Goal: Task Accomplishment & Management: Manage account settings

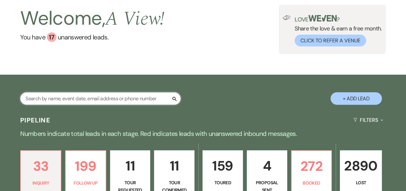
click at [151, 97] on input "text" at bounding box center [100, 98] width 160 height 13
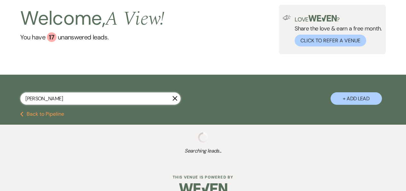
type input "taylor kamp"
select select "9"
select select "8"
select select "4"
select select "8"
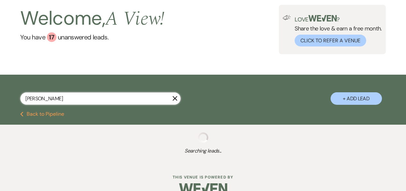
select select "4"
select select "8"
select select "4"
select select "2"
select select "8"
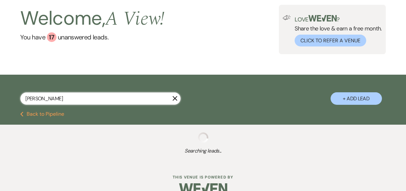
select select "4"
select select "9"
select select "8"
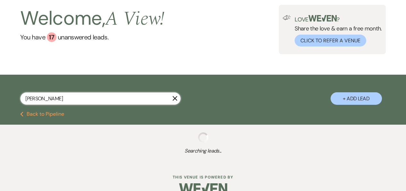
select select "4"
select select "8"
select select "4"
select select "9"
select select "8"
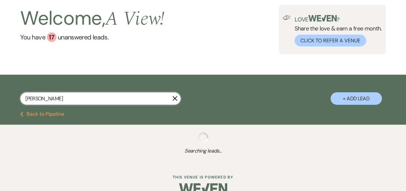
select select "6"
select select "8"
select select "5"
select select "8"
select select "4"
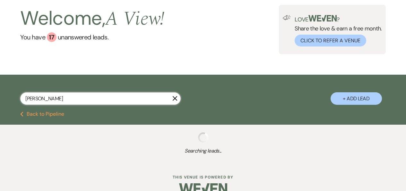
select select "8"
select select "5"
select select "8"
select select "4"
select select "8"
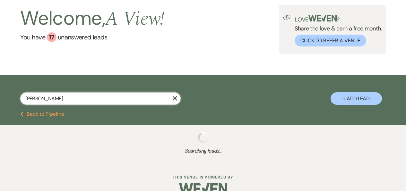
select select "5"
select select "8"
select select "4"
select select "8"
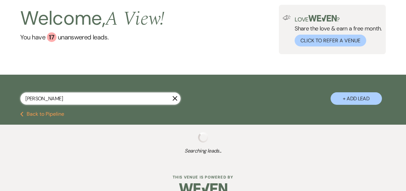
select select "5"
select select "8"
select select "4"
select select "8"
select select "5"
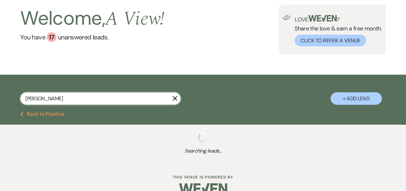
select select "8"
select select "6"
select select "8"
select select "5"
select select "8"
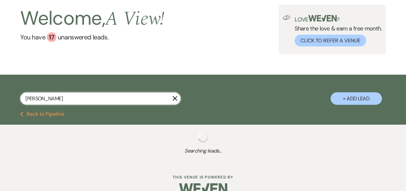
select select "5"
select select "8"
select select "7"
select select "8"
select select "5"
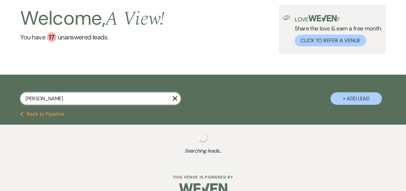
select select "8"
select select "4"
select select "8"
select select "4"
select select "8"
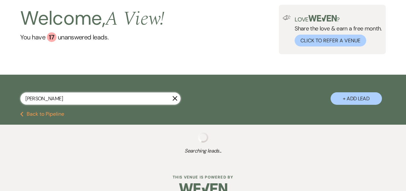
select select "5"
select select "8"
select select "5"
select select "8"
select select "4"
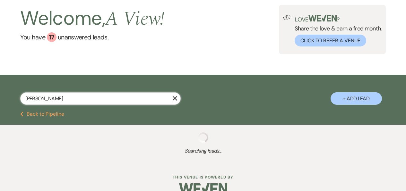
select select "8"
select select "4"
select select "8"
select select "4"
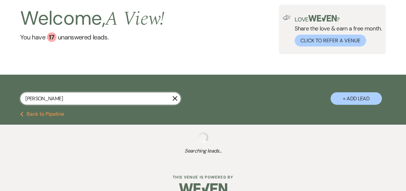
select select "8"
select select "7"
select select "8"
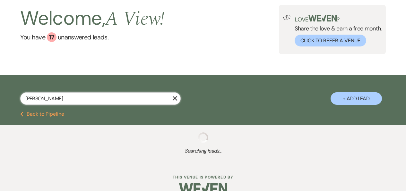
select select "8"
select select "4"
select select "8"
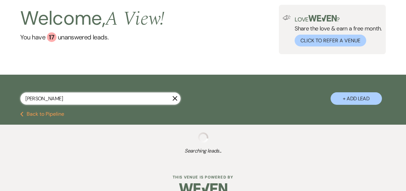
select select "8"
select select "4"
select select "8"
select select "4"
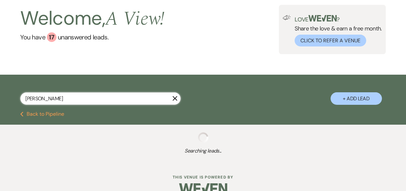
select select "8"
select select "4"
select select "8"
select select "5"
select select "8"
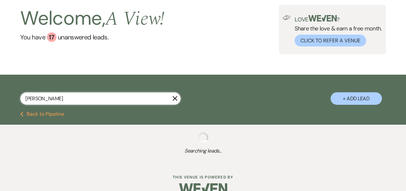
select select "4"
select select "8"
select select "4"
select select "8"
select select "6"
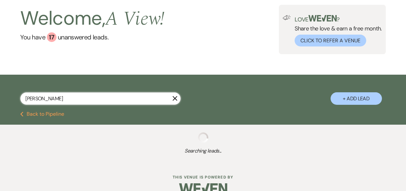
select select "8"
select select "5"
select select "8"
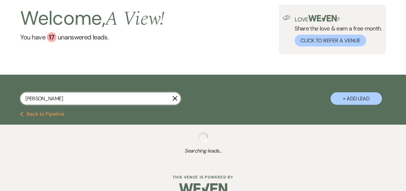
select select "8"
select select "4"
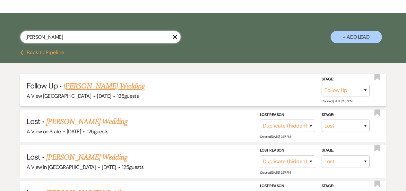
scroll to position [94, 0]
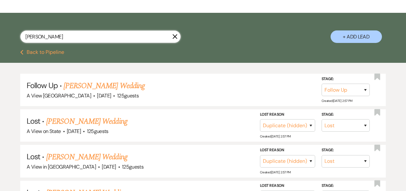
click at [129, 42] on input "taylor kamp" at bounding box center [100, 36] width 160 height 13
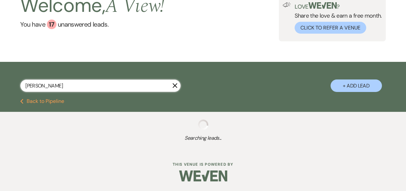
type input "kayla"
select select "8"
select select "4"
select select "8"
select select "4"
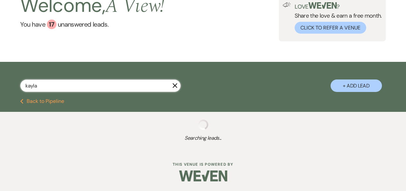
select select "9"
select select "8"
select select "4"
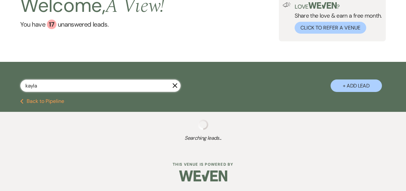
select select "8"
select select "6"
select select "8"
select select "2"
select select "8"
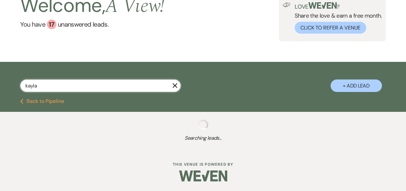
select select "4"
select select "8"
select select "4"
select select "8"
select select "4"
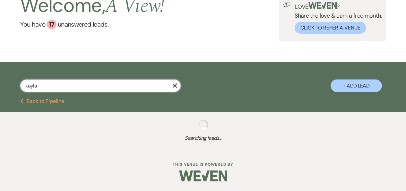
select select "8"
select select "5"
select select "8"
select select "4"
select select "8"
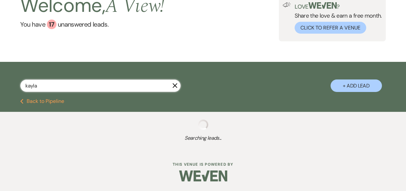
select select "5"
select select "8"
select select "4"
select select "8"
select select "5"
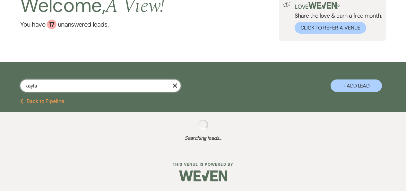
select select "8"
select select "4"
select select "8"
select select "5"
select select "8"
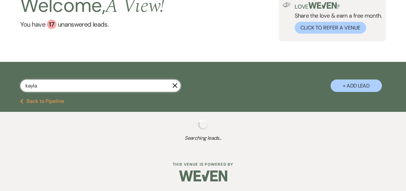
select select "5"
select select "8"
select select "5"
select select "8"
select select "5"
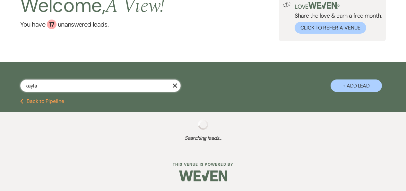
select select "8"
select select "4"
select select "8"
select select "5"
select select "8"
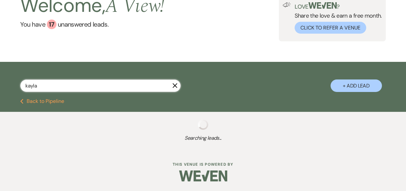
select select "5"
select select "8"
select select "5"
select select "8"
select select "5"
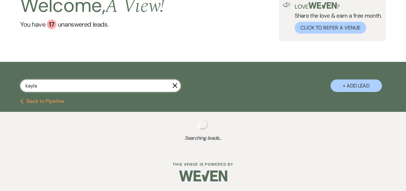
select select "8"
select select "4"
select select "8"
select select "5"
select select "8"
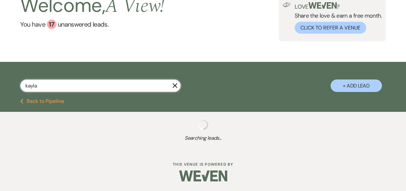
select select "5"
select select "8"
select select "7"
select select "5"
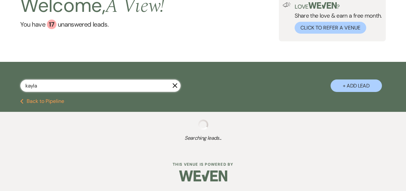
select select "8"
select select "4"
select select "8"
select select "4"
select select "8"
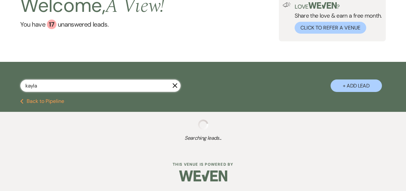
select select "4"
select select "8"
select select "5"
select select "8"
select select "5"
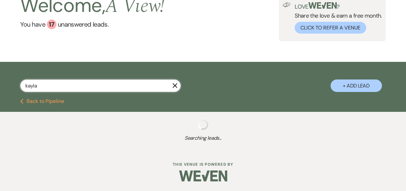
select select "8"
select select "4"
select select "8"
select select "4"
select select "8"
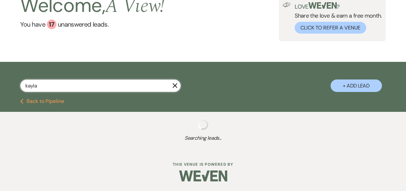
select select "8"
select select "4"
select select "8"
select select "4"
select select "8"
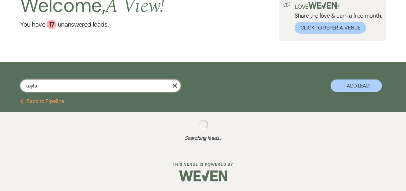
select select "8"
select select "5"
select select "8"
select select "4"
select select "8"
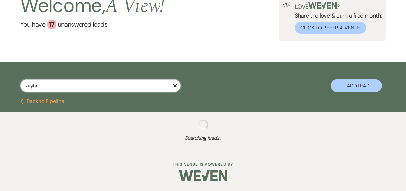
select select "4"
select select "8"
select select "4"
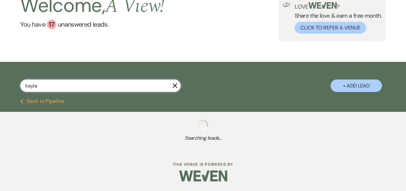
select select "8"
select select "4"
select select "8"
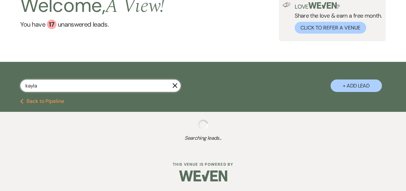
select select "8"
select select "4"
select select "8"
select select "4"
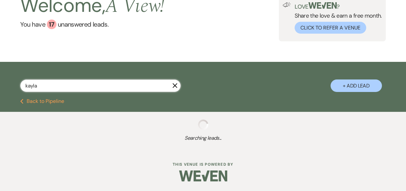
select select "8"
select select "4"
select select "8"
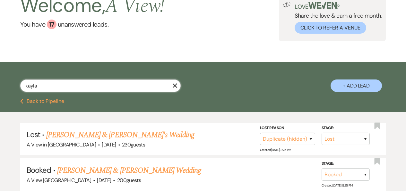
scroll to position [94, 0]
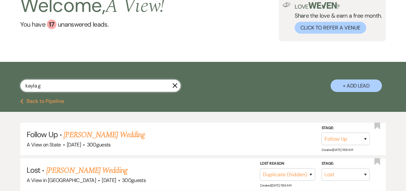
scroll to position [94, 0]
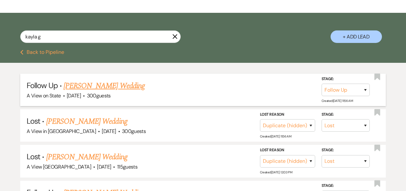
click at [102, 82] on link "Ali Griswold's Wedding" at bounding box center [103, 86] width 81 height 12
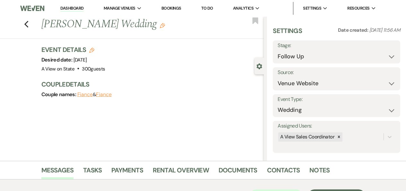
click at [123, 92] on div "Couple names: Fiance & Fiance" at bounding box center [149, 94] width 216 height 9
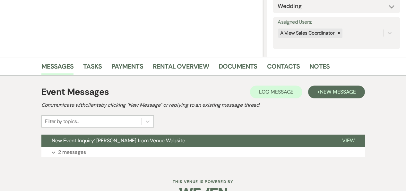
scroll to position [106, 0]
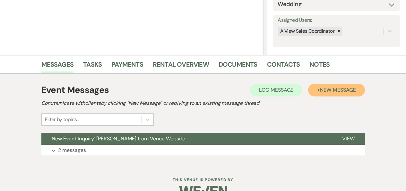
click at [343, 87] on span "New Message" at bounding box center [338, 90] width 36 height 7
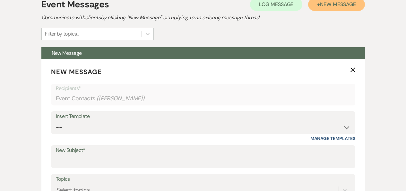
scroll to position [192, 0]
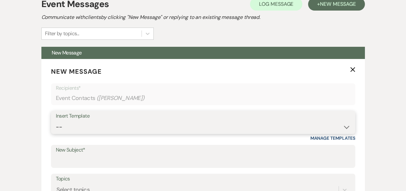
click at [111, 122] on select "-- Tour Confirmation Contract (Pre-Booked Leads) Out of office Inquiry Email Al…" at bounding box center [203, 127] width 294 height 13
click at [56, 121] on select "-- Tour Confirmation Contract (Pre-Booked Leads) Out of office Inquiry Email Al…" at bounding box center [203, 127] width 294 height 13
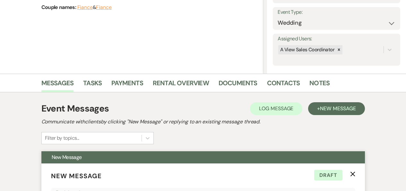
scroll to position [0, 0]
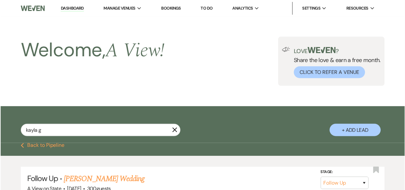
scroll to position [94, 0]
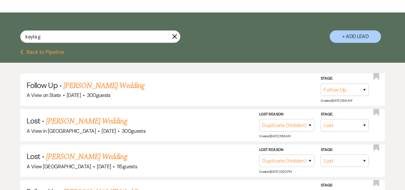
drag, startPoint x: 175, startPoint y: 39, endPoint x: 105, endPoint y: 1, distance: 80.1
click at [175, 39] on icon "X" at bounding box center [174, 36] width 5 height 5
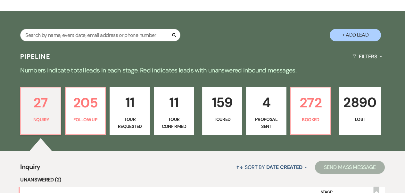
scroll to position [89, 0]
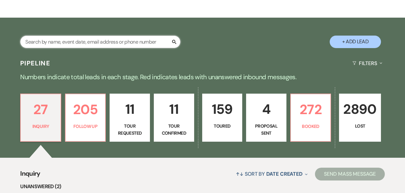
click at [121, 44] on input "text" at bounding box center [100, 42] width 160 height 13
type input "my"
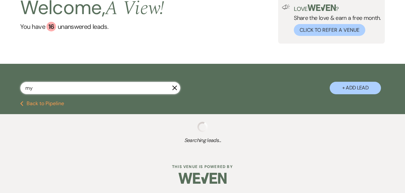
select select "9"
select select "8"
select select "4"
select select "8"
select select "4"
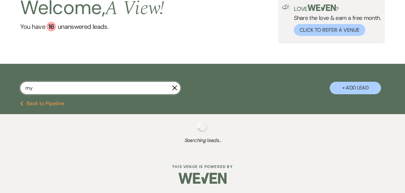
select select "8"
select select "4"
select select "8"
select select "2"
select select "9"
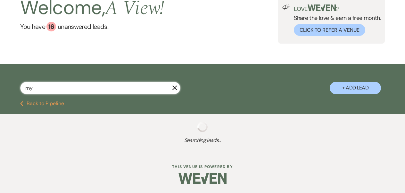
select select "8"
select select "4"
select select "8"
select select "4"
select select "8"
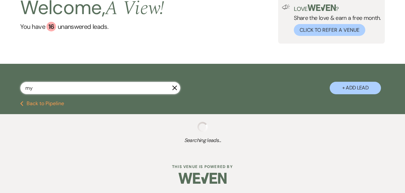
select select "4"
select select "8"
select select "4"
select select "8"
select select "4"
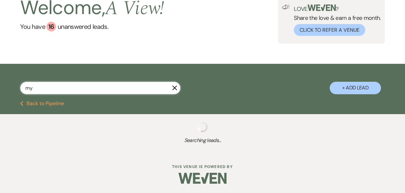
select select "8"
select select "5"
select select "8"
select select "6"
select select "8"
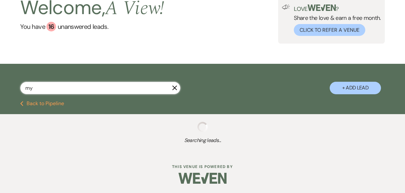
select select "4"
select select "8"
select select "5"
select select "8"
select select "5"
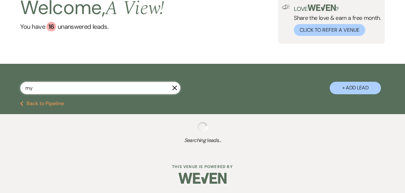
select select "8"
select select "4"
select select "8"
select select "4"
select select "8"
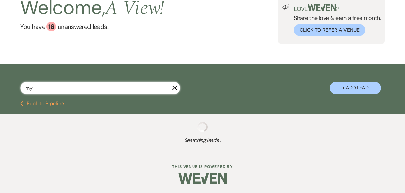
select select "4"
select select "8"
select select "5"
select select "8"
select select "6"
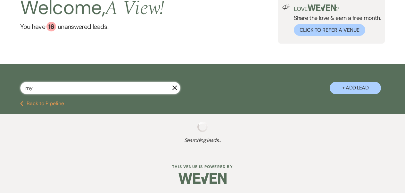
select select "8"
select select "4"
select select "8"
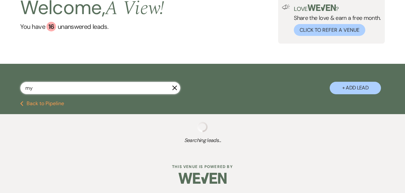
select select "5"
select select "8"
select select "4"
select select "8"
select select "4"
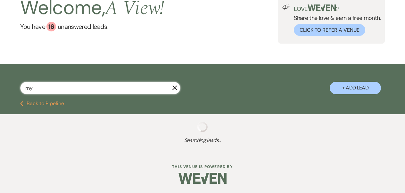
select select "8"
select select "5"
select select "8"
select select "5"
select select "8"
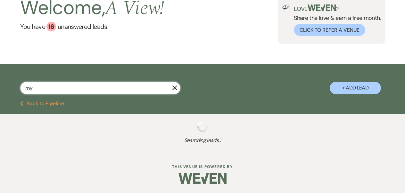
select select "7"
select select "8"
select select "4"
select select "8"
select select "4"
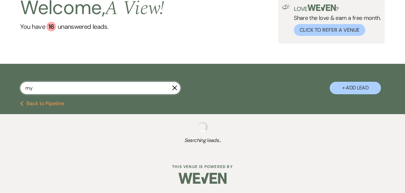
select select "8"
select select "4"
select select "8"
select select "5"
select select "8"
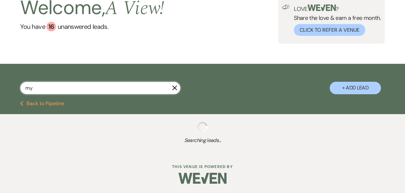
select select "4"
select select "8"
select select "4"
select select "9"
select select "8"
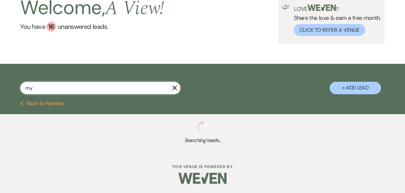
select select "8"
select select "4"
select select "8"
select select "5"
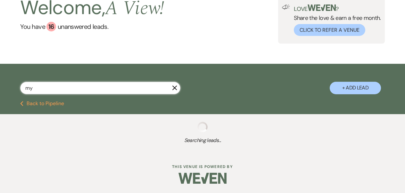
select select "8"
select select "4"
select select "8"
select select "4"
select select "8"
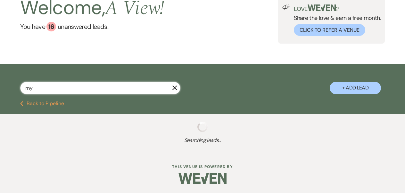
select select "4"
select select "8"
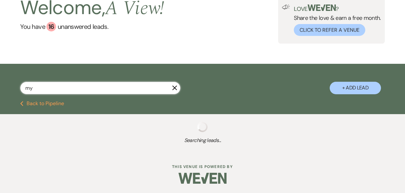
select select "4"
select select "8"
select select "4"
select select "8"
select select "5"
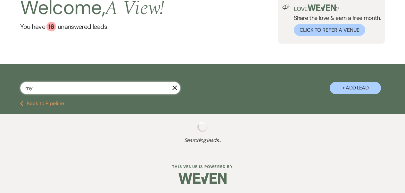
select select "8"
select select "4"
select select "8"
select select "4"
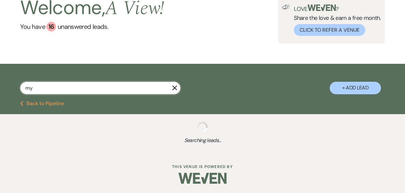
select select "8"
select select "4"
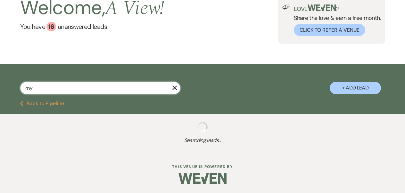
select select "8"
select select "4"
select select "8"
select select "4"
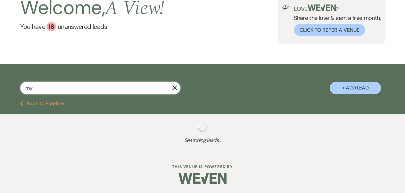
select select "8"
select select "4"
select select "8"
select select "4"
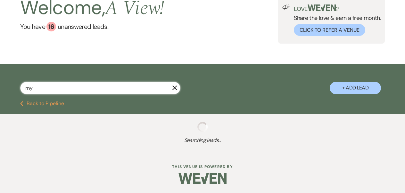
select select "8"
select select "4"
select select "8"
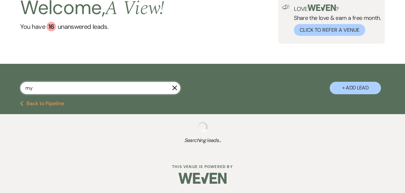
select select "4"
select select "8"
select select "4"
select select "8"
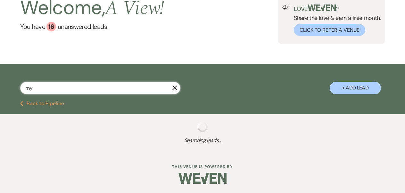
select select "4"
select select "8"
select select "4"
select select "8"
select select "6"
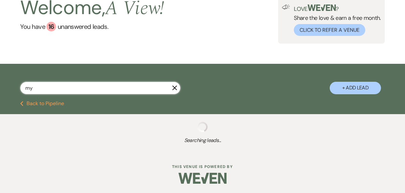
select select "8"
select select "4"
select select "8"
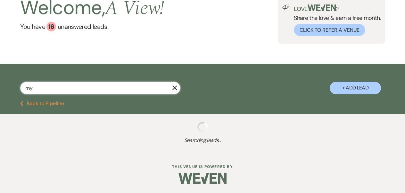
select select "8"
select select "4"
select select "8"
select select "4"
select select "8"
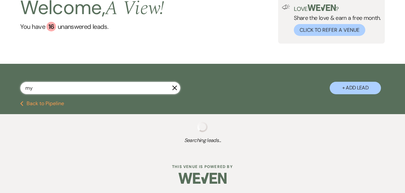
select select "4"
select select "8"
select select "6"
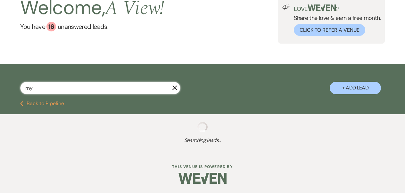
select select "8"
select select "4"
select select "8"
select select "4"
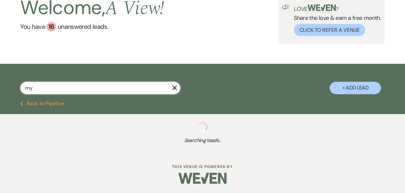
select select "8"
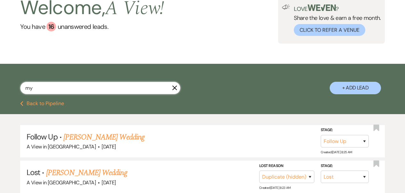
scroll to position [89, 0]
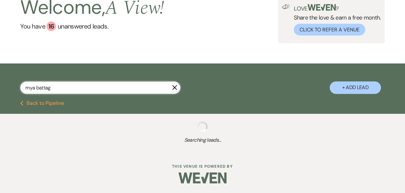
scroll to position [41, 0]
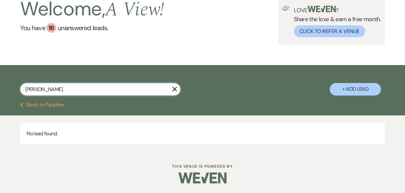
type input "mya battaglia"
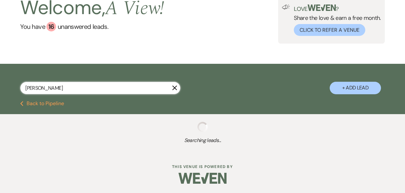
scroll to position [41, 0]
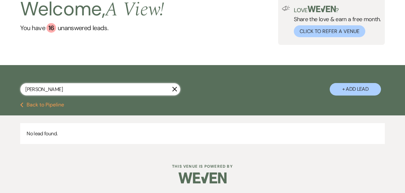
click at [92, 88] on input "mya battaglia" at bounding box center [100, 89] width 160 height 13
click at [38, 107] on button "Previous Back to Pipeline" at bounding box center [42, 104] width 44 height 5
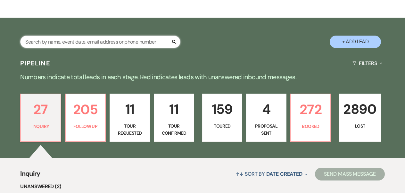
click at [75, 40] on input "text" at bounding box center [100, 42] width 160 height 13
type input "drew"
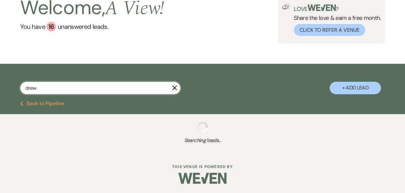
scroll to position [89, 0]
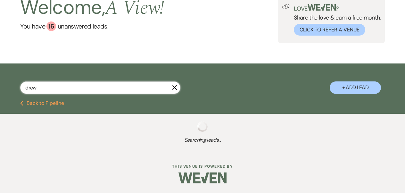
select select "8"
select select "6"
select select "8"
select select "5"
select select "8"
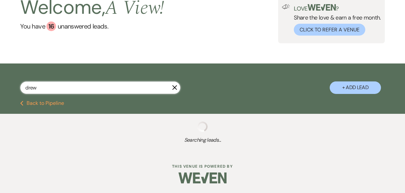
select select "10"
select select "8"
select select "7"
select select "8"
select select "7"
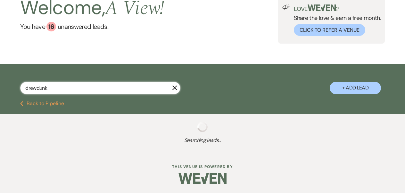
scroll to position [41, 0]
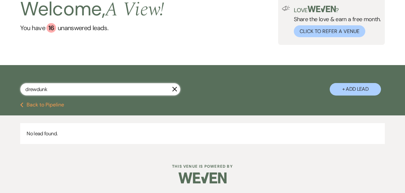
click at [37, 88] on input "drewdunk" at bounding box center [100, 89] width 160 height 13
type input "[PERSON_NAME]"
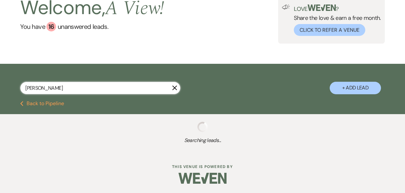
select select "8"
select select "6"
select select "8"
select select "5"
select select "8"
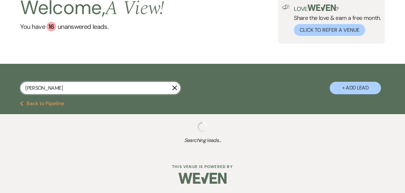
select select "10"
select select "8"
select select "7"
select select "8"
select select "7"
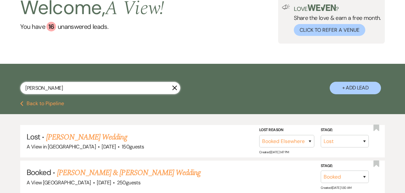
scroll to position [89, 0]
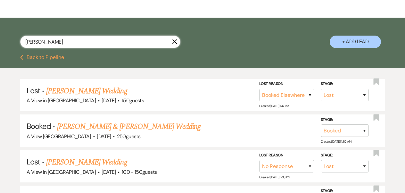
click at [59, 37] on input "[PERSON_NAME]" at bounding box center [100, 42] width 160 height 13
paste input "Cora Dorau & Caleb Koening"
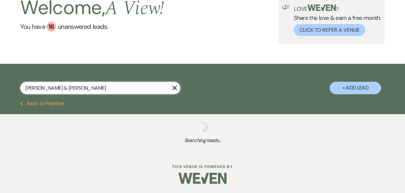
scroll to position [41, 0]
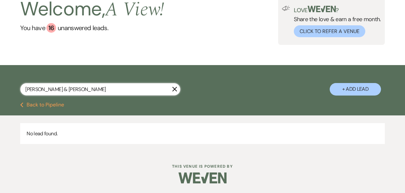
click at [57, 89] on input "Cora Dorau & Caleb Koening" at bounding box center [100, 89] width 160 height 13
type input "Cora Dorau Caleb Koening"
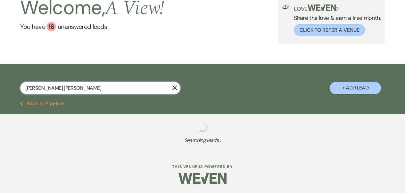
select select "8"
select select "4"
select select "8"
select select "4"
select select "8"
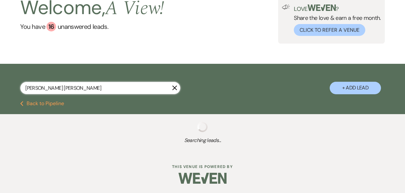
select select "8"
select select "4"
select select "8"
select select "4"
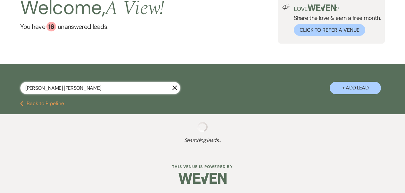
select select "8"
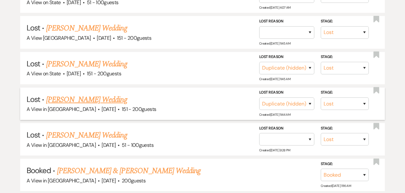
scroll to position [306, 0]
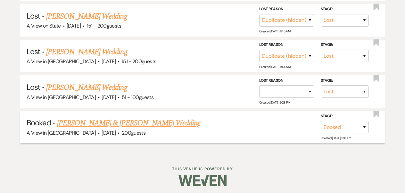
type input "Cora Dorau Caleb Koening"
click at [78, 122] on link "Cora Dorau & Caleb Koenig's Wedding" at bounding box center [129, 123] width 144 height 12
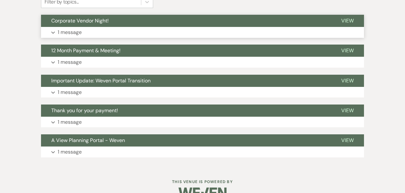
scroll to position [169, 0]
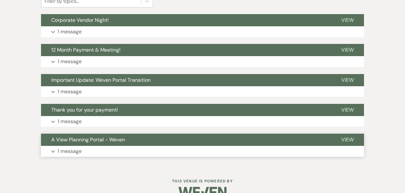
click at [231, 150] on button "Expand 1 message" at bounding box center [202, 151] width 323 height 11
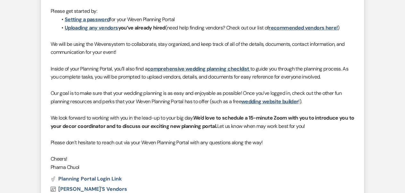
scroll to position [146, 0]
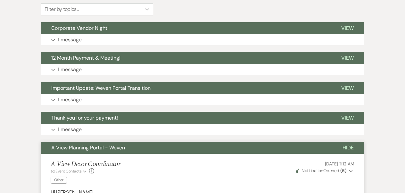
scroll to position [162, 0]
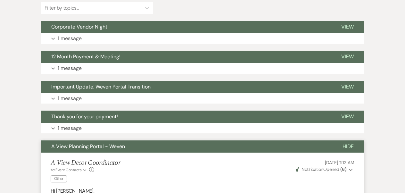
click at [164, 170] on div "A View Decor Coordinator to: Event Contacts Expand Info Other Mar 11, 2024, 11:…" at bounding box center [203, 171] width 304 height 25
click at [155, 125] on button "Expand 1 message" at bounding box center [202, 128] width 323 height 11
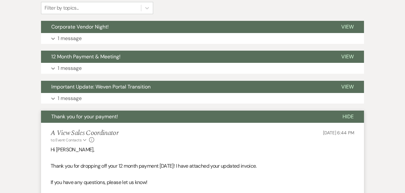
click at [155, 125] on li "A View Sales Coordinator to: Event Contacts Expand Info May 14, 2025, 6:44 PM H…" at bounding box center [202, 178] width 323 height 111
click at [161, 100] on button "Expand 1 message" at bounding box center [202, 98] width 323 height 11
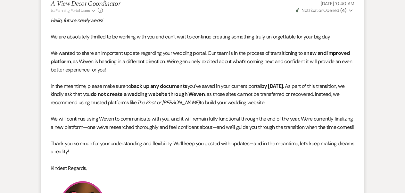
scroll to position [122, 0]
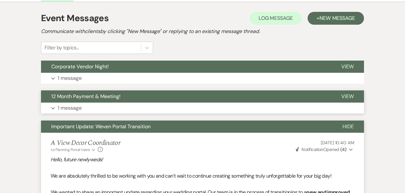
click at [177, 106] on button "Expand 1 message" at bounding box center [202, 108] width 323 height 11
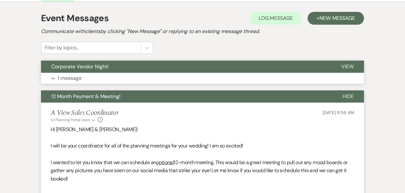
click at [186, 83] on button "Expand 1 message" at bounding box center [202, 78] width 323 height 11
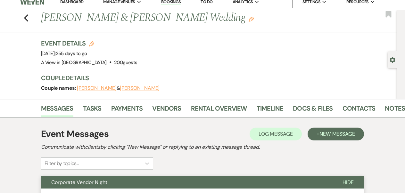
scroll to position [0, 0]
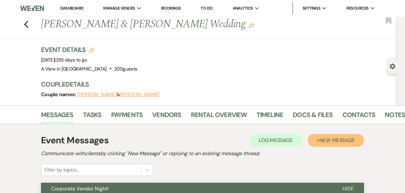
click at [309, 141] on button "+ New Message" at bounding box center [336, 140] width 56 height 13
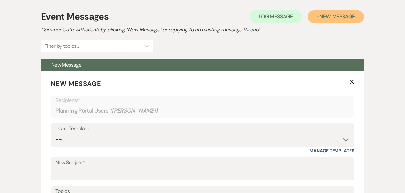
scroll to position [130, 0]
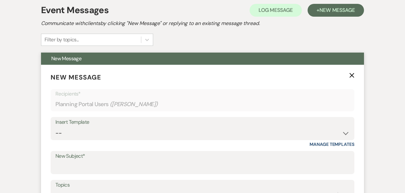
click at [279, 126] on div "Insert Template" at bounding box center [202, 122] width 294 height 9
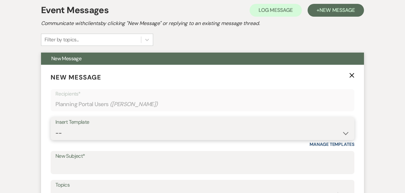
click at [334, 135] on select "-- Tour Confirmation Contract (Pre-Booked Leads) Out of office Inquiry Email Al…" at bounding box center [202, 133] width 294 height 13
select select "3930"
click at [55, 127] on select "-- Tour Confirmation Contract (Pre-Booked Leads) Out of office Inquiry Email Al…" at bounding box center [202, 133] width 294 height 13
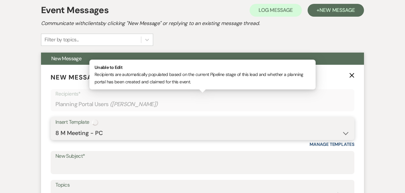
type input "8 Months away!! Let's Meet!"
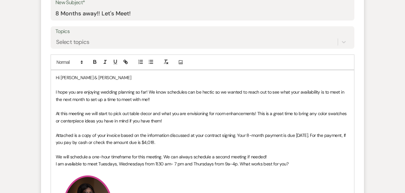
scroll to position [247, 0]
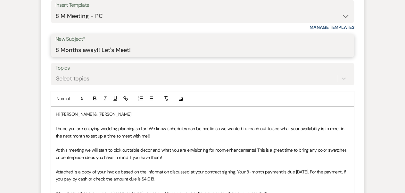
click at [204, 48] on input "8 Months away!! Let's Meet!" at bounding box center [202, 50] width 294 height 13
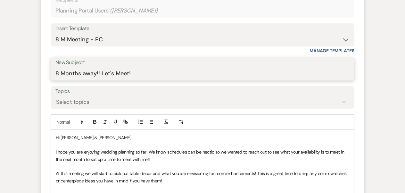
scroll to position [220, 0]
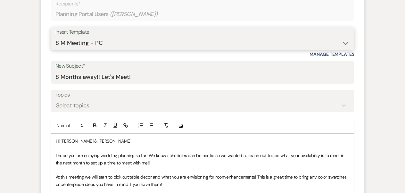
click at [205, 38] on select "-- Tour Confirmation Contract (Pre-Booked Leads) Out of office Inquiry Email Al…" at bounding box center [202, 43] width 294 height 13
select select "4142"
click at [55, 37] on select "-- Tour Confirmation Contract (Pre-Booked Leads) Out of office Inquiry Email Al…" at bounding box center [202, 43] width 294 height 13
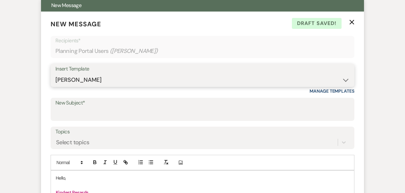
scroll to position [183, 0]
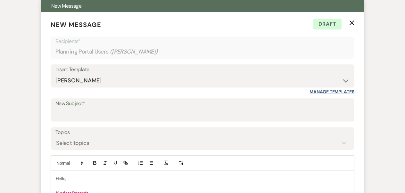
click at [312, 92] on link "Manage Templates" at bounding box center [332, 92] width 45 height 6
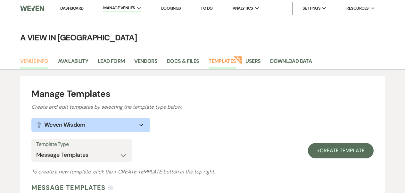
click at [35, 62] on link "Venue Info" at bounding box center [34, 63] width 28 height 12
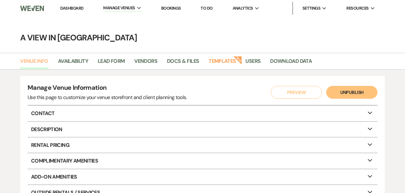
click at [37, 61] on link "Venue Info" at bounding box center [34, 63] width 28 height 12
click at [70, 60] on link "Availability" at bounding box center [73, 63] width 30 height 12
select select "2"
select select "2026"
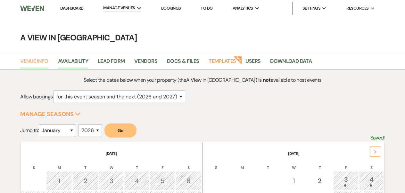
click at [46, 62] on link "Venue Info" at bounding box center [34, 63] width 28 height 12
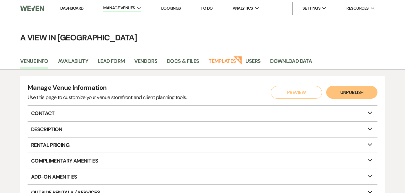
click at [75, 13] on li "Dashboard" at bounding box center [71, 8] width 29 height 13
click at [73, 7] on link "Dashboard" at bounding box center [71, 7] width 23 height 5
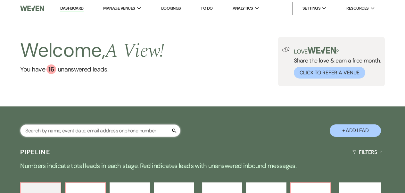
click at [61, 131] on input "text" at bounding box center [100, 130] width 160 height 13
paste input "[PERSON_NAME] & [PERSON_NAME]"
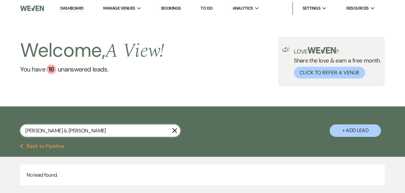
drag, startPoint x: 46, startPoint y: 130, endPoint x: 120, endPoint y: 128, distance: 73.4
click at [120, 128] on input "[PERSON_NAME] & [PERSON_NAME]" at bounding box center [100, 130] width 160 height 13
type input "[PERSON_NAME]"
select select "8"
select select "4"
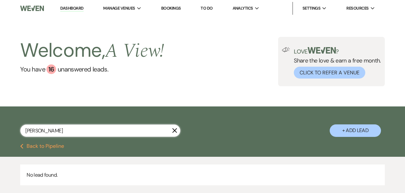
select select "8"
select select "4"
select select "8"
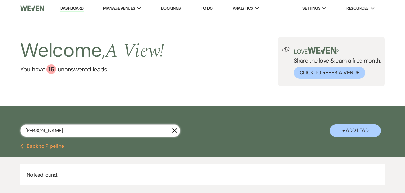
select select "4"
select select "8"
select select "4"
select select "8"
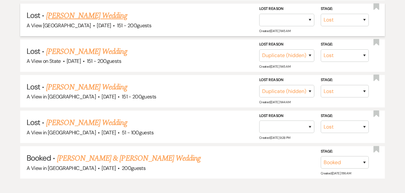
scroll to position [272, 0]
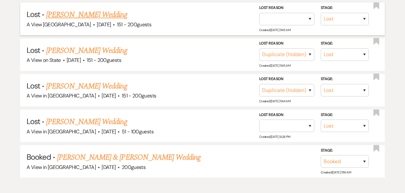
click at [138, 152] on link "[PERSON_NAME] & [PERSON_NAME] Wedding" at bounding box center [129, 158] width 144 height 12
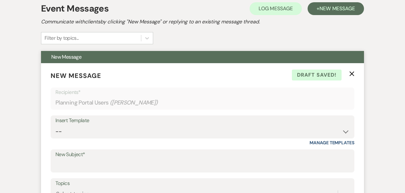
scroll to position [111, 0]
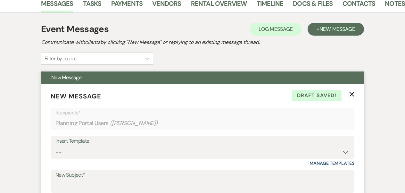
click at [353, 94] on icon "X" at bounding box center [351, 94] width 5 height 5
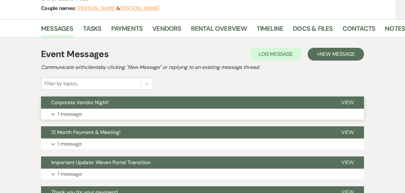
scroll to position [72, 0]
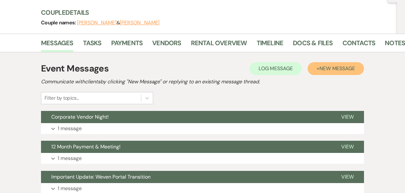
click at [318, 68] on button "+ New Message" at bounding box center [336, 68] width 56 height 13
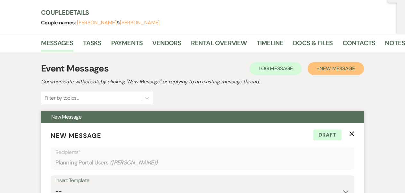
scroll to position [179, 0]
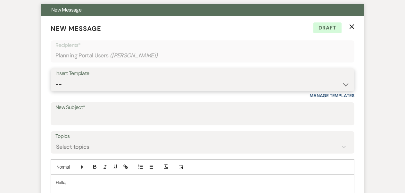
click at [241, 81] on select "-- Tour Confirmation Contract (Pre-Booked Leads) Out of office Inquiry Email Al…" at bounding box center [202, 84] width 294 height 13
select select "3894"
click at [55, 78] on select "-- Tour Confirmation Contract (Pre-Booked Leads) Out of office Inquiry Email Al…" at bounding box center [202, 84] width 294 height 13
type input "8 Month Meeting & Payment"
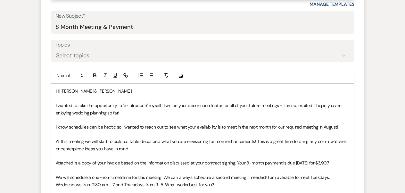
scroll to position [276, 0]
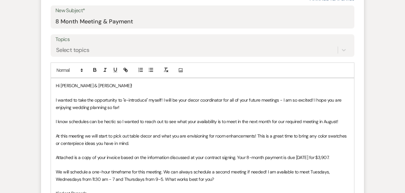
click at [67, 86] on span "Hi [PERSON_NAME] & [PERSON_NAME]!" at bounding box center [94, 86] width 77 height 6
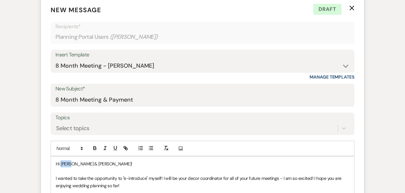
scroll to position [198, 0]
click at [108, 57] on div "Insert Template" at bounding box center [202, 54] width 294 height 9
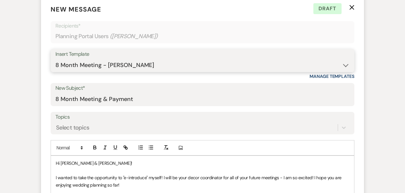
click at [118, 59] on select "-- Tour Confirmation Contract (Pre-Booked Leads) Out of office Inquiry Email Al…" at bounding box center [202, 65] width 294 height 13
select select "3930"
click at [55, 59] on select "-- Tour Confirmation Contract (Pre-Booked Leads) Out of office Inquiry Email Al…" at bounding box center [202, 65] width 294 height 13
type input "8 Months away!! Let's Meet!"
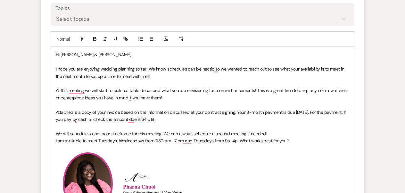
scroll to position [310, 0]
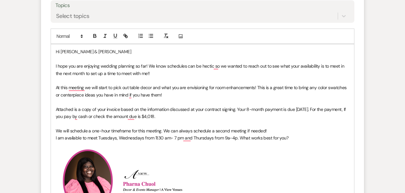
click at [101, 51] on p "Hi [PERSON_NAME] & [PERSON_NAME]" at bounding box center [203, 51] width 294 height 7
click at [319, 109] on span "Attached is a copy of your invoice based on the information discussed at your c…" at bounding box center [201, 112] width 291 height 13
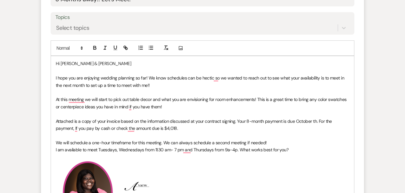
scroll to position [300, 0]
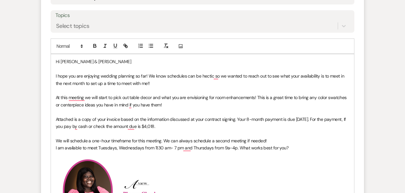
click at [179, 123] on p "Attached is a copy of your invoice based on the information discussed at your c…" at bounding box center [203, 123] width 294 height 14
click at [190, 124] on p "Attached is a copy of your invoice based on the information discussed at your c…" at bounding box center [203, 123] width 294 height 14
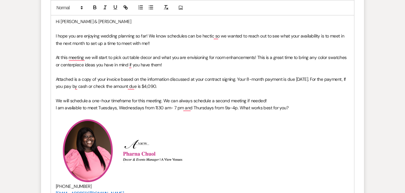
scroll to position [344, 0]
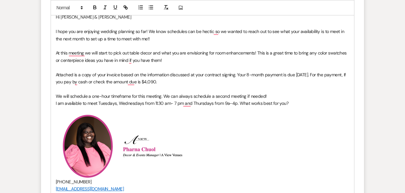
click at [59, 115] on img "﻿ ﻿" at bounding box center [88, 146] width 64 height 64
drag, startPoint x: 60, startPoint y: 120, endPoint x: 115, endPoint y: 173, distance: 76.9
click at [115, 173] on img "﻿ ﻿" at bounding box center [88, 146] width 64 height 64
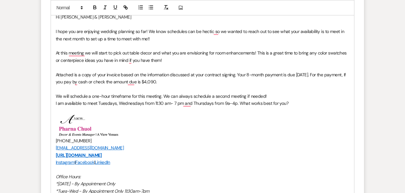
click at [126, 135] on img "﻿ ﻿" at bounding box center [92, 125] width 71 height 23
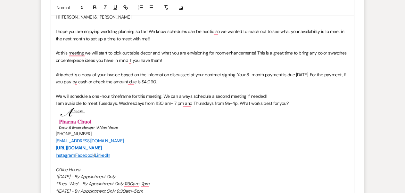
click at [100, 121] on img "﻿ ﻿" at bounding box center [92, 118] width 71 height 23
click at [97, 120] on img "﻿ ﻿" at bounding box center [91, 118] width 71 height 23
click at [123, 120] on img "﻿ ﻿" at bounding box center [91, 118] width 71 height 23
click at [60, 116] on img "﻿ ﻿" at bounding box center [91, 118] width 71 height 23
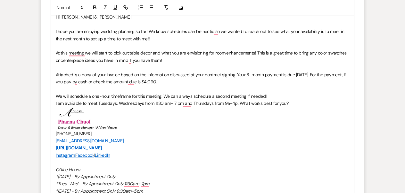
drag, startPoint x: 60, startPoint y: 116, endPoint x: 105, endPoint y: 118, distance: 45.2
click at [105, 118] on img "﻿ ﻿" at bounding box center [91, 118] width 71 height 23
click at [131, 125] on p "I am available to meet Tuesdays, Wednesdays from 11:30 am- 7 pm and Thursdays f…" at bounding box center [203, 115] width 294 height 30
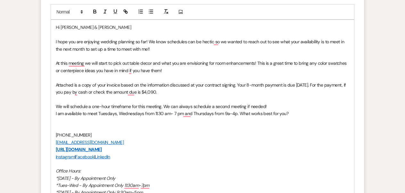
scroll to position [335, 0]
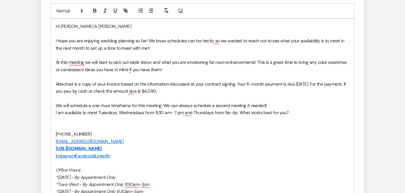
click at [62, 125] on p "﻿" at bounding box center [203, 126] width 294 height 7
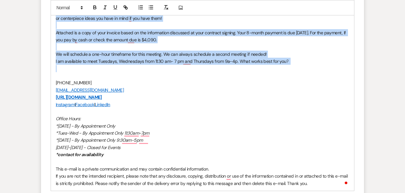
scroll to position [385, 0]
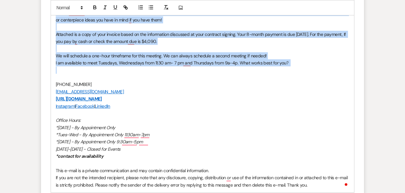
drag, startPoint x: 55, startPoint y: 142, endPoint x: 208, endPoint y: 66, distance: 170.8
click at [208, 66] on div "Hi Cora & Caleb I hope you are enjoying wedding planning so far! We know schedu…" at bounding box center [202, 80] width 303 height 223
copy div "Hi Cora & Caleb I hope you are enjoying wedding planning so far! We know schedu…"
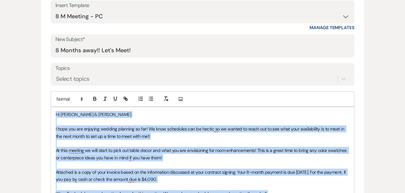
scroll to position [206, 0]
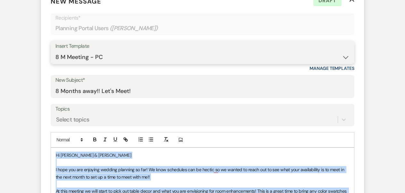
click at [201, 53] on select "-- Tour Confirmation Contract (Pre-Booked Leads) Out of office Inquiry Email Al…" at bounding box center [202, 57] width 294 height 13
select select "6177"
click at [55, 51] on select "-- Tour Confirmation Contract (Pre-Booked Leads) Out of office Inquiry Email Al…" at bounding box center [202, 57] width 294 height 13
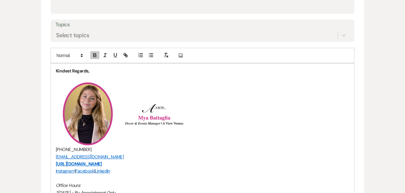
scroll to position [290, 0]
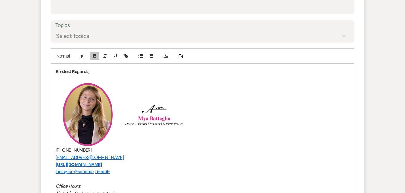
click at [55, 71] on div "Kindest Regards, ﻿ ﻿ ﻿ ﻿ (402) 933-2929 booked@aviewvenues.com https://aviewven…" at bounding box center [202, 161] width 303 height 194
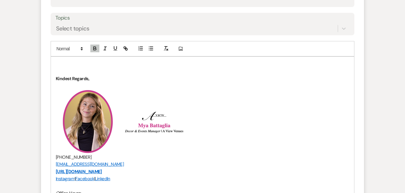
scroll to position [304, 0]
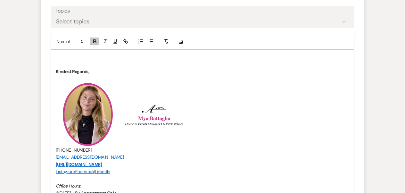
click at [60, 55] on p "To enrich screen reader interactions, please activate Accessibility in Grammarl…" at bounding box center [203, 57] width 294 height 7
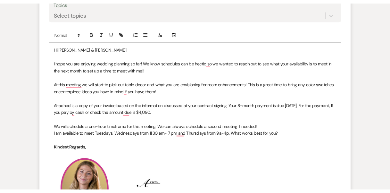
scroll to position [314, 0]
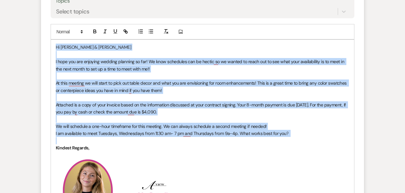
drag, startPoint x: 55, startPoint y: 47, endPoint x: 294, endPoint y: 140, distance: 255.7
click at [294, 140] on div "Hi Cora & Caleb I hope you are enjoying wedding planning so far! We know schedu…" at bounding box center [202, 187] width 303 height 294
copy div "Hi Cora & Caleb I hope you are enjoying wedding planning so far! We know schedu…"
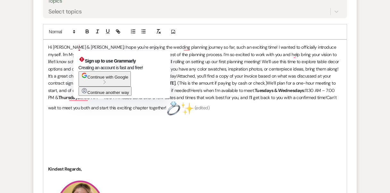
click at [79, 47] on span "Hi Cora & Caleb,I hope you're enjoying the wedding planning journey so far, suc…" at bounding box center [194, 65] width 292 height 42
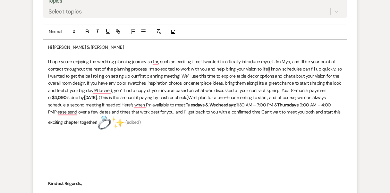
click at [148, 69] on span "﻿ I hope you're enjoying the wedding planning journey so far, such an exciting …" at bounding box center [195, 80] width 295 height 42
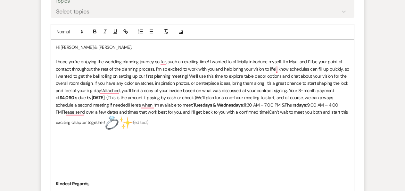
click at [277, 69] on span "I hope you're enjoying the wedding planning journey so far, such an exciting ti…" at bounding box center [203, 80] width 295 height 42
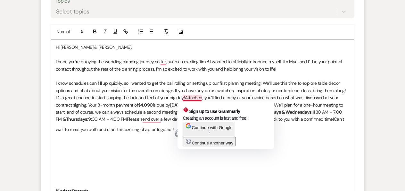
click at [185, 98] on span "﻿ I know schedules can fill up quickly, so I wanted to get the ball rolling on …" at bounding box center [201, 93] width 291 height 27
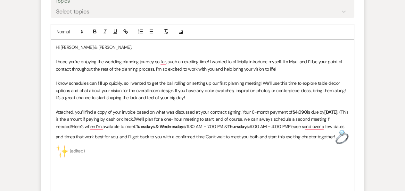
click at [167, 120] on span ". (This is the amount if paying by cash or check.)We’ll plan for a one-hour mee…" at bounding box center [203, 119] width 294 height 20
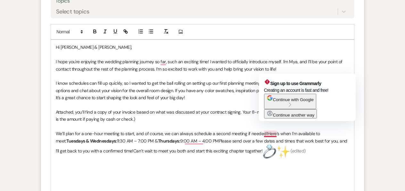
click at [266, 134] on span "﻿ We’ll plan for a one-hour meeting to start, and of course, we can always sche…" at bounding box center [188, 136] width 265 height 13
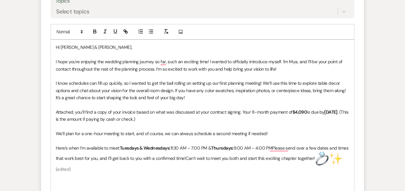
click at [56, 157] on span "9:00 AM – 4:00 PMPlease send over a few dates and times that work best for you,…" at bounding box center [203, 153] width 294 height 16
click at [58, 149] on span "Here’s when I’m available to meet:" at bounding box center [88, 148] width 64 height 6
click at [58, 151] on p "Here’s when I’m available to meet: Tuesdays & Wednesdays: 11:30 AM – 7:00 PM & …" at bounding box center [203, 158] width 294 height 29
drag, startPoint x: 55, startPoint y: 147, endPoint x: 188, endPoint y: 169, distance: 134.5
click at [189, 169] on p "Here’s when I’m available to meet: Tuesdays & Wednesdays: 11:30 AM – 7:00 PM & …" at bounding box center [203, 158] width 294 height 29
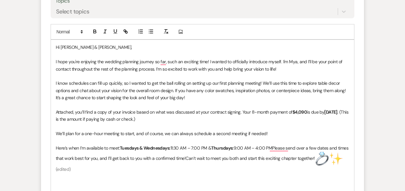
click at [228, 164] on p "Here’s when I’m available to meet: Tuesdays & Wednesdays: 11:30 AM – 7:00 PM & …" at bounding box center [203, 158] width 294 height 29
click at [329, 161] on img "﻿ ﻿" at bounding box center [322, 158] width 14 height 14
click at [329, 159] on img "﻿ ﻿" at bounding box center [322, 158] width 14 height 14
click at [327, 158] on img "﻿ ﻿" at bounding box center [322, 158] width 14 height 14
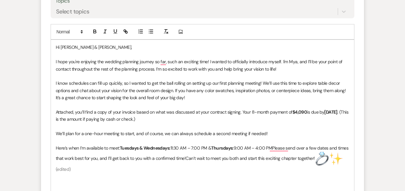
click at [323, 158] on span "9:00 AM – 4:00 PMPlease send over a few dates and times that work best for you,…" at bounding box center [203, 153] width 294 height 16
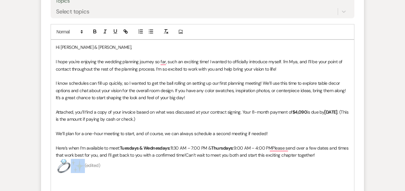
drag, startPoint x: 80, startPoint y: 168, endPoint x: 70, endPoint y: 168, distance: 10.9
click at [70, 168] on span "﻿ ﻿ ﻿ ﻿ ﻿" at bounding box center [70, 165] width 29 height 6
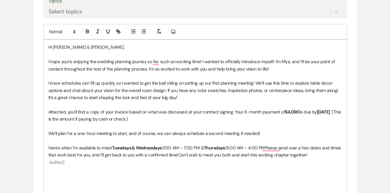
click at [238, 166] on p "To enrich screen reader interactions, please activate Accessibility in Grammarl…" at bounding box center [195, 169] width 294 height 7
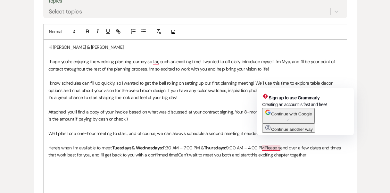
click at [268, 147] on span "9:00 AM – 4:00 PMPlease send over a few dates and times that work best for you,…" at bounding box center [195, 151] width 294 height 13
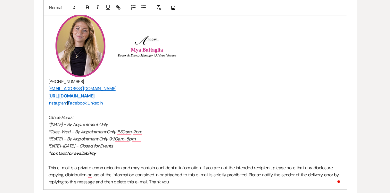
scroll to position [425, 0]
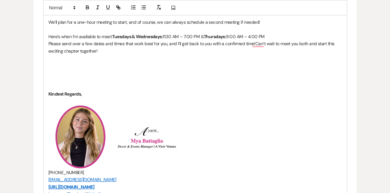
click at [134, 52] on p "﻿ Please send over a few dates and times that work best for you, and I’ll get b…" at bounding box center [195, 47] width 294 height 14
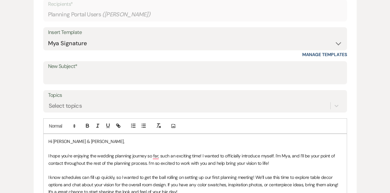
scroll to position [215, 0]
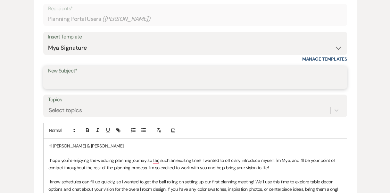
click at [62, 85] on input "New Subject*" at bounding box center [195, 82] width 294 height 13
paste input "Excited to Get Started with You Both! 🎉"
click at [48, 82] on input "Excited to Get Started with You Both! 🎉" at bounding box center [195, 82] width 294 height 13
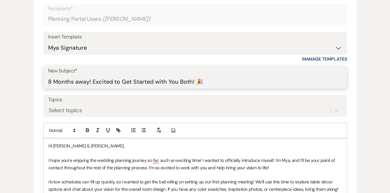
drag, startPoint x: 92, startPoint y: 83, endPoint x: 191, endPoint y: 85, distance: 99.1
click at [191, 85] on input "8 Months away! Excited to Get Started with You Both! 🎉" at bounding box center [195, 82] width 294 height 13
type input "8 Months away! Lets meet! 🎉"
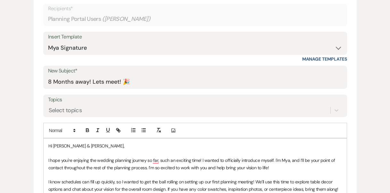
click at [211, 104] on label "Topics" at bounding box center [195, 99] width 294 height 9
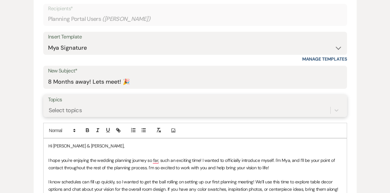
click at [49, 106] on input "Topics" at bounding box center [49, 110] width 1 height 9
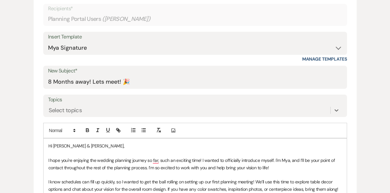
click at [211, 104] on label "Topics" at bounding box center [195, 99] width 294 height 9
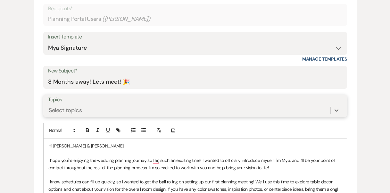
click at [49, 106] on input "Topics" at bounding box center [49, 110] width 1 height 9
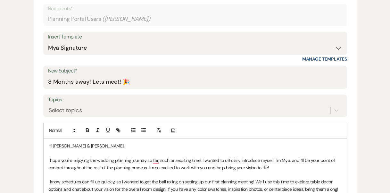
click at [211, 104] on label "Topics" at bounding box center [195, 99] width 294 height 9
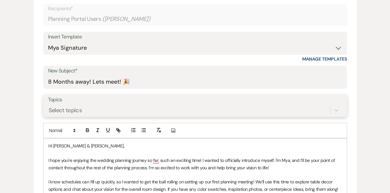
click at [49, 106] on input "Topics" at bounding box center [49, 110] width 1 height 9
click at [336, 109] on div "0 results available. Select is focused ,type to refine list, press Down to open…" at bounding box center [195, 110] width 294 height 12
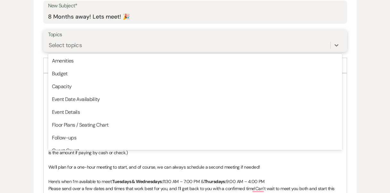
scroll to position [0, 0]
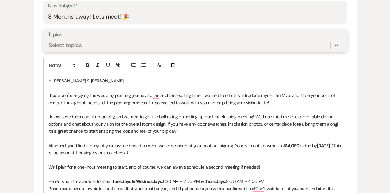
click at [261, 46] on div "Select topics" at bounding box center [189, 45] width 282 height 11
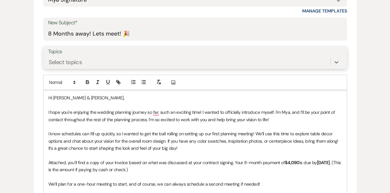
scroll to position [264, 0]
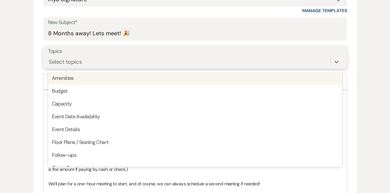
click at [258, 59] on div "Select topics" at bounding box center [189, 61] width 282 height 11
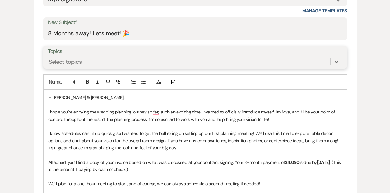
click at [259, 59] on div "Select topics" at bounding box center [189, 61] width 282 height 11
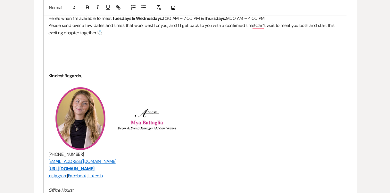
scroll to position [444, 0]
click at [187, 60] on p "To enrich screen reader interactions, please activate Accessibility in Grammarl…" at bounding box center [195, 60] width 294 height 7
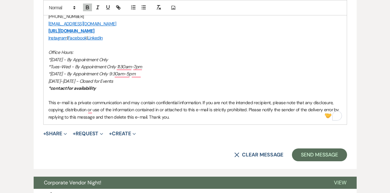
scroll to position [556, 0]
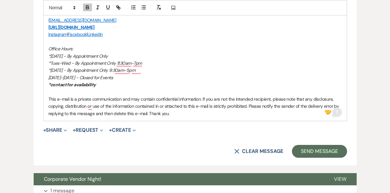
click at [337, 114] on div "7" at bounding box center [337, 112] width 7 height 7
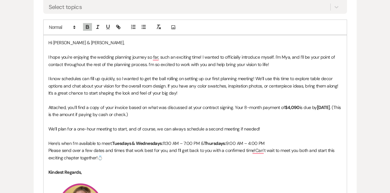
scroll to position [319, 0]
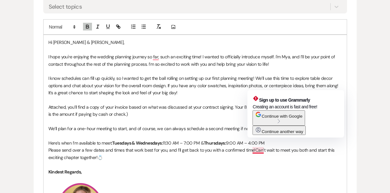
click at [255, 151] on span "Please send over a few dates and times that work best for you, and I’ll get bac…" at bounding box center [191, 153] width 287 height 13
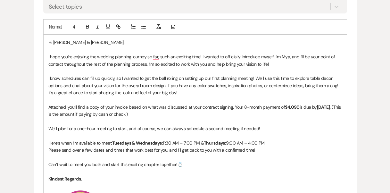
click at [56, 170] on p "To enrich screen reader interactions, please activate Accessibility in Grammarl…" at bounding box center [195, 171] width 294 height 7
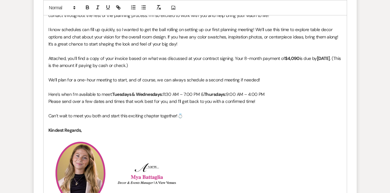
scroll to position [384, 0]
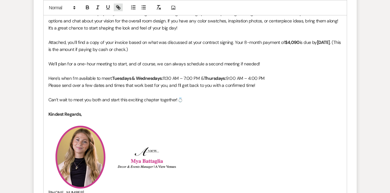
click at [120, 6] on icon "button" at bounding box center [118, 7] width 6 height 6
click at [118, 5] on icon "button" at bounding box center [117, 6] width 2 height 2
click at [118, 8] on icon "button" at bounding box center [119, 8] width 2 height 2
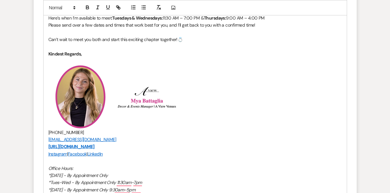
scroll to position [444, 0]
click at [119, 9] on icon "button" at bounding box center [119, 8] width 2 height 2
click at [173, 8] on use "button" at bounding box center [174, 8] width 4 height 4
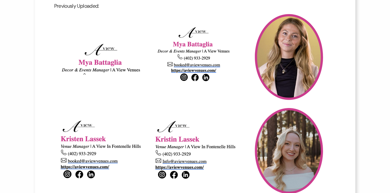
scroll to position [0, 0]
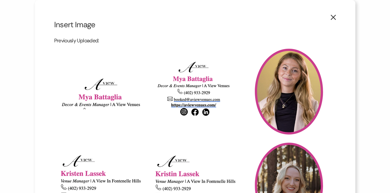
click at [333, 16] on icon "X" at bounding box center [334, 17] width 6 height 6
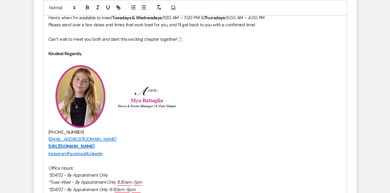
click at [158, 44] on p "﻿" at bounding box center [195, 46] width 294 height 7
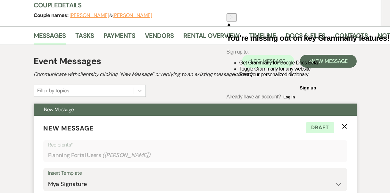
scroll to position [71, 0]
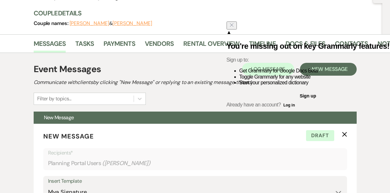
click at [234, 25] on icon "Close" at bounding box center [231, 24] width 5 height 5
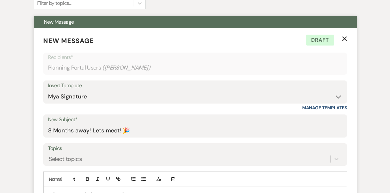
scroll to position [264, 0]
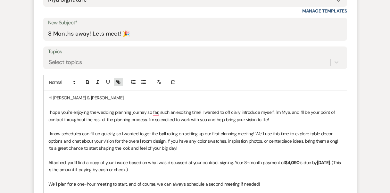
click at [120, 84] on icon "button" at bounding box center [118, 82] width 6 height 6
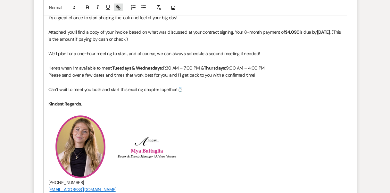
click at [119, 10] on button "button" at bounding box center [118, 8] width 9 height 8
click at [119, 9] on button "button" at bounding box center [118, 8] width 9 height 8
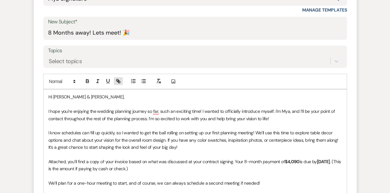
click at [118, 84] on icon "button" at bounding box center [118, 81] width 6 height 6
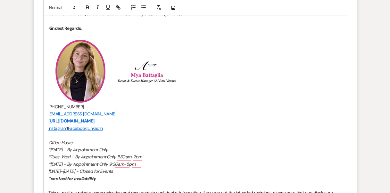
scroll to position [526, 0]
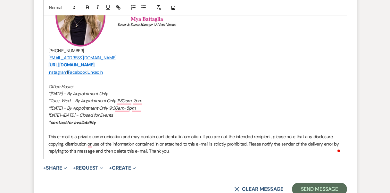
click at [58, 170] on button "+ Share Expand" at bounding box center [55, 167] width 24 height 5
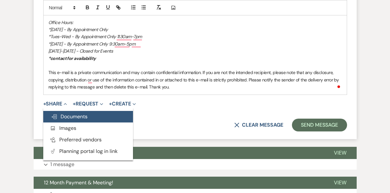
click at [76, 118] on span "Doc Upload Documents" at bounding box center [69, 116] width 37 height 7
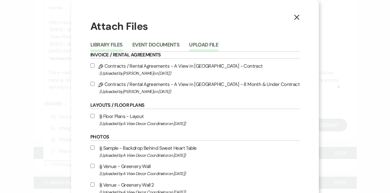
click at [208, 48] on button "Upload File" at bounding box center [203, 46] width 29 height 9
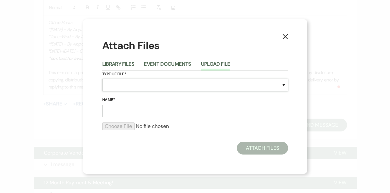
click at [201, 83] on select "Special Event Insurance Vendor Certificate of Insurance Contracts / Rental Agre…" at bounding box center [195, 85] width 186 height 13
select select "22"
click at [102, 79] on select "Special Event Insurance Vendor Certificate of Insurance Contracts / Rental Agre…" at bounding box center [195, 85] width 186 height 13
click at [171, 110] on input "Name*" at bounding box center [195, 111] width 186 height 13
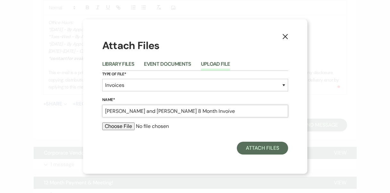
click at [179, 111] on input "Cora and Caleb 8 Month Invoive" at bounding box center [195, 111] width 186 height 13
click at [191, 110] on input "Cora and Caleb 8 Month Invoice" at bounding box center [195, 111] width 186 height 13
type input "Cora and Caleb 8 Month Invoice"
click at [129, 125] on input "file" at bounding box center [195, 126] width 186 height 8
type input "C:\fakepath\Cora and Caleb.pdf"
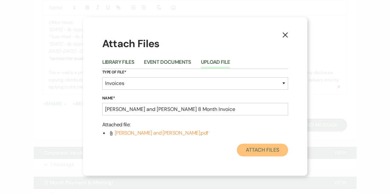
click at [258, 149] on button "Attach Files" at bounding box center [262, 150] width 51 height 13
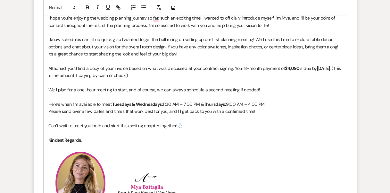
scroll to position [354, 0]
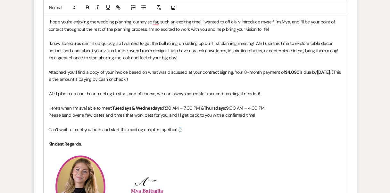
click at [239, 107] on span "9:00 AM – 4:00 PM" at bounding box center [245, 108] width 38 height 6
click at [254, 107] on span "9:00 AM – 4:00 PM" at bounding box center [245, 108] width 38 height 6
click at [237, 108] on span "9:00 AM – 5:00 PM" at bounding box center [245, 108] width 38 height 6
click at [261, 153] on p "To enrich screen reader interactions, please activate Accessibility in Grammarl…" at bounding box center [195, 150] width 294 height 7
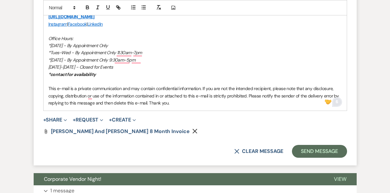
scroll to position [578, 0]
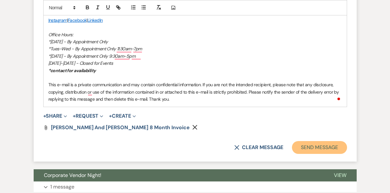
click at [308, 144] on button "Send Message" at bounding box center [319, 147] width 55 height 13
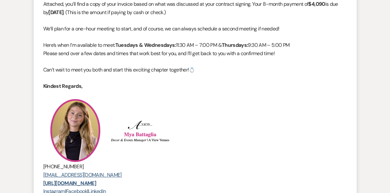
scroll to position [0, 0]
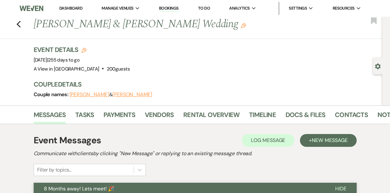
click at [23, 29] on div "Previous Cora Dorau & Caleb Koenig's Wedding Edit Bookmark" at bounding box center [190, 28] width 386 height 22
click at [14, 23] on div "Previous Cora Dorau & Caleb Koenig's Wedding Edit Bookmark" at bounding box center [190, 28] width 386 height 22
click at [21, 26] on icon "Previous" at bounding box center [18, 25] width 5 height 8
select select "8"
select select "4"
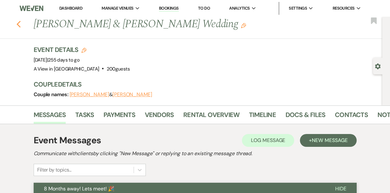
select select "8"
select select "4"
select select "8"
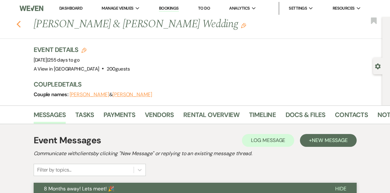
select select "4"
select select "8"
select select "4"
select select "8"
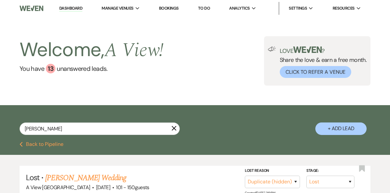
click at [174, 130] on icon "X" at bounding box center [174, 128] width 5 height 5
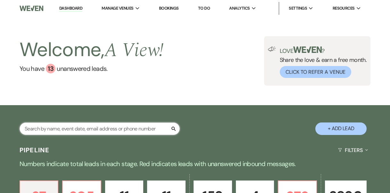
click at [102, 131] on input "text" at bounding box center [100, 128] width 160 height 13
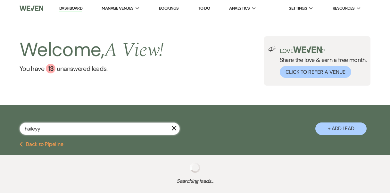
type input "haileyyo"
select select "8"
select select "7"
select select "8"
select select "7"
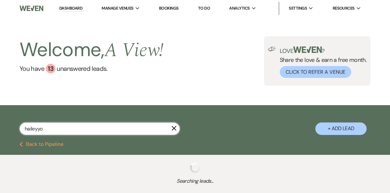
select select "8"
select select "6"
select select "8"
select select "4"
select select "8"
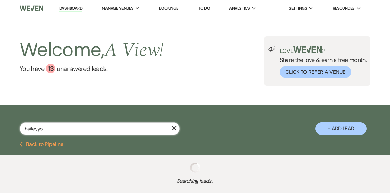
select select "5"
select select "8"
select select "6"
select select "8"
select select "6"
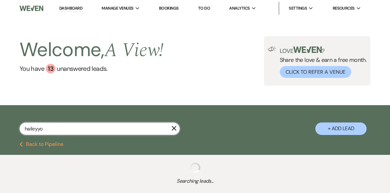
select select "8"
select select "5"
select select "8"
select select "5"
select select "8"
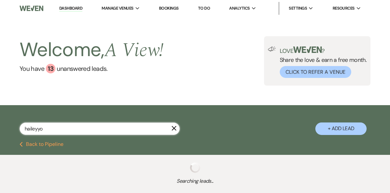
select select "4"
select select "8"
select select "4"
select select "8"
select select "5"
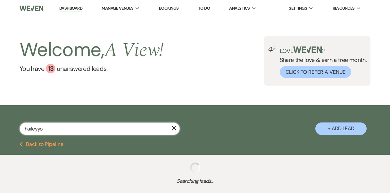
select select "8"
select select "7"
select select "8"
select select "5"
select select "8"
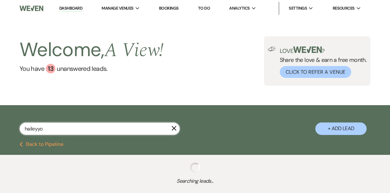
select select "5"
select select "8"
select select "6"
select select "8"
select select "5"
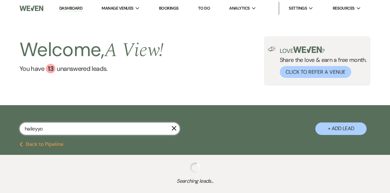
select select "8"
select select "4"
select select "8"
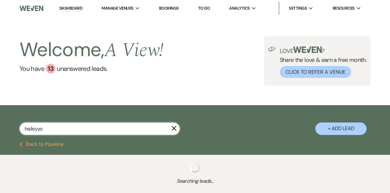
select select "8"
select select "4"
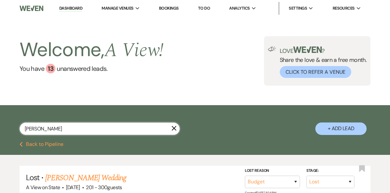
type input "hailey yok"
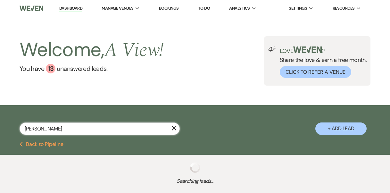
select select "8"
select select "7"
select select "8"
select select "7"
select select "8"
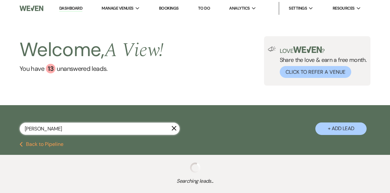
select select "6"
select select "8"
select select "4"
select select "8"
select select "5"
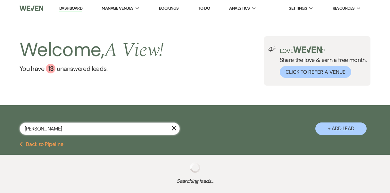
select select "8"
select select "6"
select select "8"
select select "6"
select select "8"
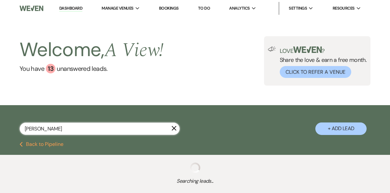
select select "5"
select select "8"
select select "5"
select select "8"
select select "4"
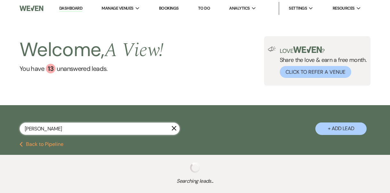
select select "8"
select select "4"
select select "8"
select select "5"
select select "8"
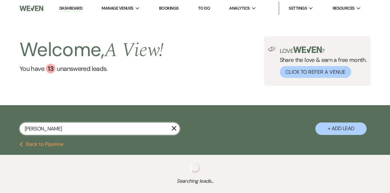
select select "7"
select select "8"
select select "5"
select select "8"
select select "5"
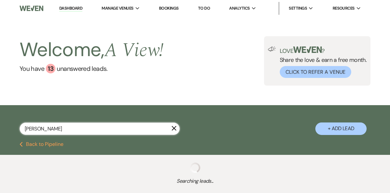
select select "8"
select select "6"
select select "8"
select select "5"
select select "8"
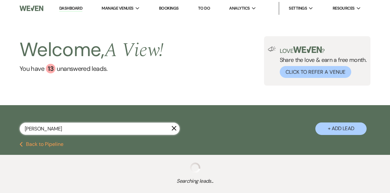
select select "8"
select select "4"
select select "8"
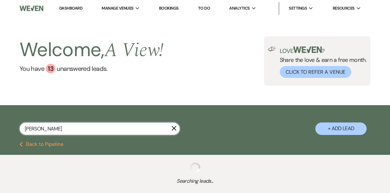
select select "8"
select select "4"
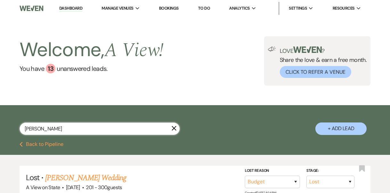
click at [42, 131] on input "hailey yok" at bounding box center [100, 128] width 160 height 13
paste input "Hayle Yoakum & Chistian Steenboc"
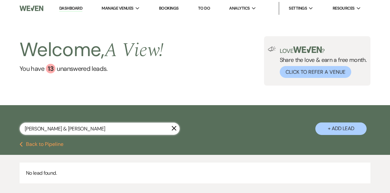
drag, startPoint x: 54, startPoint y: 129, endPoint x: 182, endPoint y: 122, distance: 128.4
click at [182, 122] on div "Hayle Yoakum & Chistian Steenbock X + Add Lead" at bounding box center [195, 124] width 390 height 32
click at [157, 128] on input "Hayle Yoakum & Chistian Steenbock" at bounding box center [100, 128] width 160 height 13
drag, startPoint x: 157, startPoint y: 128, endPoint x: 62, endPoint y: 127, distance: 94.6
click at [62, 127] on input "Hayle Yoakum & Chistian Steenbock" at bounding box center [100, 128] width 160 height 13
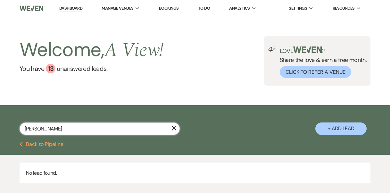
type input "Hayle Yoakum"
select select "8"
select select "6"
select select "8"
select select "4"
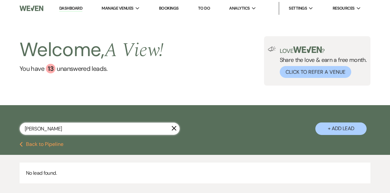
select select "8"
select select "4"
select select "8"
select select "4"
select select "8"
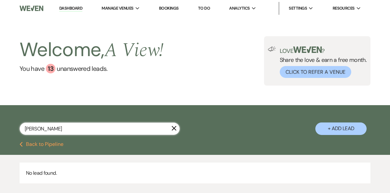
select select "5"
select select "8"
select select "4"
select select "8"
select select "4"
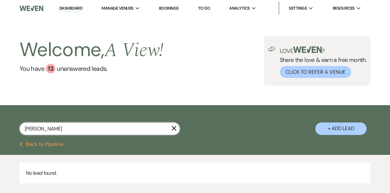
select select "8"
select select "5"
select select "8"
select select "4"
select select "8"
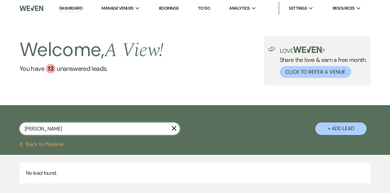
select select "8"
select select "4"
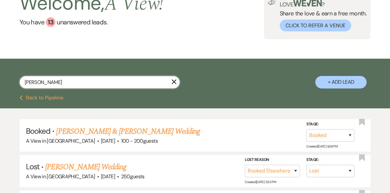
scroll to position [47, 0]
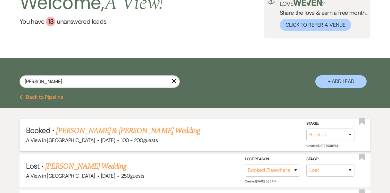
click at [76, 130] on link "Hayle Yoakum & Christian Steenbock's Wedding" at bounding box center [128, 131] width 144 height 12
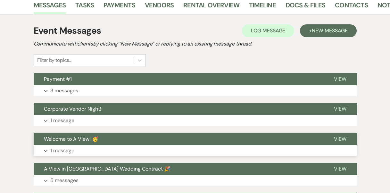
scroll to position [110, 0]
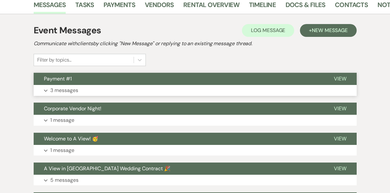
click at [91, 85] on button "Expand 3 messages" at bounding box center [195, 90] width 323 height 11
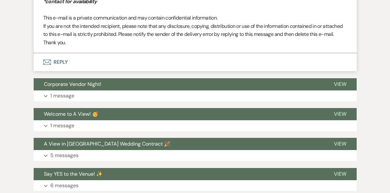
scroll to position [607, 0]
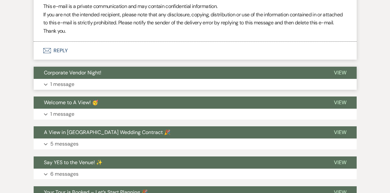
click at [95, 80] on button "Expand 1 message" at bounding box center [195, 84] width 323 height 11
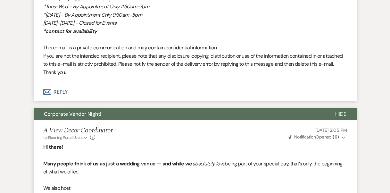
scroll to position [533, 0]
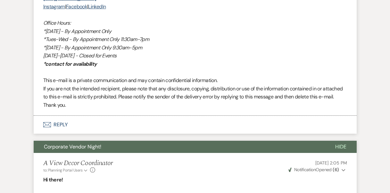
click at [107, 146] on button "Corporate Vendor Night!" at bounding box center [179, 147] width 291 height 12
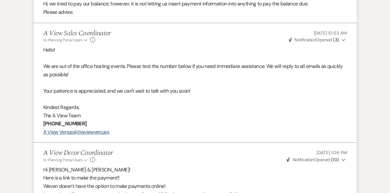
scroll to position [0, 0]
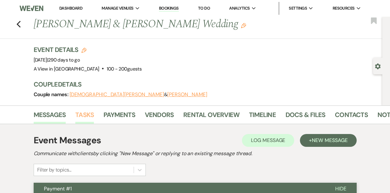
click at [86, 115] on link "Tasks" at bounding box center [84, 117] width 19 height 14
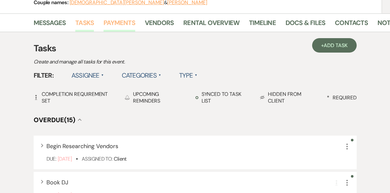
scroll to position [93, 0]
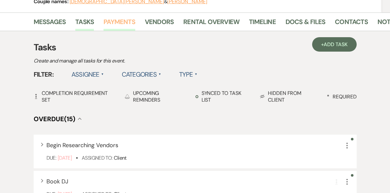
click at [125, 24] on link "Payments" at bounding box center [120, 24] width 32 height 14
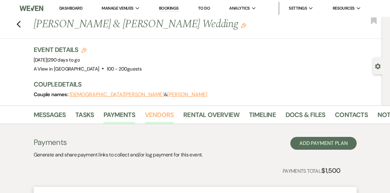
click at [149, 115] on link "Vendors" at bounding box center [159, 117] width 29 height 14
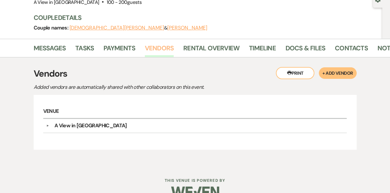
scroll to position [80, 0]
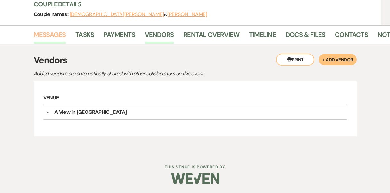
click at [56, 36] on link "Messages" at bounding box center [50, 36] width 32 height 14
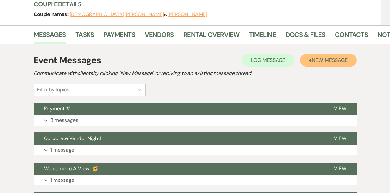
click at [300, 55] on button "+ New Message" at bounding box center [328, 60] width 56 height 13
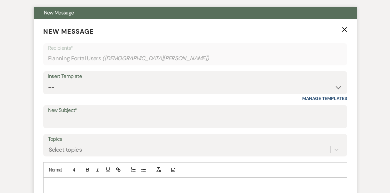
scroll to position [177, 0]
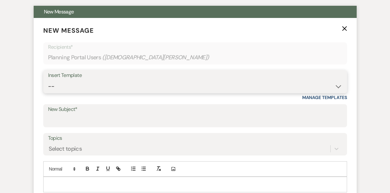
click at [184, 90] on select "-- Tour Confirmation Contract (Pre-Booked Leads) Out of office Inquiry Email Al…" at bounding box center [195, 86] width 294 height 13
click at [267, 82] on select "-- Tour Confirmation Contract (Pre-Booked Leads) Out of office Inquiry Email Al…" at bounding box center [195, 86] width 294 height 13
select select "3893"
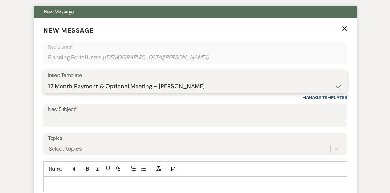
click at [48, 80] on select "-- Tour Confirmation Contract (Pre-Booked Leads) Out of office Inquiry Email Al…" at bounding box center [195, 86] width 294 height 13
type input "12 Month Payment & Meeting!"
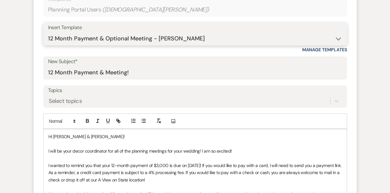
scroll to position [224, 0]
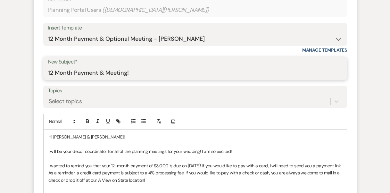
click at [203, 69] on input "12 Month Payment & Meeting!" at bounding box center [195, 73] width 294 height 13
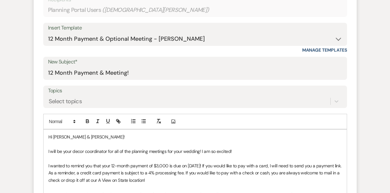
click at [329, 63] on label "New Subject*" at bounding box center [195, 61] width 294 height 9
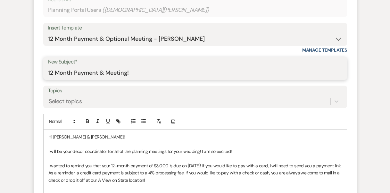
click at [329, 67] on input "12 Month Payment & Meeting!" at bounding box center [195, 73] width 294 height 13
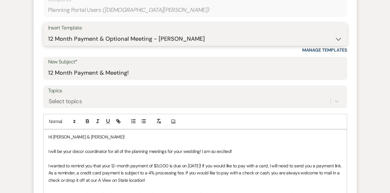
click at [294, 43] on select "-- Tour Confirmation Contract (Pre-Booked Leads) Out of office Inquiry Email Al…" at bounding box center [195, 39] width 294 height 13
select select "3927"
click at [48, 33] on select "-- Tour Confirmation Contract (Pre-Booked Leads) Out of office Inquiry Email Al…" at bounding box center [195, 39] width 294 height 13
type input "12 Months away & Payment reminder"
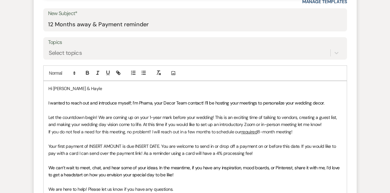
scroll to position [281, 0]
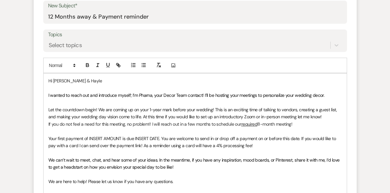
click at [157, 141] on p "Your first payment of INSERT AMOUNT is due INSERT DATE. You are welcome to send…" at bounding box center [195, 142] width 294 height 14
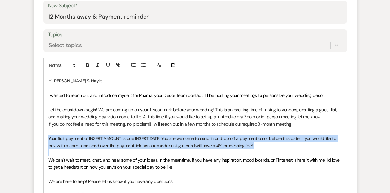
click at [157, 141] on p "Your first payment of INSERT AMOUNT is due INSERT DATE. You are welcome to send…" at bounding box center [195, 142] width 294 height 14
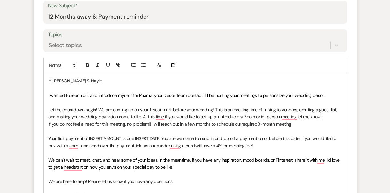
click at [154, 153] on p "To enrich screen reader interactions, please activate Accessibility in Grammarl…" at bounding box center [195, 152] width 294 height 7
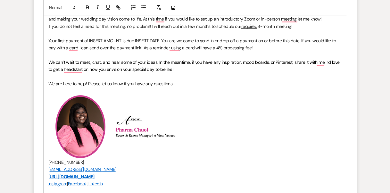
scroll to position [364, 0]
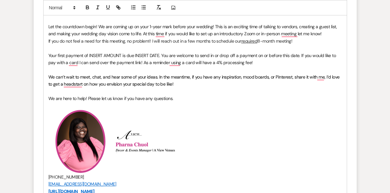
click at [186, 150] on p "﻿ ﻿ ﻿ ﻿" at bounding box center [195, 141] width 294 height 64
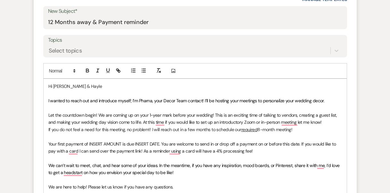
scroll to position [297, 0]
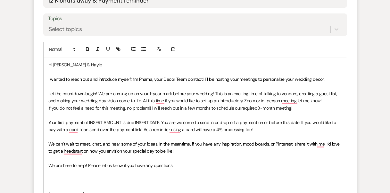
click at [147, 78] on span "I wanted to reach out and introduce myself; I’m Pharna, your Decor Team contact…" at bounding box center [186, 79] width 276 height 6
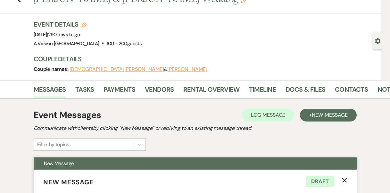
scroll to position [0, 0]
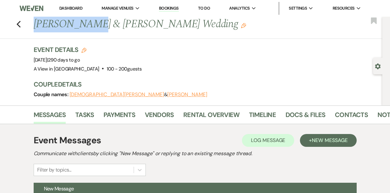
drag, startPoint x: 91, startPoint y: 23, endPoint x: 10, endPoint y: 23, distance: 81.1
click at [10, 23] on div "Previous Hayle Yoakum & Christian Steenbock's Wedding Edit Bookmark" at bounding box center [190, 28] width 386 height 22
copy h1 "Hayle Yoakum"
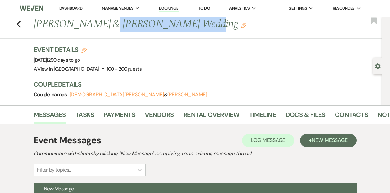
drag, startPoint x: 106, startPoint y: 28, endPoint x: 182, endPoint y: 22, distance: 76.2
click at [182, 22] on h1 "Hayle Yoakum & Christian Steenbock's Wedding Edit" at bounding box center [172, 24] width 277 height 15
copy h1 "Christian Steenbock"
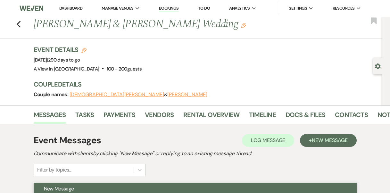
click at [161, 54] on div "Event Details Edit Event Date: Saturday, July 11th, 2026 | 290 days to go Venue…" at bounding box center [205, 59] width 342 height 28
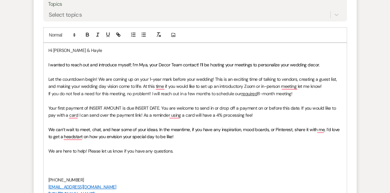
scroll to position [320, 0]
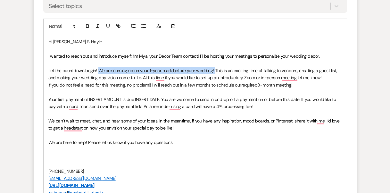
drag, startPoint x: 214, startPoint y: 71, endPoint x: 99, endPoint y: 70, distance: 115.1
click at [99, 70] on span "Let the countdown begin! We are coming up on your 1-year mark before your weddi…" at bounding box center [193, 74] width 290 height 13
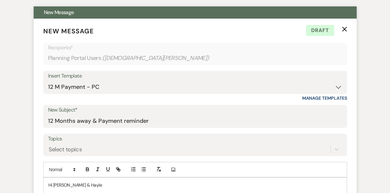
scroll to position [179, 0]
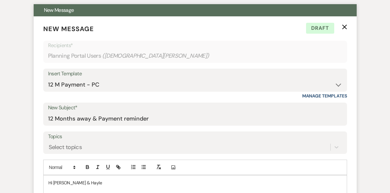
click at [345, 27] on icon "X" at bounding box center [344, 26] width 5 height 5
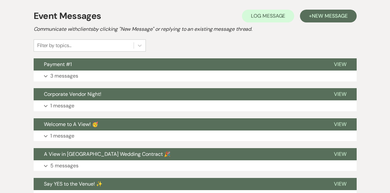
scroll to position [126, 0]
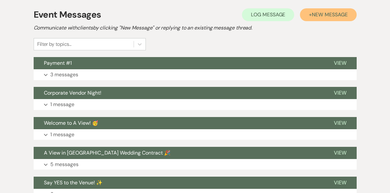
click at [321, 17] on span "New Message" at bounding box center [330, 14] width 36 height 7
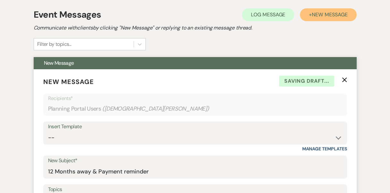
scroll to position [200, 0]
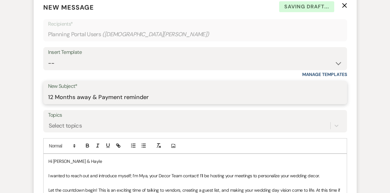
click at [114, 97] on input "12 Months away & Payment reminder" at bounding box center [195, 97] width 294 height 13
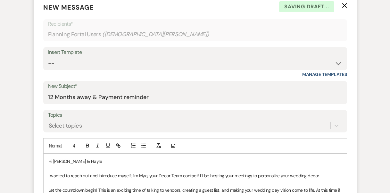
click at [149, 56] on div "Insert Template" at bounding box center [195, 52] width 294 height 9
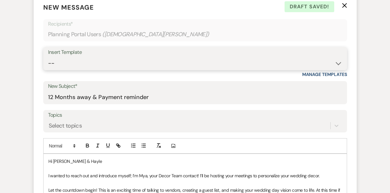
click at [226, 66] on select "-- Tour Confirmation Contract (Pre-Booked Leads) Out of office Inquiry Email Al…" at bounding box center [195, 63] width 294 height 13
select select "6177"
click at [48, 57] on select "-- Tour Confirmation Contract (Pre-Booked Leads) Out of office Inquiry Email Al…" at bounding box center [195, 63] width 294 height 13
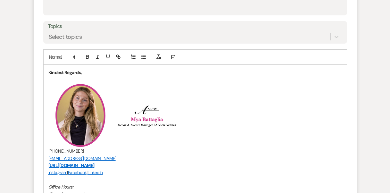
scroll to position [290, 0]
click at [47, 71] on div "Kindest Regards, ﻿ ﻿ ﻿ ﻿ (402) 933-2929 booked@aviewvenues.com https://aviewven…" at bounding box center [195, 161] width 303 height 194
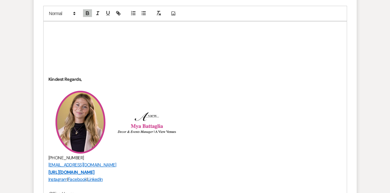
scroll to position [340, 0]
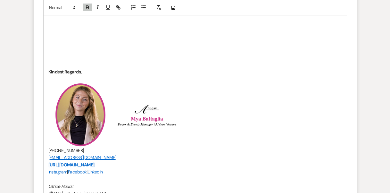
click at [67, 17] on div "﻿ Kindest Regards, ﻿ ﻿ ﻿ ﻿ (402) 933-2929 booked@aviewvenues.com https://aviewv…" at bounding box center [195, 136] width 303 height 244
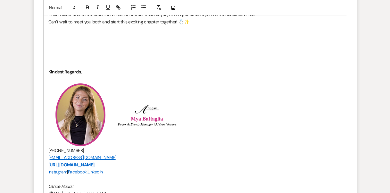
click at [63, 54] on p "To enrich screen reader interactions, please activate Accessibility in Grammarl…" at bounding box center [195, 50] width 294 height 7
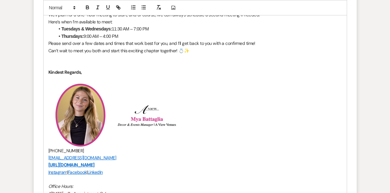
scroll to position [362, 0]
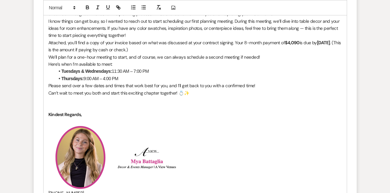
click at [55, 105] on p "To enrich screen reader interactions, please activate Accessibility in Grammarl…" at bounding box center [195, 107] width 294 height 7
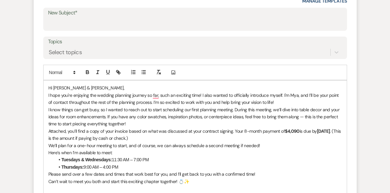
scroll to position [274, 0]
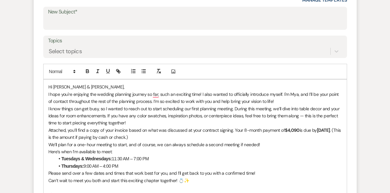
click at [86, 86] on p "Hi Cora & Caleb," at bounding box center [195, 86] width 294 height 7
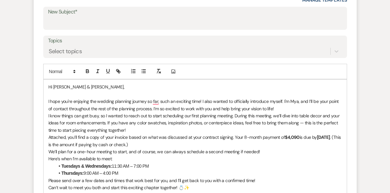
click at [289, 105] on p "I hope you're enjoying the wedding planning journey so far, such an exciting ti…" at bounding box center [195, 105] width 294 height 14
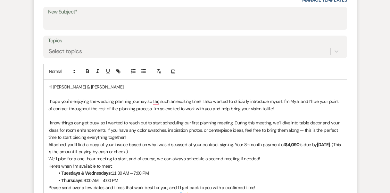
click at [265, 136] on p "I know things can get busy, so I wanted to reach out to start scheduling our fi…" at bounding box center [195, 129] width 294 height 21
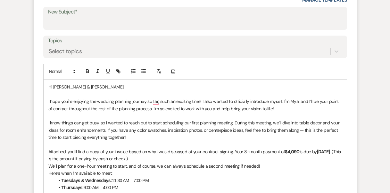
click at [221, 158] on p "Attached, you’ll find a copy of your invoice based on what was discussed at you…" at bounding box center [195, 155] width 294 height 14
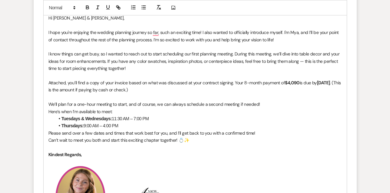
scroll to position [357, 0]
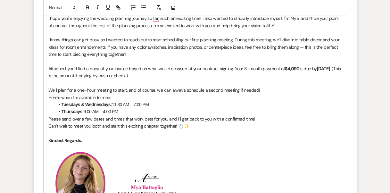
click at [253, 74] on p "Attached, you’ll find a copy of your invoice based on what was discussed at you…" at bounding box center [195, 72] width 294 height 14
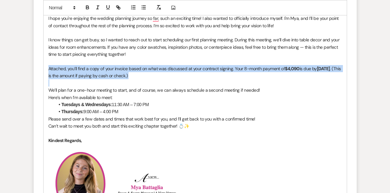
drag, startPoint x: 165, startPoint y: 74, endPoint x: 56, endPoint y: 70, distance: 109.1
click at [56, 70] on p "Attached, you’ll find a copy of your invoice based on what was discussed at you…" at bounding box center [195, 72] width 294 height 14
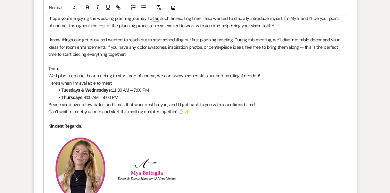
click at [69, 64] on p "To enrich screen reader interactions, please activate Accessibility in Grammarl…" at bounding box center [195, 61] width 294 height 7
click at [69, 67] on p "Thank" at bounding box center [195, 68] width 294 height 7
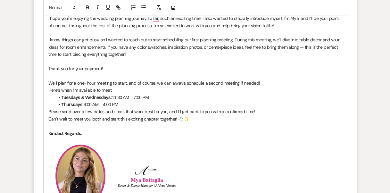
click at [113, 70] on p "Thank you for your payment!" at bounding box center [195, 68] width 294 height 7
click at [62, 97] on strong "Tuesdays & Wednesdays:" at bounding box center [87, 97] width 50 height 5
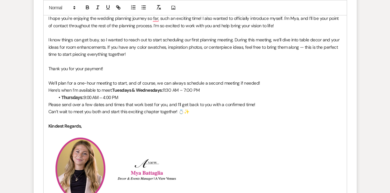
click at [62, 98] on strong "Thursdays:" at bounding box center [73, 97] width 22 height 5
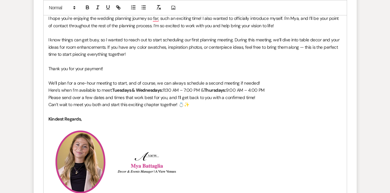
click at [280, 91] on p "Here’s when I’m available to meet: Tuesdays & Wednesdays: 11:30 AM – 7:00 PM & …" at bounding box center [195, 90] width 294 height 7
click at [267, 97] on p "Please send over a few dates and times that work best for you, and I’ll get bac…" at bounding box center [195, 97] width 294 height 7
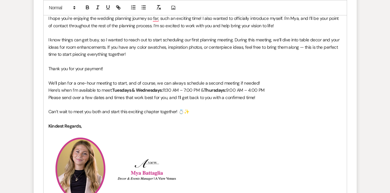
click at [273, 82] on p "We’ll plan for a one-hour meeting to start, and of course, we can always schedu…" at bounding box center [195, 83] width 294 height 7
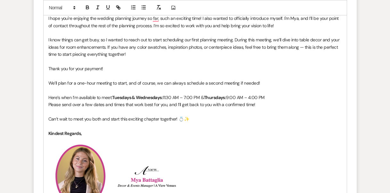
click at [158, 66] on p "Thank you for your payment!" at bounding box center [195, 68] width 294 height 7
click at [154, 66] on p "Thank you for your payment!" at bounding box center [195, 68] width 294 height 7
click at [50, 68] on p "Thank you for your payment!" at bounding box center [195, 68] width 294 height 7
click at [66, 69] on p "We recieved your payment hank you for your payment!" at bounding box center [195, 68] width 294 height 7
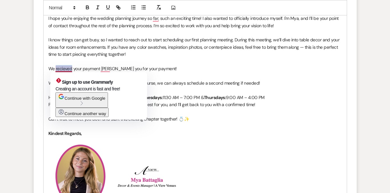
copy p "recieved"
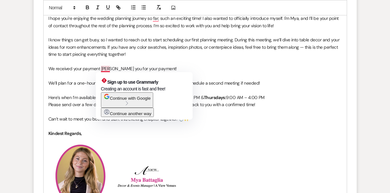
click at [100, 71] on p "We received your payment hank you for your payment!" at bounding box center [195, 68] width 294 height 7
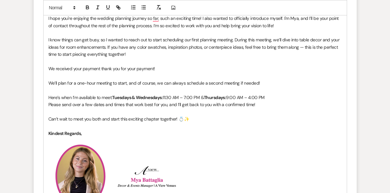
click at [155, 75] on p "To enrich screen reader interactions, please activate Accessibility in Grammarl…" at bounding box center [195, 75] width 294 height 7
click at [158, 71] on p "We received your payment thank you for your payment!" at bounding box center [195, 68] width 294 height 7
click at [148, 62] on p "To enrich screen reader interactions, please activate Accessibility in Grammarl…" at bounding box center [195, 61] width 294 height 7
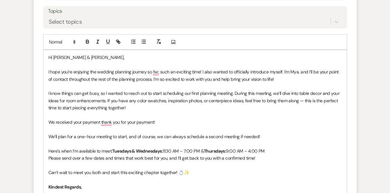
scroll to position [305, 0]
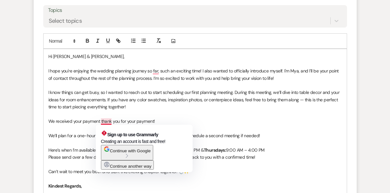
click at [121, 111] on p "To enrich screen reader interactions, please activate Accessibility in Grammarl…" at bounding box center [195, 114] width 294 height 7
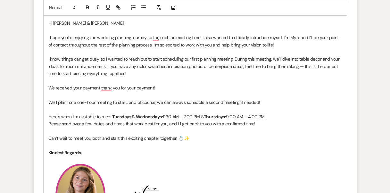
scroll to position [341, 0]
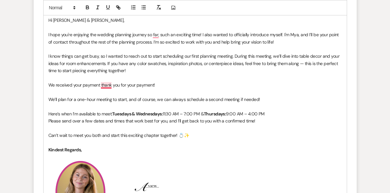
click at [109, 84] on p "We received your payment thank you for your payment!" at bounding box center [195, 84] width 294 height 7
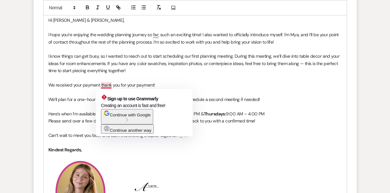
click at [116, 81] on p "To enrich screen reader interactions, please activate Accessibility in Grammarl…" at bounding box center [195, 77] width 294 height 7
click at [101, 84] on p "We received your payment thank you for your payment!" at bounding box center [195, 84] width 294 height 7
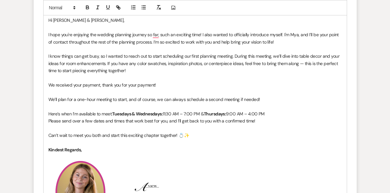
click at [154, 89] on p "To enrich screen reader interactions, please activate Accessibility in Grammarl…" at bounding box center [195, 91] width 294 height 7
click at [148, 85] on p "We received your payment, thank you for your payment!" at bounding box center [195, 84] width 294 height 7
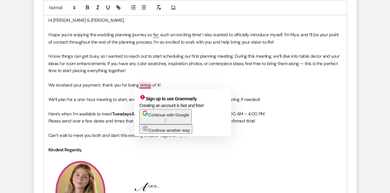
click at [145, 85] on p "We received your payment, thank you for being ontop of it!" at bounding box center [195, 84] width 294 height 7
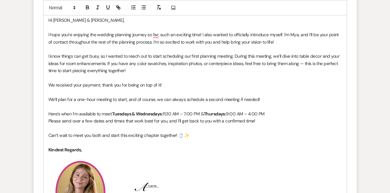
click at [141, 85] on p "We received your payment, thank you for being on top of it!" at bounding box center [195, 84] width 294 height 7
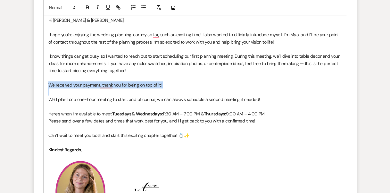
click at [141, 85] on p "We received your payment, thank you for being on top of it!" at bounding box center [195, 84] width 294 height 7
copy p "We received your payment, thank you for being on top of it!"
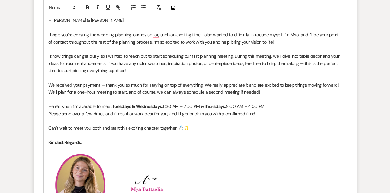
click at [105, 84] on p "We received your payment — thank you so much for staying on top of everything! …" at bounding box center [195, 84] width 294 height 7
click at [101, 85] on p "We received your payment , thank you so much for staying on top of everything! …" at bounding box center [195, 84] width 294 height 7
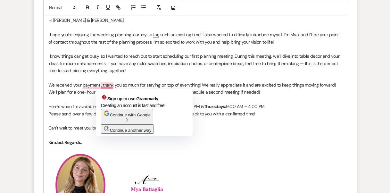
click at [107, 83] on p "We received your payment , thank you so much for staying on top of everything! …" at bounding box center [195, 84] width 294 height 7
click at [102, 84] on p "We received your payment , thank you so much for staying on top of everything! …" at bounding box center [195, 84] width 294 height 7
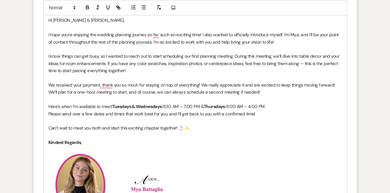
click at [335, 86] on p "We received your payment, thank you so much for staying on top of everything! W…" at bounding box center [195, 84] width 294 height 7
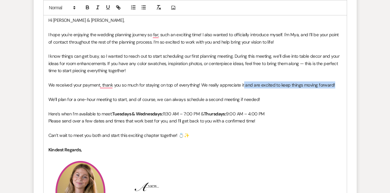
drag, startPoint x: 337, startPoint y: 85, endPoint x: 243, endPoint y: 87, distance: 93.9
click at [243, 87] on p "We received your payment, thank you so much for staying on top of everything! W…" at bounding box center [195, 84] width 294 height 7
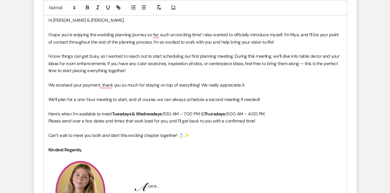
click at [199, 84] on p "We received your payment, thank you so much for staying on top of everything! W…" at bounding box center [195, 84] width 294 height 7
click at [256, 86] on p "We received your payment, thank you so much for staying on top of everything, w…" at bounding box center [195, 84] width 294 height 7
drag, startPoint x: 247, startPoint y: 83, endPoint x: 218, endPoint y: 87, distance: 29.2
click at [218, 87] on p "We received your payment, thank you so much for staying on top of everything, w…" at bounding box center [195, 84] width 294 height 7
click at [251, 88] on p "We received your payment, thank you so much for staying on top of everything, w…" at bounding box center [195, 84] width 294 height 7
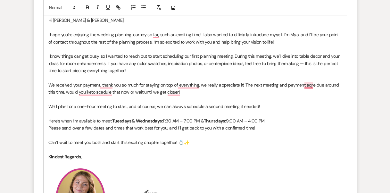
click at [309, 85] on p "We received your payment, thank you so much for staying on top of everything, w…" at bounding box center [195, 88] width 294 height 14
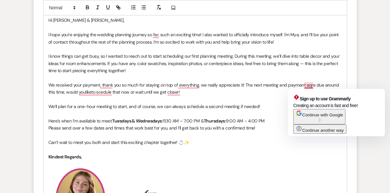
click at [309, 85] on p "We received your payment, thank you so much for staying on top of everything, w…" at bounding box center [195, 88] width 294 height 14
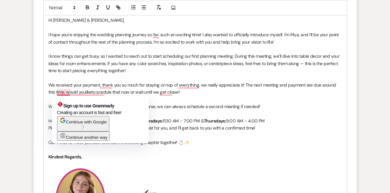
click at [62, 91] on p "We received your payment, thank you so much for staying on top of everything, w…" at bounding box center [195, 88] width 294 height 14
click at [85, 91] on p "We received your payment, thank you so much for staying on top of everything, w…" at bounding box center [195, 88] width 294 height 14
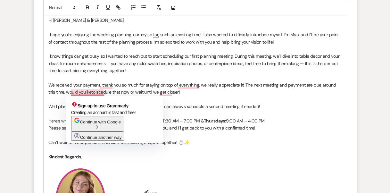
click at [78, 93] on p "We received your payment, thank you so much for staying on top of everything, w…" at bounding box center [195, 88] width 294 height 14
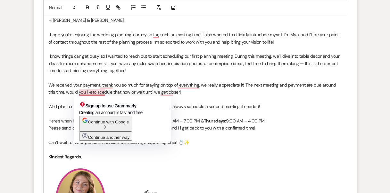
click at [84, 93] on p "We received your payment, thank you so much for staying on top of everything, w…" at bounding box center [195, 88] width 294 height 14
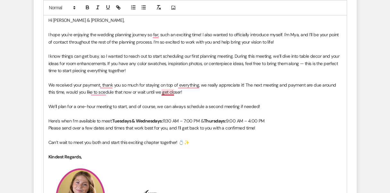
click at [169, 92] on p "We received your payment, thank you so much for staying on top of everything, w…" at bounding box center [195, 88] width 294 height 14
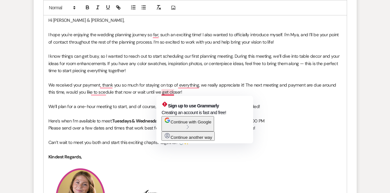
click at [180, 93] on p "We received your payment, thank you so much for staying on top of everything, w…" at bounding box center [195, 88] width 294 height 14
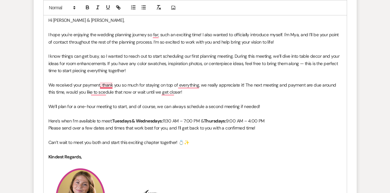
click at [111, 85] on p "We received your payment, thank you so much for staying on top of everything, w…" at bounding box center [195, 88] width 294 height 14
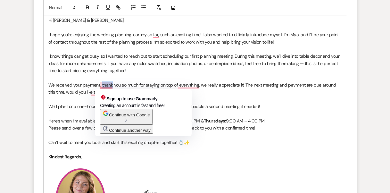
click at [111, 85] on p "We received your payment, thank you so much for staying on top of everything, w…" at bounding box center [195, 88] width 294 height 14
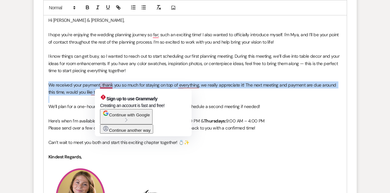
click at [111, 85] on p "We received your payment, thank you so much for staying on top of everything, w…" at bounding box center [195, 88] width 294 height 14
copy p "We received your payment, thank you so much for staying on top of everything, w…"
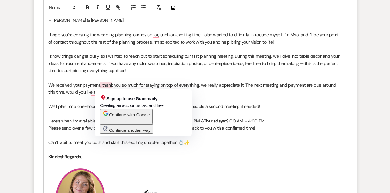
click at [90, 84] on p "We received your payment, thank you so much for staying on top of everything, w…" at bounding box center [195, 88] width 294 height 14
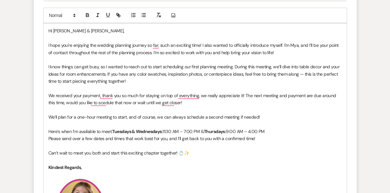
scroll to position [332, 0]
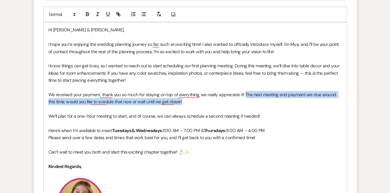
drag, startPoint x: 245, startPoint y: 94, endPoint x: 252, endPoint y: 97, distance: 8.2
click at [253, 98] on p "We received your payment, thank you so much for staying on top of everything, w…" at bounding box center [195, 98] width 294 height 14
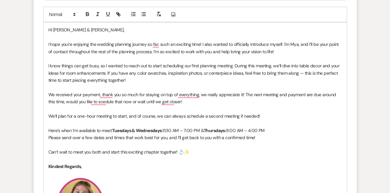
click at [253, 97] on p "We received your payment, thank you so much for staying on top of everything, w…" at bounding box center [195, 98] width 294 height 14
click at [320, 95] on p "We received your payment, thank you so much for staying on top of everything, w…" at bounding box center [195, 98] width 294 height 14
click at [339, 94] on p "We received your payment, thank you so much for staying on top of everything, w…" at bounding box center [195, 98] width 294 height 14
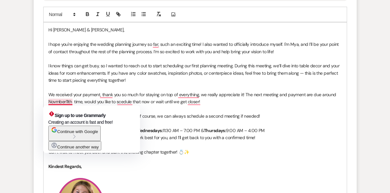
click at [65, 101] on p "We received your payment, thank you so much for staying on top of everything, w…" at bounding box center [195, 98] width 294 height 14
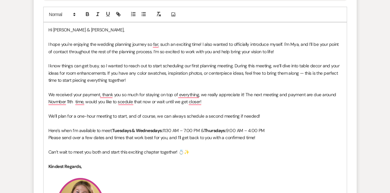
click at [72, 101] on p "We received your payment, thank you so much for staying on top of everything, w…" at bounding box center [195, 98] width 294 height 14
click at [91, 101] on p "We received your payment, thank you so much for staying on top of everything, w…" at bounding box center [195, 98] width 294 height 14
click at [132, 101] on p "We received your payment, thank you so much for staying on top of everything, w…" at bounding box center [195, 98] width 294 height 14
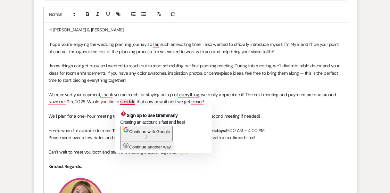
click at [125, 102] on p "We received your payment, thank you so much for staying on top of everything, w…" at bounding box center [195, 98] width 294 height 14
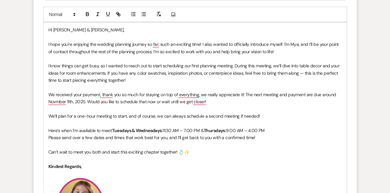
click at [159, 103] on p "We received your payment, thank you so much for staying on top of everything, w…" at bounding box center [195, 98] width 294 height 14
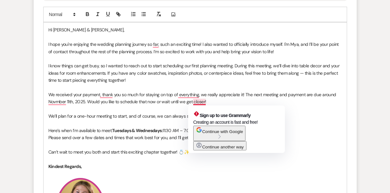
click at [195, 101] on p "We received your payment, thank you so much for staying on top of everything, w…" at bounding box center [195, 98] width 294 height 14
click at [205, 102] on p "We received your payment, thank you so much for staying on top of everything, w…" at bounding box center [195, 98] width 294 height 14
click at [211, 103] on p "We received your payment, thank you so much for staying on top of everything, w…" at bounding box center [195, 98] width 294 height 14
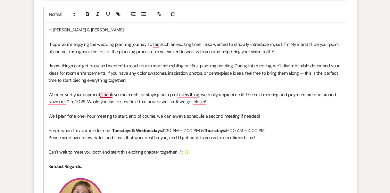
click at [108, 95] on p "We received your payment, thank you so much for staying on top of everything, w…" at bounding box center [195, 98] width 294 height 14
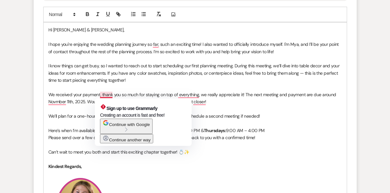
click at [89, 89] on p "To enrich screen reader interactions, please activate Accessibility in Grammarl…" at bounding box center [195, 87] width 294 height 7
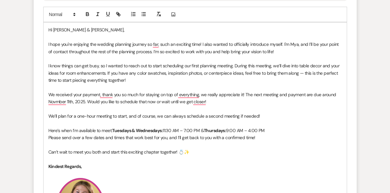
click at [89, 89] on p "To enrich screen reader interactions, please activate Accessibility in Grammarl…" at bounding box center [195, 87] width 294 height 7
click at [105, 92] on p "We received your payment, thank you so much for staying on top of everything, w…" at bounding box center [195, 98] width 294 height 14
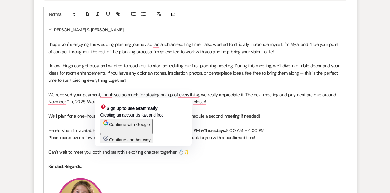
click at [87, 98] on p "We received your payment, thank you so much for staying on top of everything, w…" at bounding box center [195, 98] width 294 height 14
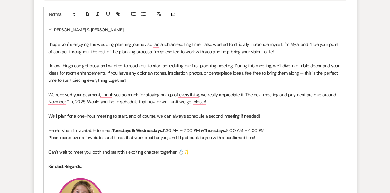
click at [154, 103] on p "We received your payment, thank you so much for staying on top of everything, w…" at bounding box center [195, 98] width 294 height 14
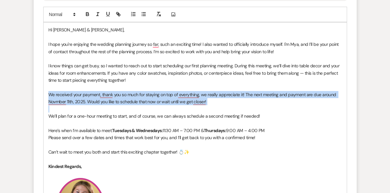
click at [154, 103] on p "We received your payment, thank you so much for staying on top of everything, w…" at bounding box center [195, 98] width 294 height 14
copy p "We received your payment, thank you so much for staying on top of everything, w…"
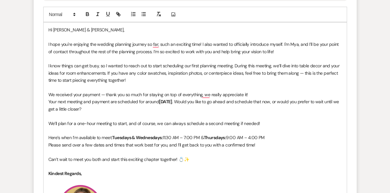
click at [275, 109] on p "Your next meeting and payment are scheduled for around November 11th, 2025 . Wo…" at bounding box center [195, 105] width 294 height 14
click at [257, 91] on p "We received your payment — thank you so much for staying on top of everything, …" at bounding box center [195, 94] width 294 height 7
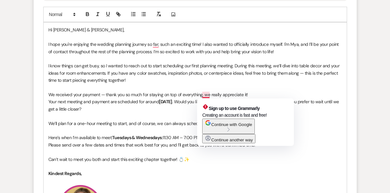
click at [205, 94] on p "We received your payment — thank you so much for staying on top of everything, …" at bounding box center [195, 94] width 294 height 7
click at [182, 107] on p "Your next meeting and payment are scheduled for around November 11th, 2025 . Wo…" at bounding box center [195, 105] width 294 height 14
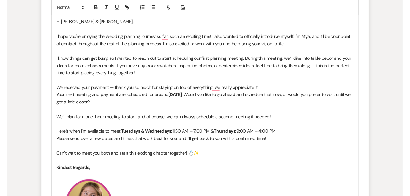
scroll to position [323, 0]
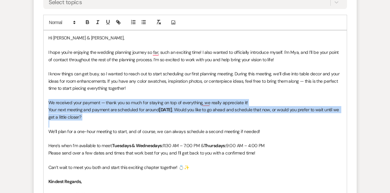
drag, startPoint x: 117, startPoint y: 122, endPoint x: 42, endPoint y: 100, distance: 78.3
click at [42, 100] on form "New Message X Draft Recipients* Planning Portal Users ( Christian Steenbock ) I…" at bounding box center [195, 141] width 323 height 541
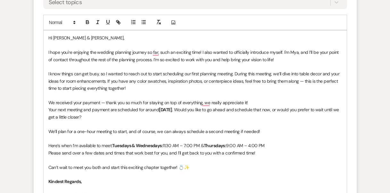
click at [78, 125] on p "To enrich screen reader interactions, please activate Accessibility in Grammarl…" at bounding box center [195, 124] width 294 height 7
click at [236, 119] on p "Your next meeting and payment are scheduled for around November 11th, 2025 . Wo…" at bounding box center [195, 113] width 294 height 14
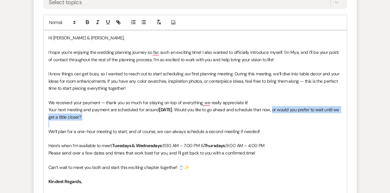
drag, startPoint x: 119, startPoint y: 121, endPoint x: 300, endPoint y: 106, distance: 181.4
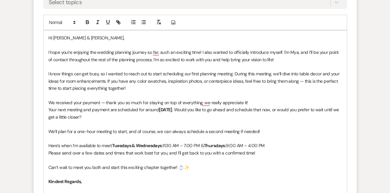
click at [256, 103] on p "We received your payment — thank you so much for staying on top of everything, …" at bounding box center [195, 102] width 294 height 7
click at [172, 110] on strong "November 11th, 2025" at bounding box center [165, 110] width 13 height 6
click at [152, 109] on p "Your next meeting and payment are scheduled for around November 11th, 2025 . Wo…" at bounding box center [195, 113] width 294 height 14
click at [127, 108] on p "Your next meeting and payment are scheduled for around November 11th, 2025 . Wo…" at bounding box center [195, 113] width 294 height 14
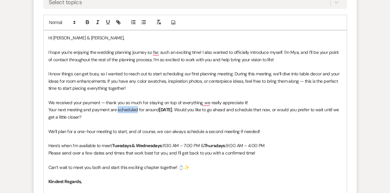
click at [127, 108] on p "Your next meeting and payment are scheduled for around November 11th, 2025 . Wo…" at bounding box center [195, 113] width 294 height 14
click at [136, 113] on p "Your next meeting and payment is due for around November 11th, 2025 . Would you…" at bounding box center [195, 113] width 294 height 14
click at [135, 113] on p "Your next meeting and payment is due for around November 11th, 2025 . Would you…" at bounding box center [195, 113] width 294 height 14
click at [135, 113] on p "Your next meeting and payment is due for arund November 11th, 2025 . Would you …" at bounding box center [195, 113] width 294 height 14
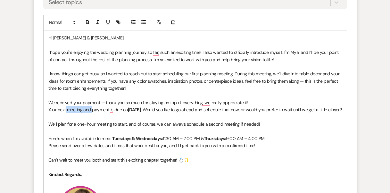
drag, startPoint x: 93, startPoint y: 110, endPoint x: 65, endPoint y: 110, distance: 27.9
click at [65, 110] on p "Your next meeting and payment is due on November 11th, 2025 . Would you like to…" at bounding box center [195, 109] width 294 height 7
click at [116, 109] on strong "November 11th, 2025" at bounding box center [109, 110] width 13 height 6
click at [147, 109] on p "Your next payment is due on November 11th, 2025 . Would you like to go ahead an…" at bounding box center [195, 109] width 294 height 7
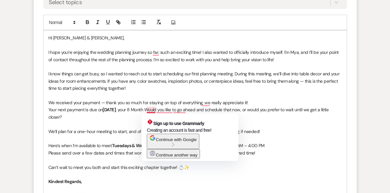
click at [149, 110] on p "Your next payment is due on November 11th, 2025 . your 8 Month Would you like t…" at bounding box center [195, 113] width 294 height 14
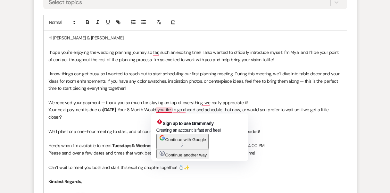
click at [172, 109] on p "Your next payment is due on November 11th, 2025 . Your 8 Month Would you like t…" at bounding box center [195, 113] width 294 height 14
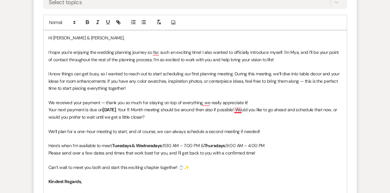
click at [239, 108] on p "Your next payment is due on November 11th, 2025 . Your 8 Month meeting should b…" at bounding box center [195, 113] width 294 height 14
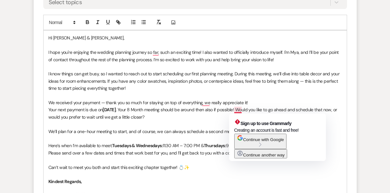
click at [232, 108] on p "Your next payment is due on November 11th, 2025 . Your 8 Month meeting should b…" at bounding box center [195, 113] width 294 height 14
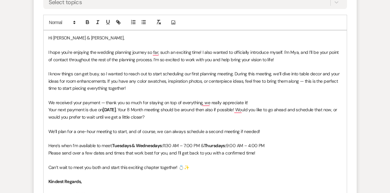
click at [227, 115] on p "Your next payment is due on November 11th, 2025 . Your 8 Month meeting should b…" at bounding box center [195, 113] width 294 height 14
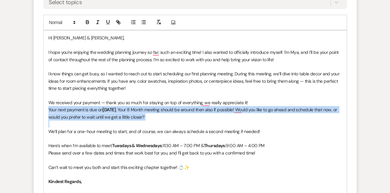
click at [227, 115] on p "Your next payment is due on November 11th, 2025 . Your 8 Month meeting should b…" at bounding box center [195, 113] width 294 height 14
copy p "Your next payment is due on November 11th, 2025 . Your 8 Month meeting should b…"
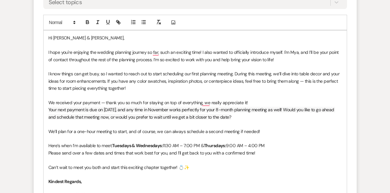
click at [201, 116] on span "Your next payment is due on November 11th, 2025, and any time in November works…" at bounding box center [191, 113] width 287 height 13
click at [200, 116] on span "Your next payment is due on November 11th, 2025, and any time in November works…" at bounding box center [191, 113] width 287 height 13
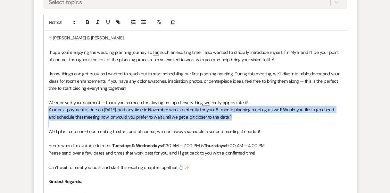
click at [200, 116] on span "Your next payment is due on November 11th, 2025, and any time in November works…" at bounding box center [191, 113] width 287 height 13
copy span "Your next payment is due on November 11th, 2025, and any time in November works…"
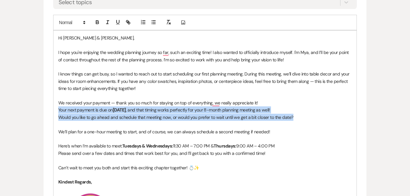
drag, startPoint x: 297, startPoint y: 116, endPoint x: 22, endPoint y: 106, distance: 274.6
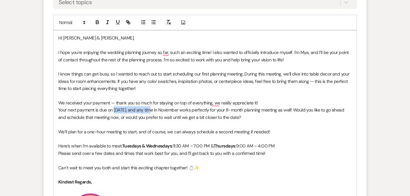
drag, startPoint x: 113, startPoint y: 110, endPoint x: 152, endPoint y: 111, distance: 38.8
click at [152, 111] on p "Your next payment is due on November 11th, 2025, and any time in November works…" at bounding box center [205, 113] width 294 height 14
click at [184, 126] on p "To enrich screen reader interactions, please activate Accessibility in Grammarl…" at bounding box center [205, 124] width 294 height 7
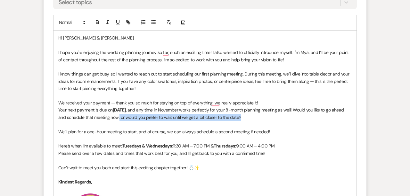
drag, startPoint x: 270, startPoint y: 116, endPoint x: 142, endPoint y: 118, distance: 127.9
click at [142, 118] on p "Your next payment is due on November 11th, 2025 , and any time in November work…" at bounding box center [205, 113] width 294 height 14
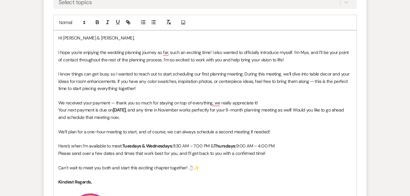
click at [325, 111] on p "Your next payment is due on November 11th, 2025 , and any time in November work…" at bounding box center [205, 113] width 294 height 14
click at [62, 116] on p "Your next payment is due on November 11th, 2025 , and any time in November work…" at bounding box center [205, 113] width 294 height 14
click at [348, 111] on p "Your next payment is due on November 11th, 2025 , and any time in November work…" at bounding box center [205, 113] width 294 height 14
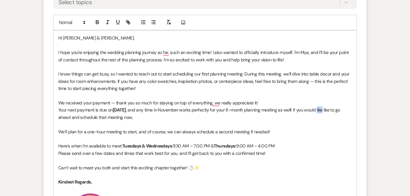
click at [348, 111] on p "Your next payment is due on November 11th, 2025 , and any time in November work…" at bounding box center [205, 113] width 294 height 14
click at [325, 119] on p "Your next payment is due on November 11th, 2025 , and any time in November work…" at bounding box center [205, 113] width 294 height 14
click at [322, 110] on p "Your next payment is due on November 11th, 2025 , and any time in November work…" at bounding box center [205, 113] width 294 height 14
click at [320, 113] on p "Your next payment is due on November 11th, 2025 , and any time in November work…" at bounding box center [205, 113] width 294 height 14
drag, startPoint x: 319, startPoint y: 103, endPoint x: 264, endPoint y: 106, distance: 55.2
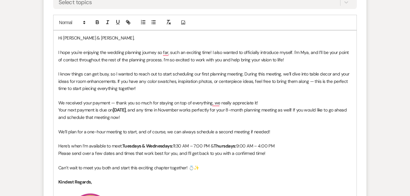
click at [289, 104] on p "We received your payment — thank you so much for staying on top of everything, …" at bounding box center [205, 102] width 294 height 7
click at [185, 117] on p "Your next payment is due on November 11th, 2025 , and any time in November work…" at bounding box center [205, 113] width 294 height 14
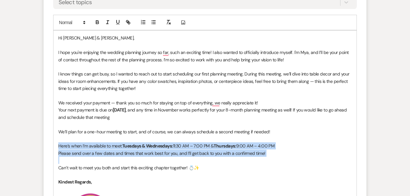
drag, startPoint x: 270, startPoint y: 156, endPoint x: 57, endPoint y: 144, distance: 213.6
click at [57, 144] on div "Hi Cora & Caleb, I hope you're enjoying the wedding planning journey so far, su…" at bounding box center [205, 198] width 303 height 337
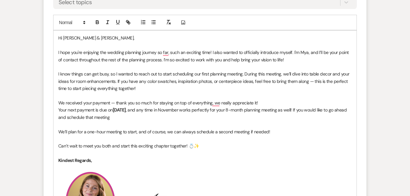
click at [126, 122] on p "To enrich screen reader interactions, please activate Accessibility in Grammarl…" at bounding box center [205, 124] width 294 height 7
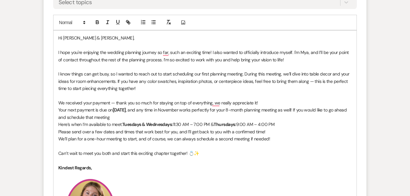
click at [57, 124] on div "Hi Cora & Caleb, I hope you're enjoying the wedding planning journey so far, su…" at bounding box center [205, 191] width 303 height 323
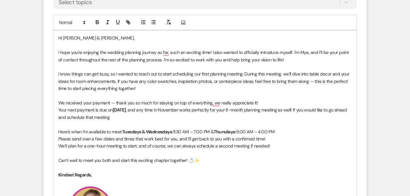
click at [305, 138] on p "Please send over a few dates and times that work best for you, and I’ll get bac…" at bounding box center [205, 138] width 294 height 7
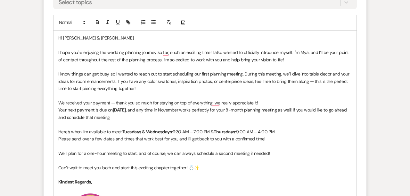
click at [140, 115] on p "Your next payment is due on November 11th, 2025 , and any time in November work…" at bounding box center [205, 113] width 294 height 14
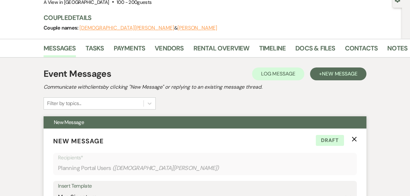
scroll to position [0, 0]
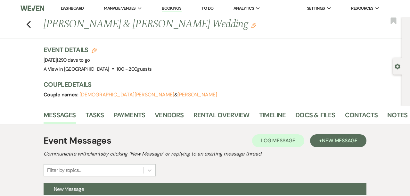
click at [57, 28] on h1 "Hayle Yoakum & Christian Steenbock's Wedding Edit" at bounding box center [186, 24] width 284 height 15
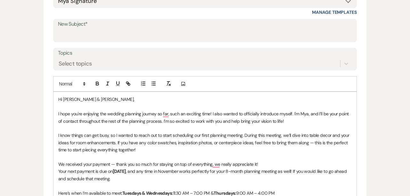
scroll to position [318, 0]
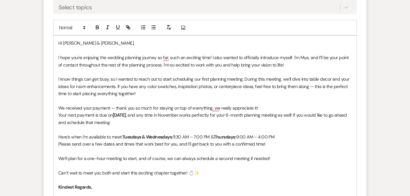
click at [66, 44] on p "Hi Cora & Caleb," at bounding box center [205, 42] width 294 height 7
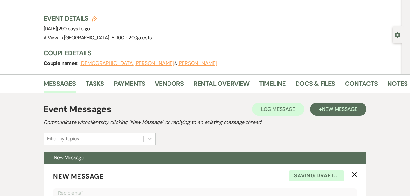
scroll to position [0, 0]
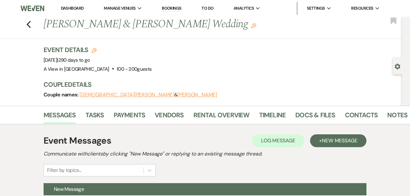
click at [136, 23] on h1 "Hayle Yoakum & Christian Steenbock's Wedding Edit" at bounding box center [186, 24] width 284 height 15
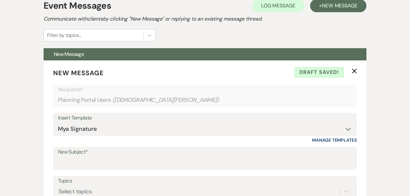
scroll to position [249, 0]
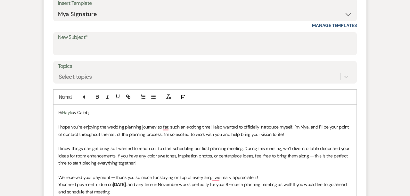
click at [85, 112] on p "Hi Hayle & Caleb," at bounding box center [205, 112] width 294 height 7
click at [89, 146] on p "I know things can get busy, so I wanted to reach out to start scheduling our fi…" at bounding box center [205, 155] width 294 height 21
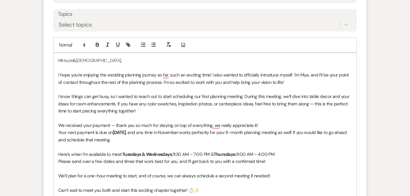
scroll to position [302, 0]
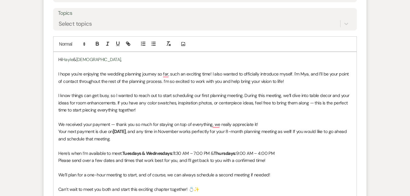
click at [140, 105] on p "I know things can get busy, so I wanted to reach out to start scheduling our fi…" at bounding box center [205, 102] width 294 height 21
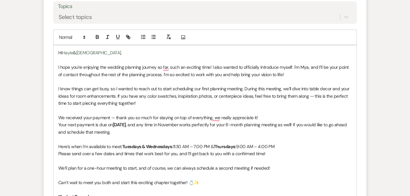
scroll to position [310, 0]
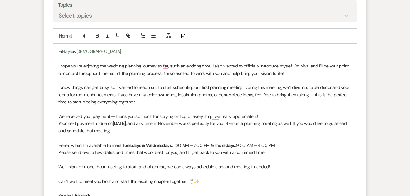
click at [147, 130] on p "Your next payment is due on November 11th, 2025 , and any time in November work…" at bounding box center [205, 127] width 294 height 14
click at [66, 116] on p "We received your payment — thank you so much for staying on top of everything, …" at bounding box center [205, 116] width 294 height 7
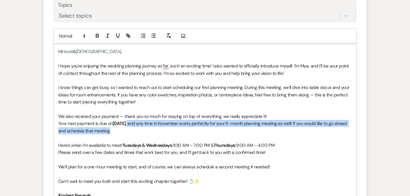
drag, startPoint x: 156, startPoint y: 122, endPoint x: 164, endPoint y: 132, distance: 12.9
click at [165, 133] on p "Your next payment is due on November 11th, 2025 , and any time in November work…" at bounding box center [205, 127] width 294 height 14
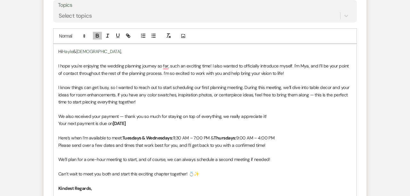
click at [59, 123] on p "Your next payment is due on November 11th, 2025" at bounding box center [205, 123] width 294 height 7
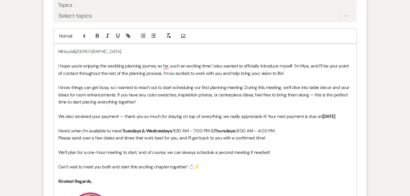
click at [88, 120] on p "We also received your payment — thank you so much for staying on top of everyth…" at bounding box center [205, 116] width 294 height 7
click at [79, 155] on p "We’ll plan for a one-hour meeting to start, and of course, we can always schedu…" at bounding box center [205, 151] width 294 height 7
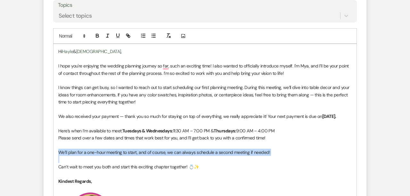
click at [79, 155] on p "We’ll plan for a one-hour meeting to start, and of course, we can always schedu…" at bounding box center [205, 151] width 294 height 7
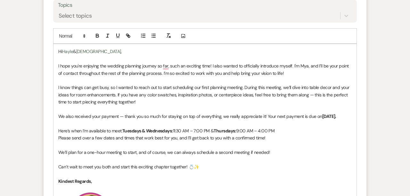
click at [81, 127] on p "To enrich screen reader interactions, please activate Accessibility in Grammarl…" at bounding box center [205, 123] width 294 height 7
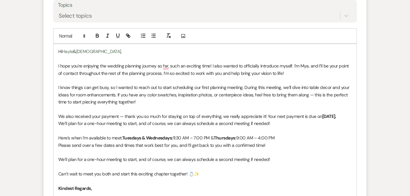
click at [89, 127] on p "We’ll plan for a one-hour meeting to start, and of course, we can always schedu…" at bounding box center [205, 123] width 294 height 7
click at [90, 120] on p "We also received your payment — thank you so much for staying on top of everyth…" at bounding box center [205, 116] width 294 height 7
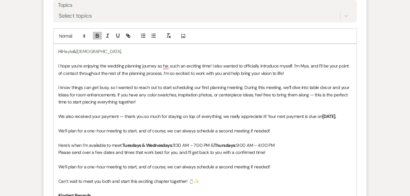
click at [79, 170] on p "We’ll plan for a one-hour meeting to start, and of course, we can always schedu…" at bounding box center [205, 166] width 294 height 7
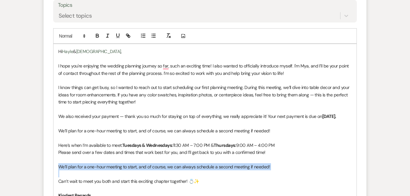
click at [79, 170] on p "We’ll plan for a one-hour meeting to start, and of course, we can always schedu…" at bounding box center [205, 166] width 294 height 7
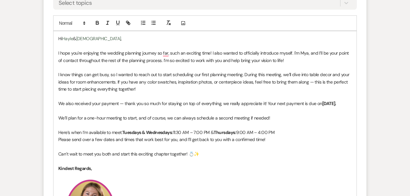
scroll to position [325, 0]
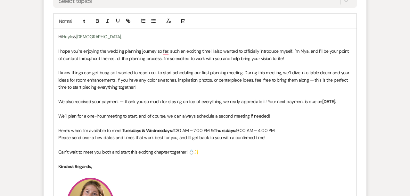
click at [241, 73] on p "I know things can get busy, so I wanted to reach out to start scheduling our fi…" at bounding box center [205, 79] width 294 height 21
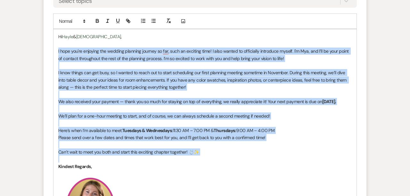
drag, startPoint x: 57, startPoint y: 50, endPoint x: 254, endPoint y: 164, distance: 226.9
click at [254, 164] on div "Hi Hayle & Christian , I hope you're enjoying the wedding planning journey so f…" at bounding box center [205, 190] width 303 height 323
click at [112, 105] on p "We also received your payment — thank you so much for staying on top of everyth…" at bounding box center [205, 101] width 294 height 7
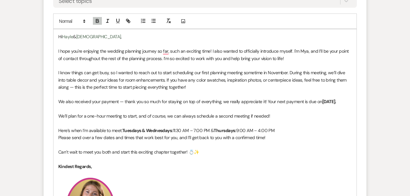
click at [95, 119] on p "We’ll plan for a one-hour meeting to start, and of course, we can always schedu…" at bounding box center [205, 115] width 294 height 7
click at [96, 119] on p "We’ll plan for a one hour meeting to start, and of course, we can always schedu…" at bounding box center [205, 115] width 294 height 7
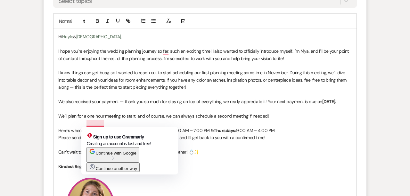
click at [104, 112] on p "To enrich screen reader interactions, please activate Accessibility in Grammarl…" at bounding box center [205, 108] width 294 height 7
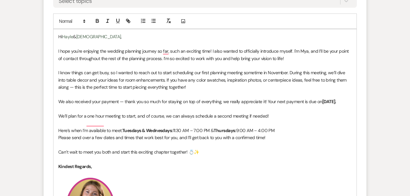
click at [75, 87] on p "I know things can get busy, so I wanted to reach out to start scheduling our fi…" at bounding box center [205, 79] width 294 height 21
click at [180, 87] on p "I know things can get busy, so I wanted to reach out to start scheduling our fi…" at bounding box center [205, 79] width 294 height 21
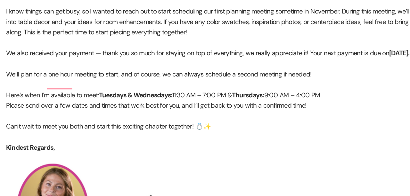
scroll to position [329, 0]
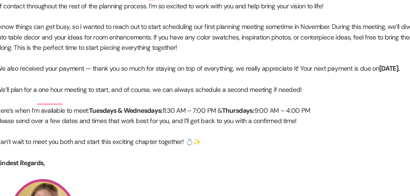
click at [157, 108] on p "To enrich screen reader interactions, please activate Accessibility in Grammarl…" at bounding box center [205, 104] width 294 height 7
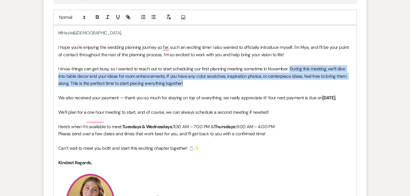
drag, startPoint x: 289, startPoint y: 70, endPoint x: 308, endPoint y: 79, distance: 21.5
click at [309, 80] on p "I know things can get busy, so I wanted to reach out to start scheduling our fi…" at bounding box center [205, 75] width 294 height 21
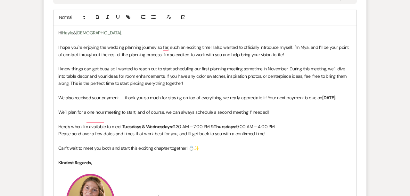
click at [305, 85] on p "I know things can get busy, so I wanted to reach out to start scheduling our fi…" at bounding box center [205, 75] width 294 height 21
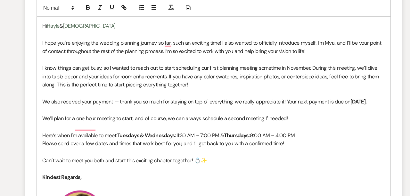
click at [134, 101] on p "We also received your payment — thank you so much for staying on top of everyth…" at bounding box center [205, 97] width 294 height 7
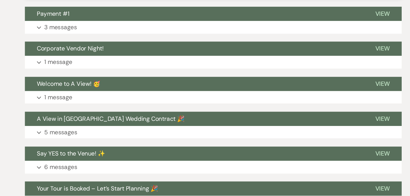
scroll to position [722, 0]
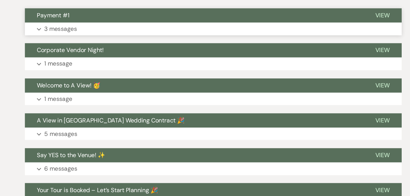
click at [102, 30] on button "Expand 3 messages" at bounding box center [205, 24] width 323 height 11
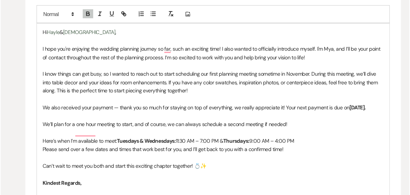
scroll to position [311, 0]
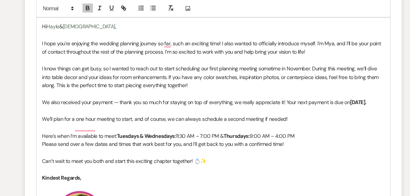
click at [100, 119] on p "We also received your payment — thank you so much for staying on top of everyth…" at bounding box center [205, 115] width 294 height 7
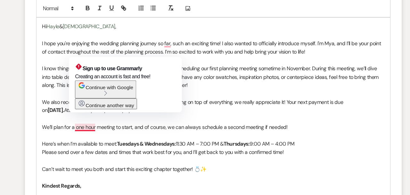
click at [97, 139] on p "We’ll plan for a one hour meeting to start, and of course, we can always schedu…" at bounding box center [205, 136] width 294 height 7
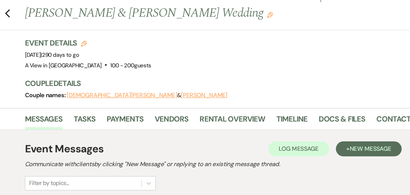
scroll to position [0, 0]
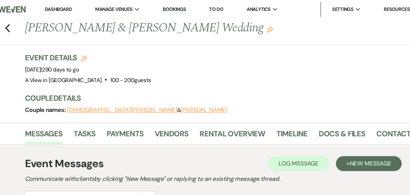
click at [114, 24] on h1 "Hayle Yoakum & Christian Steenbock's Wedding Edit" at bounding box center [186, 24] width 284 height 15
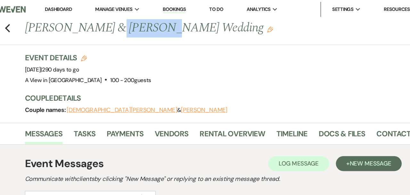
click at [114, 24] on h1 "Hayle Yoakum & Christian Steenbock's Wedding Edit" at bounding box center [186, 24] width 284 height 15
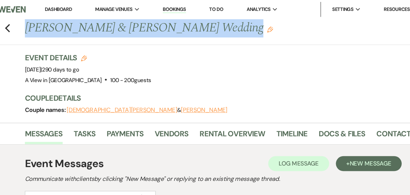
click at [114, 24] on h1 "Hayle Yoakum & Christian Steenbock's Wedding Edit" at bounding box center [186, 24] width 284 height 15
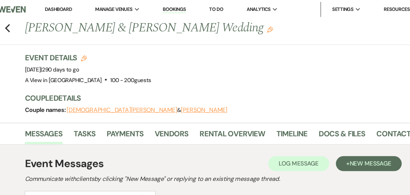
click at [91, 26] on h1 "Hayle Yoakum & Christian Steenbock's Wedding Edit" at bounding box center [186, 24] width 284 height 15
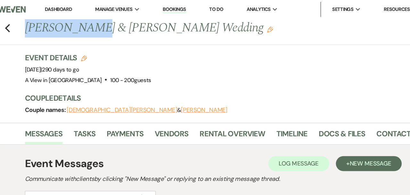
drag, startPoint x: 101, startPoint y: 25, endPoint x: 43, endPoint y: 25, distance: 57.7
click at [43, 25] on div "Previous Hayle Yoakum & Christian Steenbock's Wedding Edit" at bounding box center [221, 24] width 362 height 15
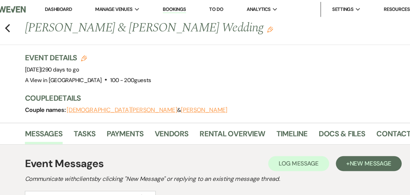
click at [57, 26] on h1 "Hayle Yoakum & Christian Steenbock's Wedding Edit" at bounding box center [186, 24] width 284 height 15
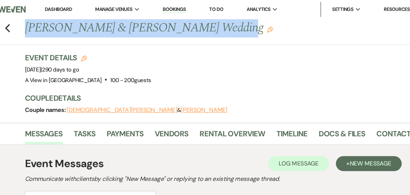
drag, startPoint x: 46, startPoint y: 26, endPoint x: 198, endPoint y: 28, distance: 152.0
click at [198, 28] on h1 "Hayle Yoakum & Christian Steenbock's Wedding Edit" at bounding box center [186, 24] width 284 height 15
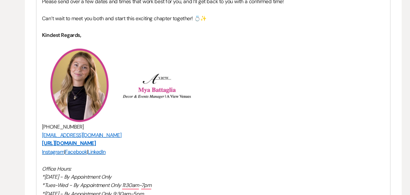
scroll to position [526, 0]
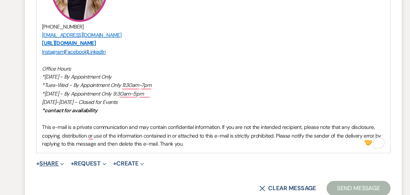
click at [70, 165] on button "+ Share Expand" at bounding box center [65, 167] width 24 height 5
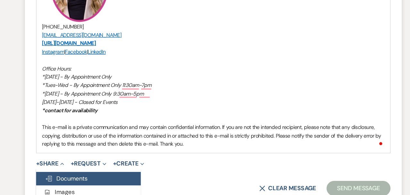
click at [78, 181] on span "Doc Upload Documents" at bounding box center [79, 180] width 37 height 7
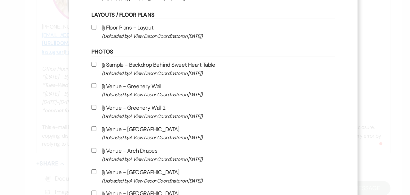
scroll to position [0, 0]
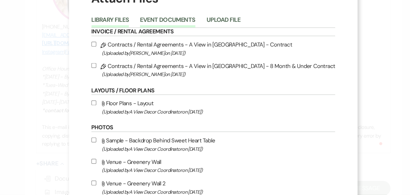
click at [184, 44] on button "Event Documents" at bounding box center [165, 46] width 47 height 9
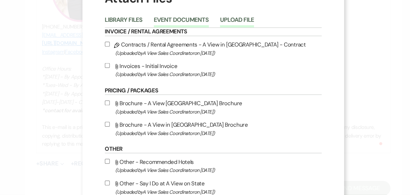
click at [227, 47] on button "Upload File" at bounding box center [225, 46] width 29 height 9
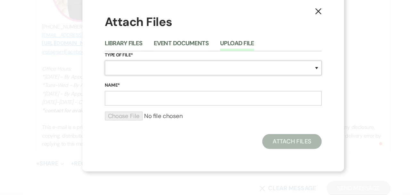
click at [206, 88] on select "Special Event Insurance Vendor Certificate of Insurance Contracts / Rental Agre…" at bounding box center [205, 86] width 186 height 13
select select "22"
click at [112, 80] on select "Special Event Insurance Vendor Certificate of Insurance Contracts / Rental Agre…" at bounding box center [205, 86] width 186 height 13
click at [140, 111] on input "Name*" at bounding box center [205, 112] width 186 height 13
paste input "Hayle Yoakum & Christian Steenbock's"
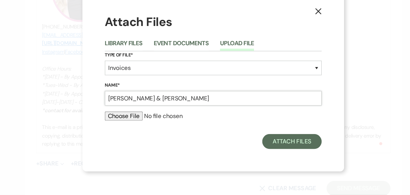
type input "Hayle Yoakum & Christian Steenbock's"
click at [139, 129] on input "file" at bounding box center [205, 127] width 186 height 8
type input "C:\fakepath\Hayle Yoakum & Christian Steenbock's.pdf"
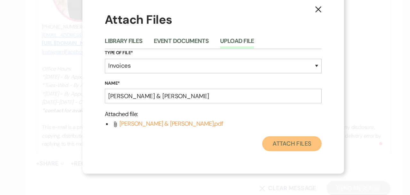
click at [264, 151] on button "Attach Files" at bounding box center [272, 151] width 51 height 13
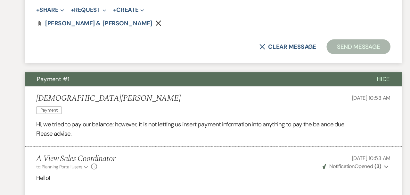
scroll to position [673, 0]
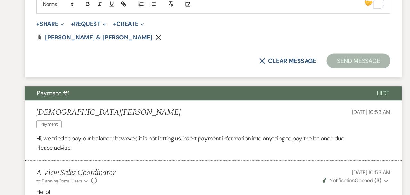
click at [316, 47] on button "Send Message" at bounding box center [329, 52] width 55 height 13
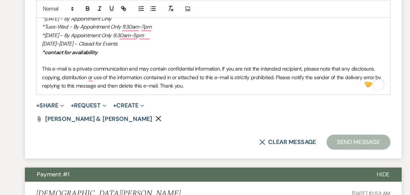
scroll to position [594, 0]
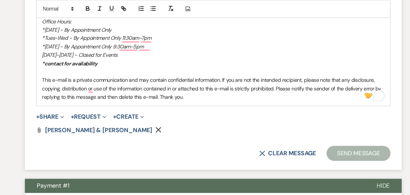
click at [316, 133] on button "Send Message" at bounding box center [329, 131] width 55 height 13
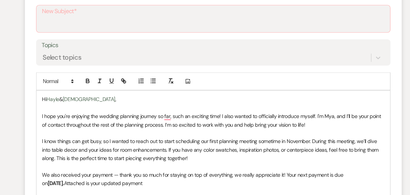
scroll to position [246, 0]
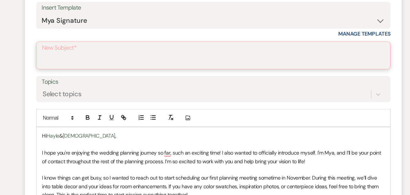
click at [274, 48] on input "New Subject*" at bounding box center [205, 52] width 294 height 13
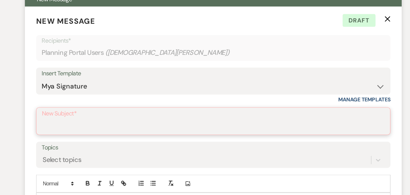
scroll to position [189, 0]
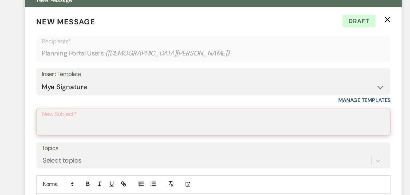
click at [175, 110] on input "New Subject*" at bounding box center [205, 109] width 294 height 13
type input "8"
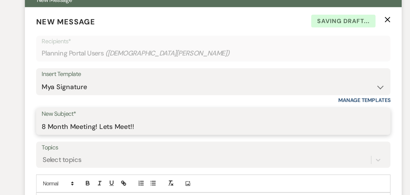
click at [89, 111] on input "8 Month Meeting! Lets Meet!!" at bounding box center [205, 108] width 294 height 13
click at [136, 109] on input "8 Month Away! Lets Meet!!" at bounding box center [205, 108] width 294 height 13
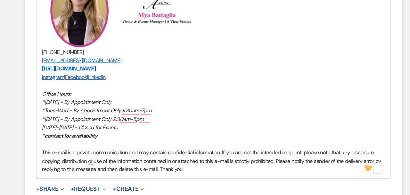
scroll to position [596, 0]
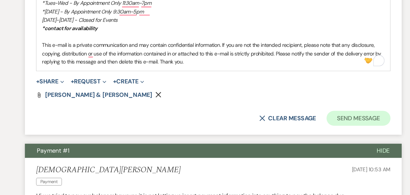
type input "8 Month Away! Lets Meet!"
click at [342, 129] on button "Send Message" at bounding box center [329, 129] width 55 height 13
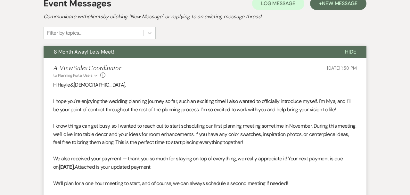
scroll to position [169, 0]
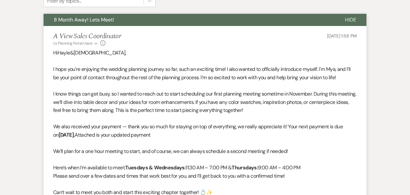
click at [251, 19] on button "8 Month Away! Lets Meet!" at bounding box center [189, 20] width 291 height 12
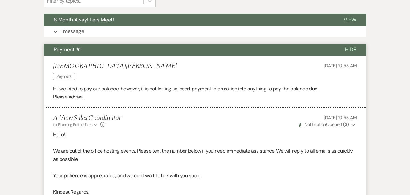
click at [253, 49] on button "Payment #1" at bounding box center [189, 50] width 291 height 12
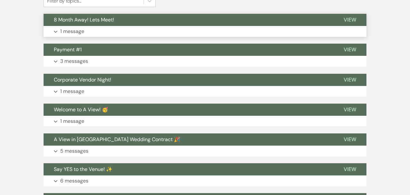
click at [248, 21] on button "8 Month Away! Lets Meet!" at bounding box center [189, 20] width 290 height 12
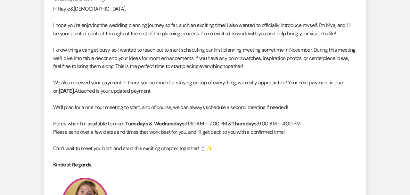
scroll to position [233, 0]
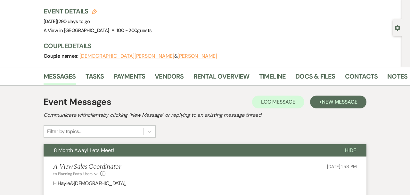
scroll to position [0, 0]
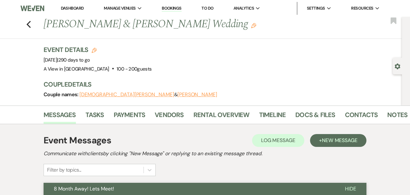
click at [26, 24] on icon "Previous" at bounding box center [28, 25] width 5 height 8
select select "8"
select select "6"
select select "8"
select select "4"
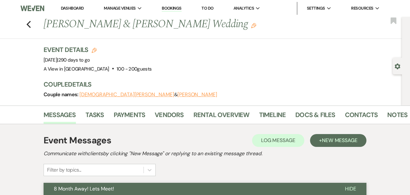
select select "8"
select select "4"
select select "8"
select select "4"
select select "8"
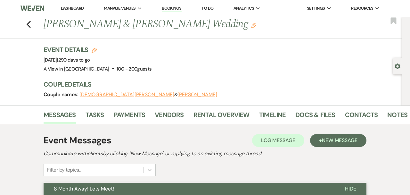
select select "5"
select select "8"
select select "4"
select select "8"
select select "4"
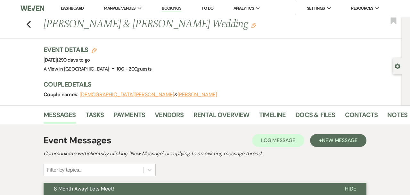
select select "8"
select select "5"
select select "8"
select select "4"
select select "8"
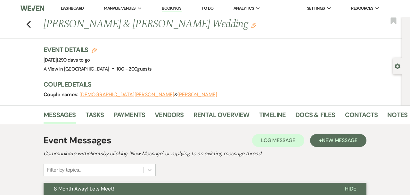
select select "8"
select select "4"
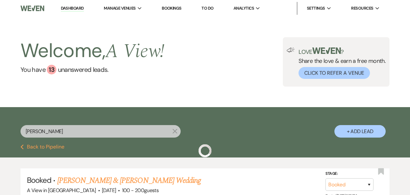
scroll to position [47, 0]
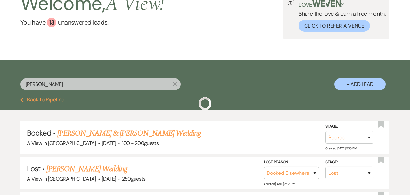
click at [98, 91] on div "Hayle Yoakum X" at bounding box center [101, 87] width 160 height 18
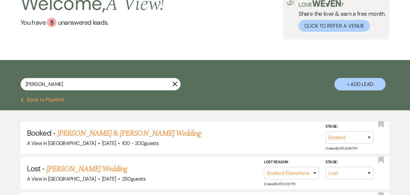
click at [176, 85] on icon "X" at bounding box center [174, 83] width 5 height 5
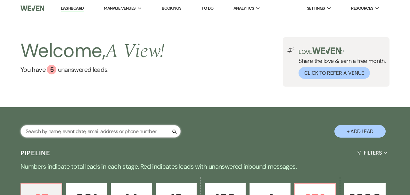
click at [91, 131] on input "text" at bounding box center [101, 131] width 160 height 13
paste input "Jayleen Cortes & Adrian Nissen"
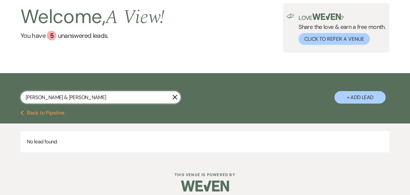
scroll to position [38, 0]
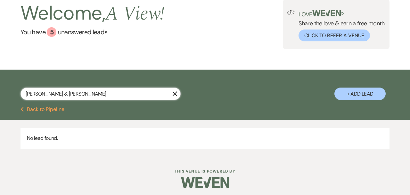
drag, startPoint x: 56, startPoint y: 93, endPoint x: 148, endPoint y: 92, distance: 92.3
click at [148, 92] on input "Jayleen Cortes & Adrian Nissen" at bounding box center [101, 94] width 160 height 13
type input "Jayleen Cortes"
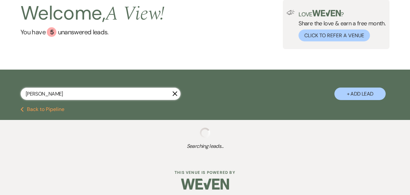
select select "8"
select select "4"
select select "8"
select select "4"
select select "8"
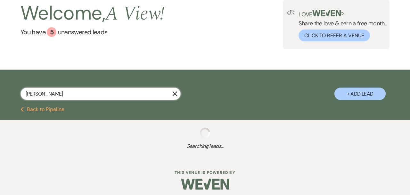
select select "8"
select select "4"
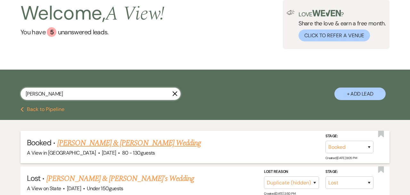
type input "Jayleen Cortes"
click at [120, 145] on link "Jayleen Cortes & Adrian Nissen's Wedding" at bounding box center [129, 143] width 144 height 12
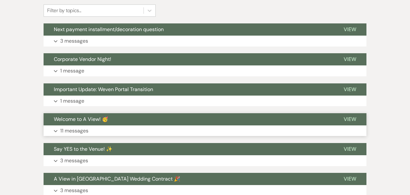
scroll to position [163, 0]
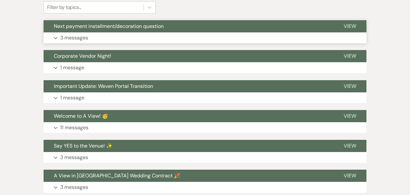
click at [142, 37] on button "Expand 3 messages" at bounding box center [205, 37] width 323 height 11
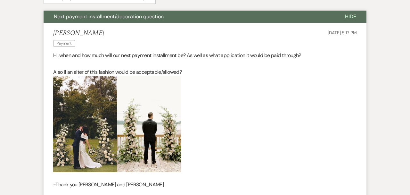
scroll to position [173, 0]
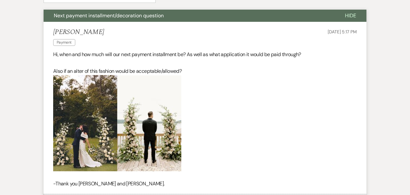
click at [138, 55] on p "Hi, when and how much will our next payment installment be? As well as what app…" at bounding box center [205, 54] width 304 height 8
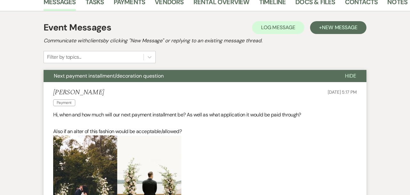
scroll to position [113, 0]
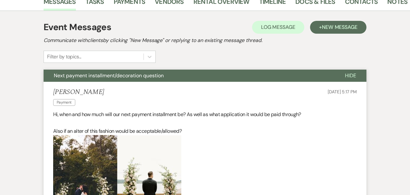
click at [216, 83] on li "Jayleen Cortes Payment Sep 06, 2025, 5:17 PM Hi, when and how much will our nex…" at bounding box center [205, 168] width 323 height 172
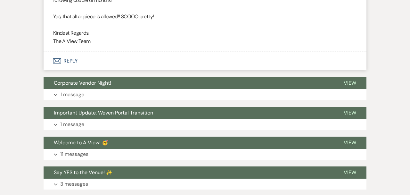
scroll to position [556, 0]
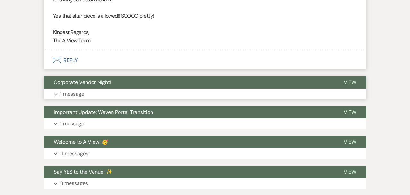
click at [181, 92] on button "Expand 1 message" at bounding box center [205, 93] width 323 height 11
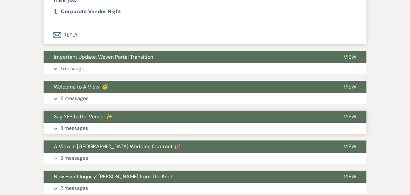
scroll to position [1107, 0]
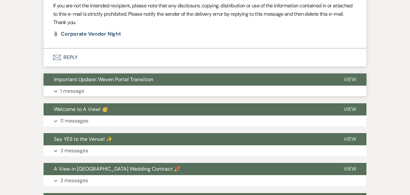
click at [159, 95] on button "Expand 1 message" at bounding box center [205, 91] width 323 height 11
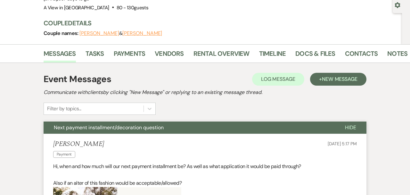
scroll to position [51, 0]
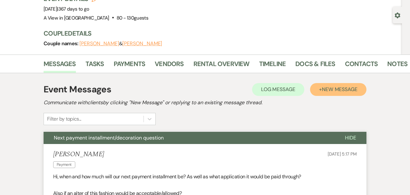
click at [317, 94] on button "+ New Message" at bounding box center [338, 89] width 56 height 13
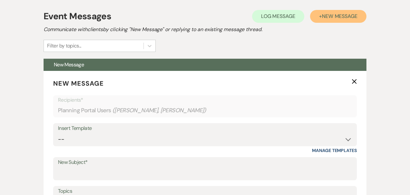
scroll to position [144, 0]
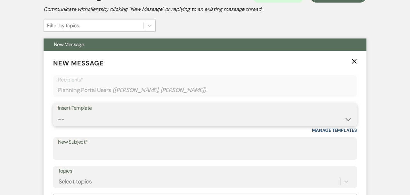
click at [155, 116] on select "-- Tour Confirmation Contract (Pre-Booked Leads) Out of office Inquiry Email Al…" at bounding box center [205, 119] width 294 height 13
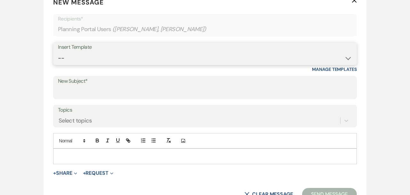
scroll to position [0, 0]
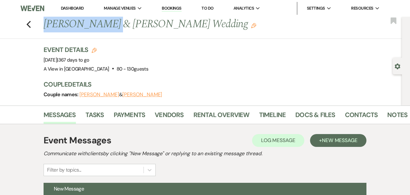
drag, startPoint x: 99, startPoint y: 26, endPoint x: 38, endPoint y: 25, distance: 60.3
click at [38, 25] on div "Previous Jayleen Cortes & Adrian Nissen's Wedding Edit Bookmark" at bounding box center [200, 28] width 406 height 22
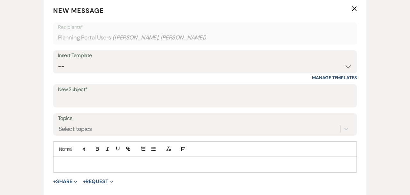
scroll to position [199, 0]
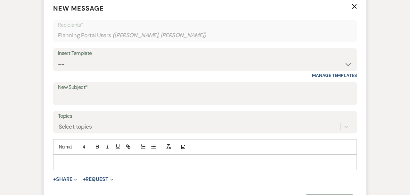
click at [110, 53] on div "Insert Template" at bounding box center [205, 53] width 294 height 9
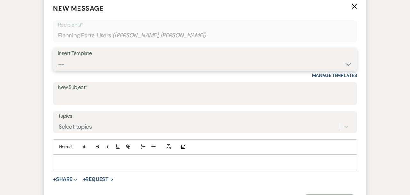
click at [117, 62] on select "-- Tour Confirmation Contract (Pre-Booked Leads) Out of office Inquiry Email Al…" at bounding box center [205, 64] width 294 height 13
select select "3893"
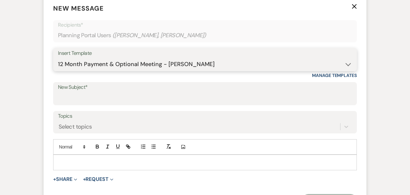
click at [58, 58] on select "-- Tour Confirmation Contract (Pre-Booked Leads) Out of office Inquiry Email Al…" at bounding box center [205, 64] width 294 height 13
type input "12 Month Payment & Meeting!"
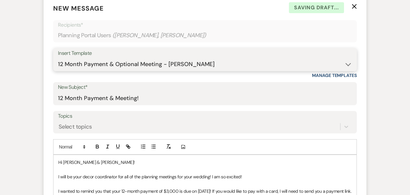
scroll to position [304, 0]
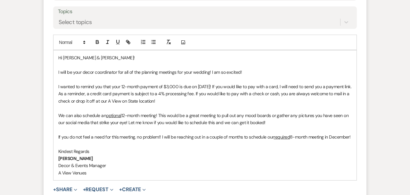
click at [290, 140] on span "8-month meeting in December!" at bounding box center [320, 137] width 61 height 6
click at [90, 140] on p "If you do not feel a need for this meeting, no problem!! I will be reaching out…" at bounding box center [205, 136] width 294 height 7
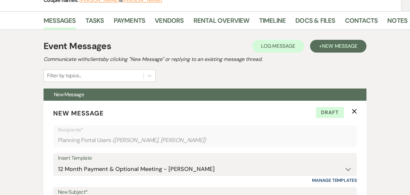
scroll to position [277, 0]
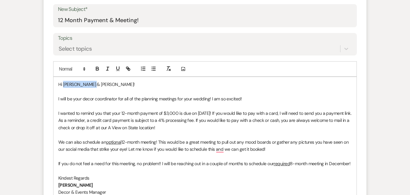
drag, startPoint x: 64, startPoint y: 85, endPoint x: 110, endPoint y: 87, distance: 46.2
click at [110, 87] on p "Hi Hannah & Jake!" at bounding box center [205, 84] width 294 height 7
drag, startPoint x: 63, startPoint y: 85, endPoint x: 117, endPoint y: 85, distance: 53.5
click at [117, 85] on p "Hi Jayleen Cortes" at bounding box center [205, 84] width 294 height 7
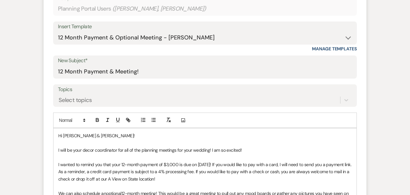
scroll to position [275, 0]
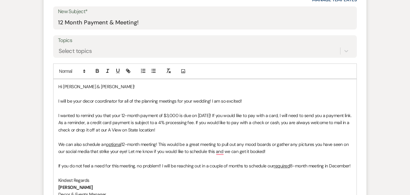
click at [206, 101] on span "I will be your decor coordinator for all of the planning meetings for your wedd…" at bounding box center [150, 101] width 184 height 6
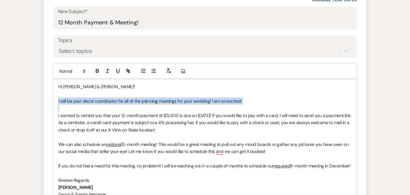
click at [206, 101] on span "I will be your decor coordinator for all of the planning meetings for your wedd…" at bounding box center [150, 101] width 184 height 6
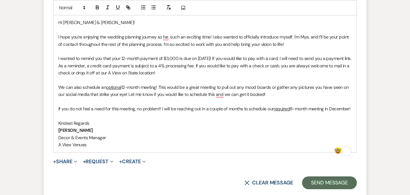
scroll to position [340, 0]
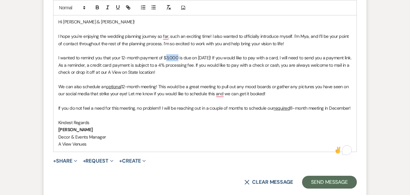
drag, startPoint x: 179, startPoint y: 56, endPoint x: 167, endPoint y: 56, distance: 11.2
click at [167, 56] on span "I wanted to remind you that your 12-month payment of $3,000 is due on August 22…" at bounding box center [205, 65] width 295 height 20
click at [205, 57] on span "I wanted to remind you that your 12-month payment of $1,500 is due on August 22…" at bounding box center [204, 65] width 293 height 20
click at [221, 57] on span "I wanted to remind you that your 12-month payment of $1,500 is due on Septmeber…" at bounding box center [201, 65] width 287 height 20
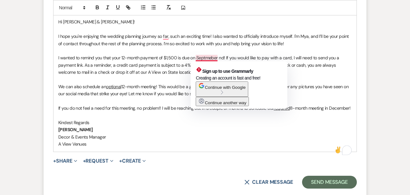
click at [206, 56] on span "I wanted to remind you that your 12-month payment of $1,500 is due on Septmeber…" at bounding box center [199, 65] width 282 height 20
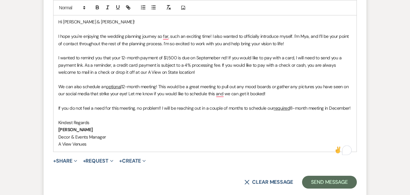
click at [227, 57] on span "I wanted to remind you that your 12-month payment of $1,500 is due on Septemebe…" at bounding box center [200, 65] width 285 height 20
click at [221, 57] on span "I wanted to remind you that your 12-month payment of $1,500 is due on Septemebe…" at bounding box center [200, 65] width 285 height 20
click at [205, 61] on p "I wanted to remind you that your 12-month payment of $1,500 is due on Septemebe…" at bounding box center [205, 64] width 294 height 21
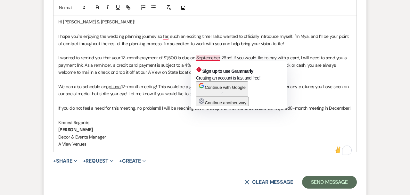
click at [208, 58] on span "I wanted to remind you that your 12-month payment of $1,500 is due on Septemebe…" at bounding box center [203, 65] width 290 height 20
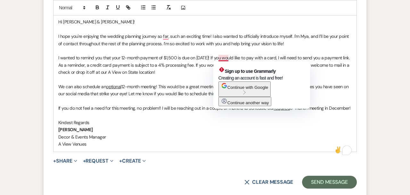
click at [228, 57] on span "I wanted to remind you that your 12-month payment of $1,500 is due on September…" at bounding box center [204, 65] width 293 height 20
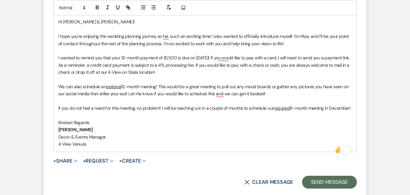
click at [245, 58] on span "I wanted to remind you that your 12-month payment of $1,500 is due on September…" at bounding box center [204, 65] width 293 height 20
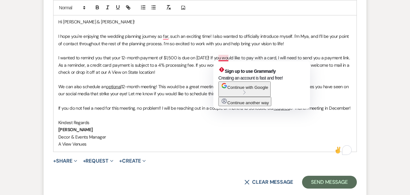
click at [228, 57] on span "I wanted to remind you that your 12-month payment of $1,500 is due on September…" at bounding box center [204, 65] width 293 height 20
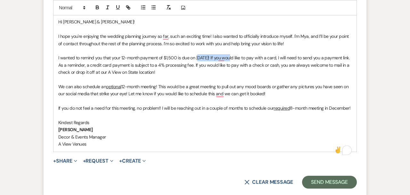
drag, startPoint x: 235, startPoint y: 57, endPoint x: 197, endPoint y: 57, distance: 38.5
click at [197, 57] on span "I wanted to remind you that your 12-month payment of $1,500 is due on September…" at bounding box center [204, 65] width 293 height 20
click at [208, 57] on strong "September 26, 2025" at bounding box center [201, 58] width 13 height 6
click at [236, 66] on span "! If you would like to pay with a card, I will need to send you a payment link.…" at bounding box center [204, 65] width 293 height 20
click at [218, 70] on p "I wanted to remind you that your 12-month payment of $1,500 is due on September…" at bounding box center [205, 64] width 294 height 21
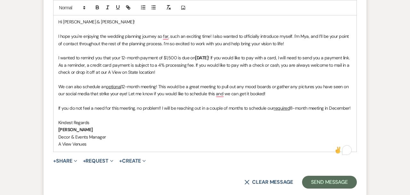
click at [156, 71] on span "! If you would like to pay with a card, I will need to send you a payment link.…" at bounding box center [204, 65] width 293 height 20
click at [184, 71] on p "I wanted to remind you that your 12-month payment of $1,500 is due on September…" at bounding box center [205, 64] width 294 height 21
drag, startPoint x: 183, startPoint y: 71, endPoint x: 97, endPoint y: 74, distance: 85.3
click at [97, 74] on p "I wanted to remind you that your 12-month payment of $1,500 is due on September…" at bounding box center [205, 64] width 294 height 21
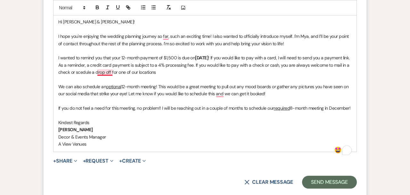
click at [103, 71] on span "! If you would like to pay with a card, I will need to send you a payment link.…" at bounding box center [204, 65] width 293 height 20
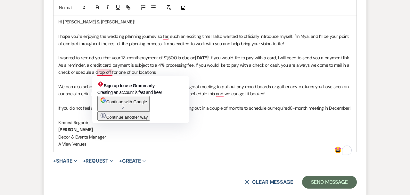
click at [102, 71] on span "! If you would like to pay with a card, I will need to send you a payment link.…" at bounding box center [204, 65] width 293 height 20
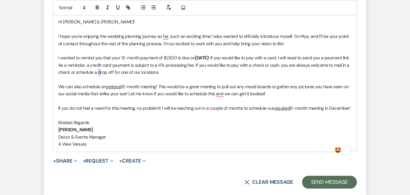
click at [121, 74] on span "! If you would like to pay with a card, I will need to send you a payment link.…" at bounding box center [204, 65] width 293 height 20
click at [152, 73] on span "! If you would like to pay with a card, I will need to send you a payment link.…" at bounding box center [204, 65] width 293 height 20
click at [188, 72] on p "I wanted to remind you that your 12-month payment of $1,500 is due on September…" at bounding box center [205, 64] width 294 height 21
click at [92, 72] on span "! If you would like to pay with a card, I will need to send you a payment link.…" at bounding box center [204, 65] width 293 height 20
click at [173, 72] on span "! If you would like to pay with a card, I will need to send you a payment link.…" at bounding box center [204, 65] width 293 height 20
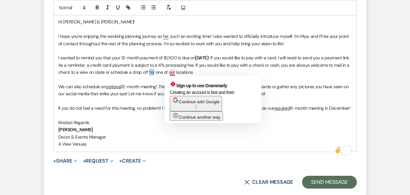
click at [173, 72] on span "! If you would like to pay with a card, I will need to send you a payment link.…" at bounding box center [204, 65] width 293 height 20
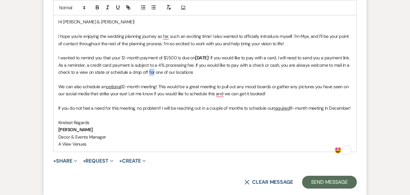
click at [173, 72] on span "! If you would like to pay with a card, I will need to send you a payment link.…" at bounding box center [204, 65] width 293 height 20
click at [170, 74] on span "! If you would like to pay with a card, I will need to send you a payment link.…" at bounding box center [204, 65] width 293 height 20
click at [227, 72] on p "I wanted to remind you that your 12-month payment of $1,500 is due on September…" at bounding box center [205, 64] width 294 height 21
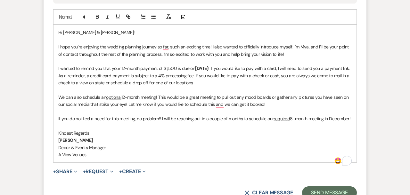
scroll to position [332, 0]
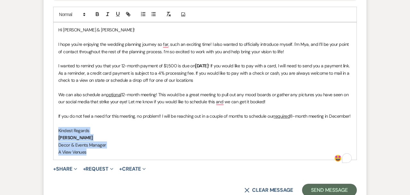
drag, startPoint x: 95, startPoint y: 156, endPoint x: 55, endPoint y: 139, distance: 43.3
click at [55, 139] on div "Hi Jayleen & Adrian! I hope you're enjoying the wedding planning journey so far…" at bounding box center [205, 90] width 303 height 137
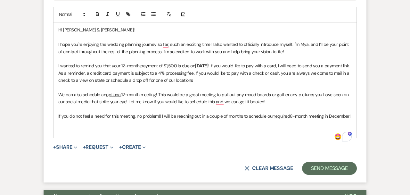
click at [221, 80] on p "I wanted to remind you that your 12-month payment of $1,500 is due on September…" at bounding box center [205, 72] width 294 height 21
click at [172, 80] on span "! If you would like to pay with a card, I will need to send you a payment link.…" at bounding box center [204, 73] width 293 height 20
click at [221, 79] on p "I wanted to remind you that your 12-month payment of $1,500 is due on September…" at bounding box center [205, 72] width 294 height 21
click at [280, 100] on p "We can also schedule an optional 12-month meeting! This would be a great meetin…" at bounding box center [205, 98] width 294 height 14
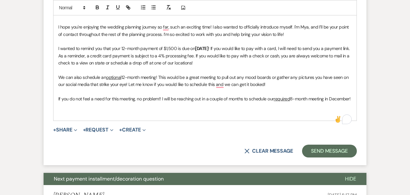
scroll to position [351, 0]
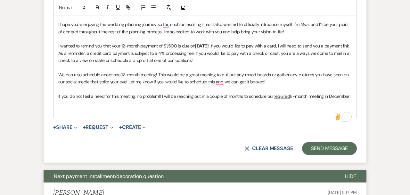
click at [290, 99] on span "8-month meeting in December!" at bounding box center [320, 96] width 61 height 6
click at [90, 105] on p "To enrich screen reader interactions, please activate Accessibility in Grammarl…" at bounding box center [205, 103] width 294 height 7
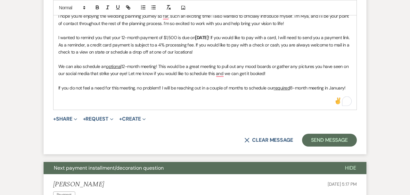
scroll to position [310, 0]
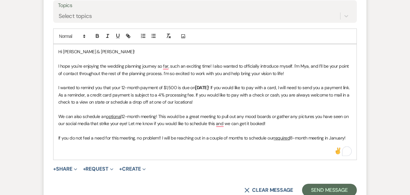
click at [58, 51] on div "Hi Jayleen & Adrian! I hope you're enjoying the wedding planning journey so far…" at bounding box center [205, 101] width 303 height 115
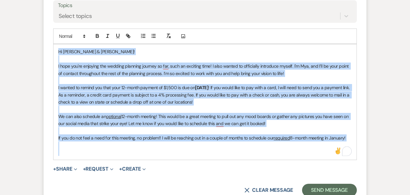
drag, startPoint x: 58, startPoint y: 51, endPoint x: 321, endPoint y: 174, distance: 290.4
click at [321, 174] on form "New Message X Draft saved! Recipients* Planning Portal Users ( Jayleen Cortes, …" at bounding box center [205, 44] width 323 height 319
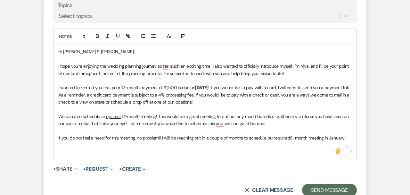
click at [280, 156] on div "Hi Jayleen & Adrian! I hope you're enjoying the wedding planning journey so far…" at bounding box center [205, 101] width 303 height 115
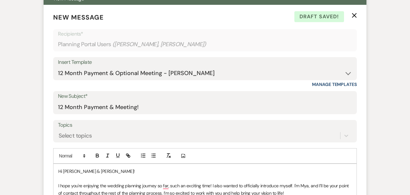
scroll to position [177, 0]
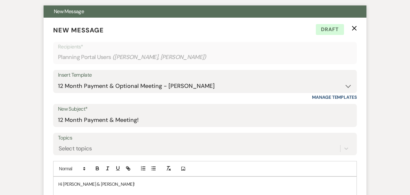
click at [220, 75] on div "Insert Template" at bounding box center [205, 75] width 294 height 9
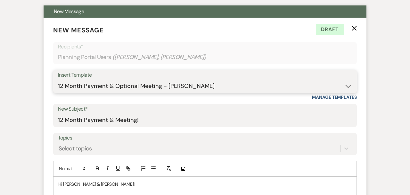
click at [223, 85] on select "-- Tour Confirmation Contract (Pre-Booked Leads) Out of office Inquiry Email Al…" at bounding box center [205, 86] width 294 height 13
select select "6177"
click at [58, 80] on select "-- Tour Confirmation Contract (Pre-Booked Leads) Out of office Inquiry Email Al…" at bounding box center [205, 86] width 294 height 13
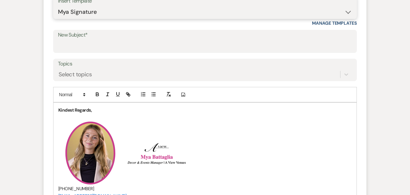
scroll to position [252, 0]
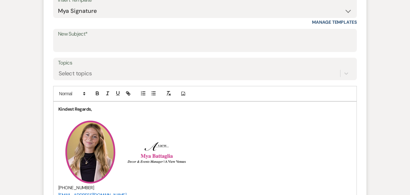
click at [59, 110] on strong "Kindest Regards," at bounding box center [74, 109] width 33 height 6
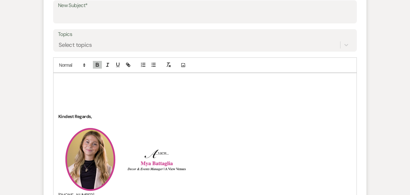
scroll to position [288, 0]
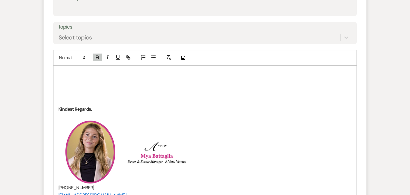
click at [63, 74] on p "To enrich screen reader interactions, please activate Accessibility in Grammarl…" at bounding box center [205, 73] width 294 height 7
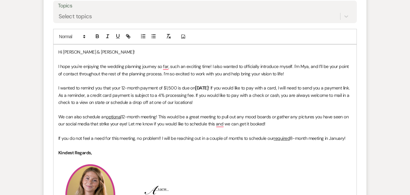
scroll to position [304, 0]
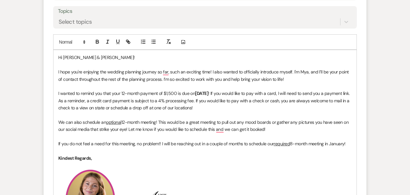
click at [239, 91] on span "! If you would like to pay with a card, I will need to send you a payment link.…" at bounding box center [204, 100] width 293 height 20
click at [233, 112] on p "To enrich screen reader interactions, please activate Accessibility in Grammarl…" at bounding box center [205, 115] width 294 height 7
click at [322, 93] on span "If you would like to pay with a card, I will need to send you a payment link. A…" at bounding box center [204, 100] width 292 height 20
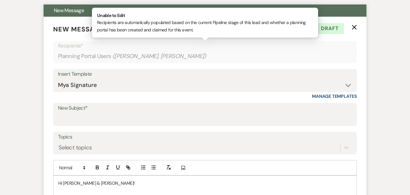
scroll to position [179, 0]
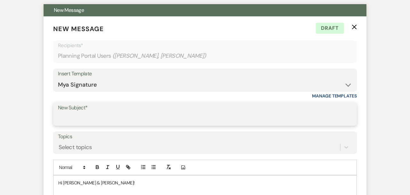
click at [169, 113] on input "New Subject*" at bounding box center [205, 119] width 294 height 13
type input "1"
type input "N"
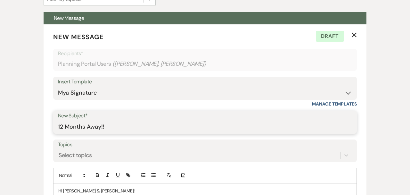
scroll to position [172, 0]
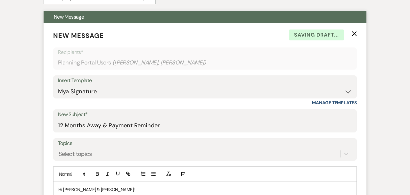
click at [174, 140] on label "Topics" at bounding box center [205, 143] width 294 height 9
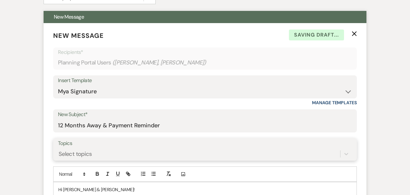
click at [59, 150] on input "Topics" at bounding box center [59, 154] width 1 height 9
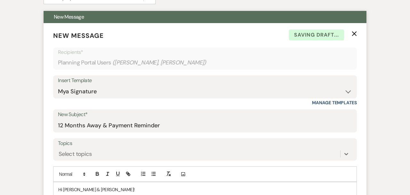
click at [166, 132] on div "New Subject* 12 Months Away & Payment Reminder" at bounding box center [205, 120] width 304 height 23
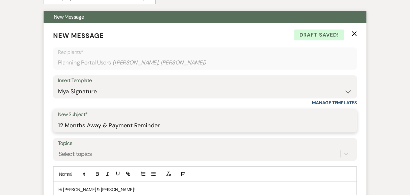
click at [160, 122] on input "12 Months Away & Payment Reminder" at bounding box center [205, 125] width 294 height 13
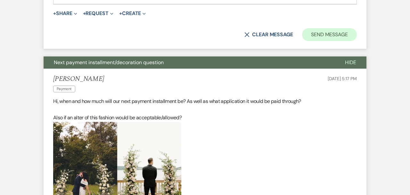
scroll to position [522, 0]
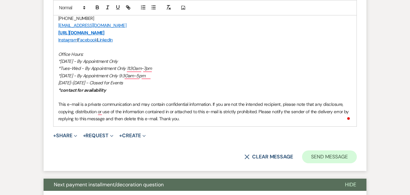
type input "12 Months Away & Payment Reminder!"
click at [334, 155] on button "Send Message" at bounding box center [329, 156] width 55 height 13
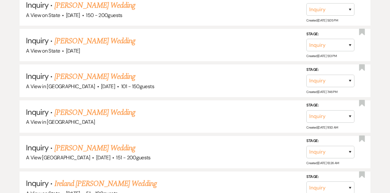
scroll to position [1132, 0]
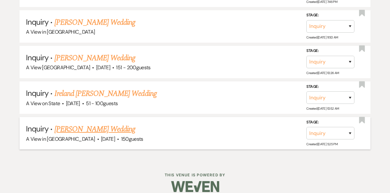
click at [99, 123] on link "[PERSON_NAME] Wedding" at bounding box center [95, 129] width 81 height 12
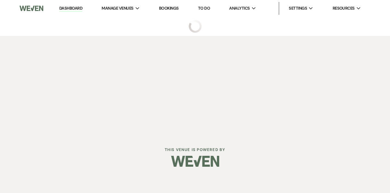
select select "5"
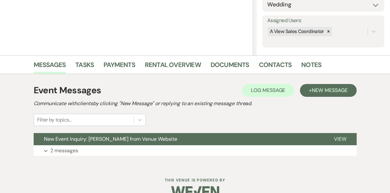
scroll to position [119, 0]
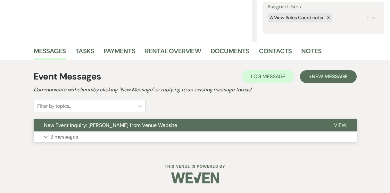
click at [98, 138] on button "Expand 2 messages" at bounding box center [195, 136] width 323 height 11
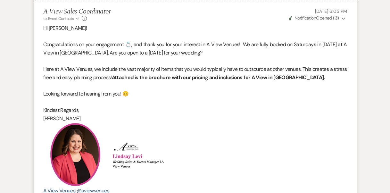
scroll to position [523, 0]
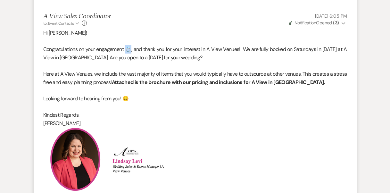
click at [129, 60] on span "Congratulations on your engagement 💍, and thank you for your interest in A View…" at bounding box center [195, 53] width 304 height 15
copy span "💍,"
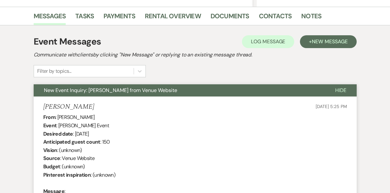
scroll to position [0, 0]
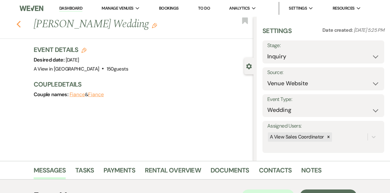
click at [17, 22] on icon "Previous" at bounding box center [18, 25] width 5 height 8
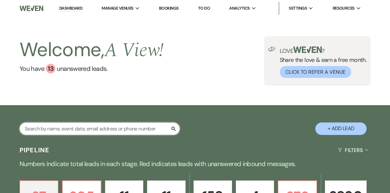
click at [50, 126] on input "text" at bounding box center [100, 128] width 160 height 13
type input "x"
type input "zachary"
select select "9"
select select "8"
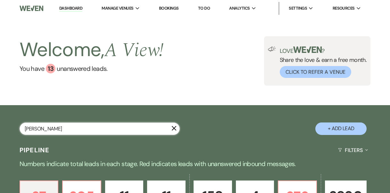
select select "4"
select select "8"
select select "4"
select select "8"
select select "4"
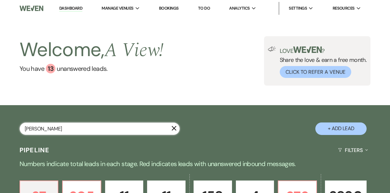
select select "8"
select select "5"
select select "8"
select select "4"
select select "8"
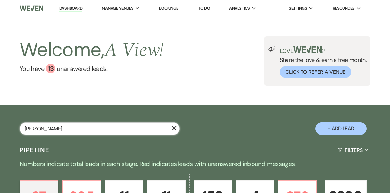
select select "4"
select select "8"
select select "5"
select select "8"
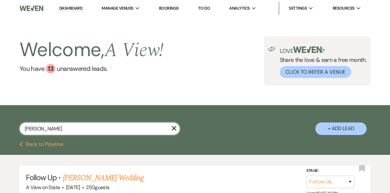
type input "zachar"
select select "9"
select select "8"
select select "4"
select select "8"
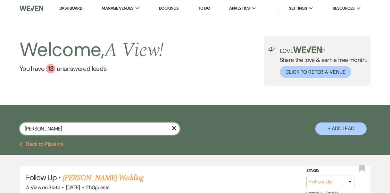
select select "4"
select select "8"
select select "4"
select select "8"
select select "5"
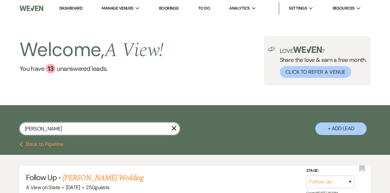
select select "8"
select select "4"
select select "8"
select select "4"
select select "8"
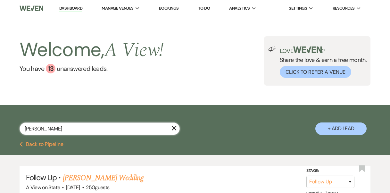
select select "5"
select select "8"
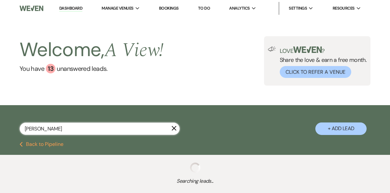
type input "zachary dunc"
click at [51, 127] on input "zachary dunc" at bounding box center [100, 128] width 160 height 13
click at [54, 131] on input "zachary dunc" at bounding box center [100, 128] width 160 height 13
click at [60, 128] on input "zachary dunc" at bounding box center [100, 128] width 160 height 13
select select "9"
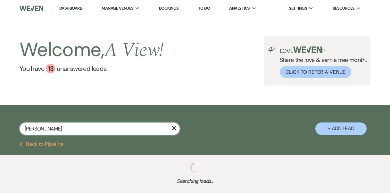
select select "8"
select select "4"
select select "9"
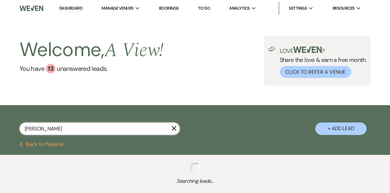
select select "8"
select select "4"
select select "8"
select select "4"
select select "9"
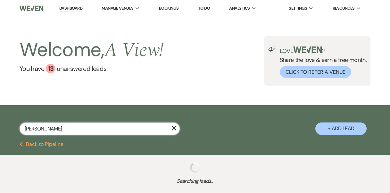
select select "8"
select select "4"
select select "9"
select select "8"
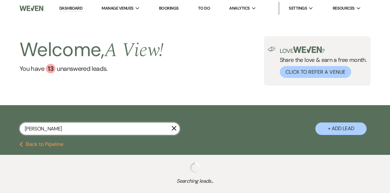
select select "4"
select select "8"
select select "4"
select select "9"
select select "8"
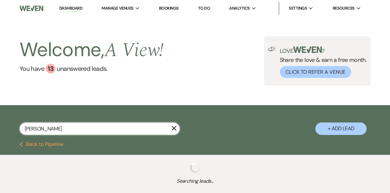
select select "4"
select select "9"
select select "8"
select select "4"
select select "8"
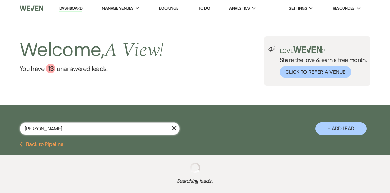
select select "4"
select select "9"
select select "8"
select select "4"
select select "8"
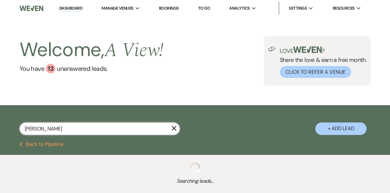
select select "4"
select select "8"
select select "4"
select select "8"
select select "4"
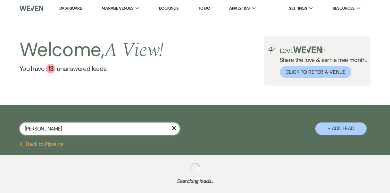
select select "8"
select select "1"
select select "9"
select select "4"
select select "8"
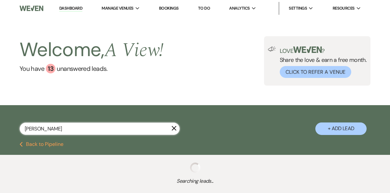
select select "4"
select select "9"
select select "8"
select select "4"
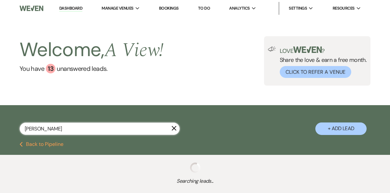
select select "8"
select select "4"
select select "8"
select select "4"
select select "5"
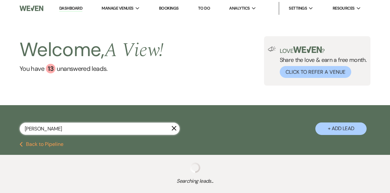
select select "8"
select select "7"
select select "9"
select select "8"
select select "4"
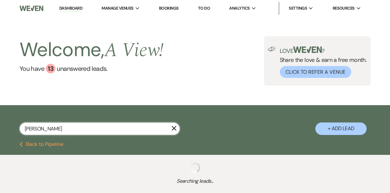
select select "8"
select select "4"
select select "5"
select select "9"
select select "8"
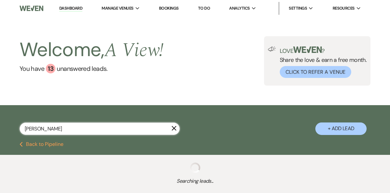
select select "4"
select select "8"
select select "4"
select select "9"
select select "8"
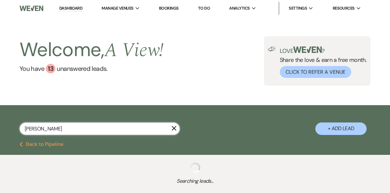
select select "6"
select select "9"
select select "5"
select select "8"
select select "4"
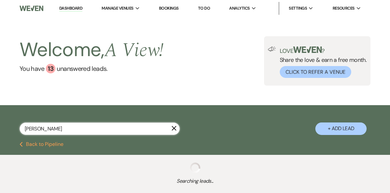
select select "9"
select select "8"
select select "9"
select select "8"
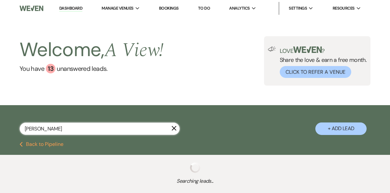
select select "3"
select select "8"
select select "4"
select select "8"
select select "4"
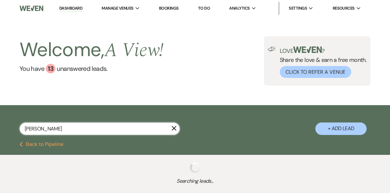
select select "9"
select select "4"
select select "9"
select select "8"
select select "4"
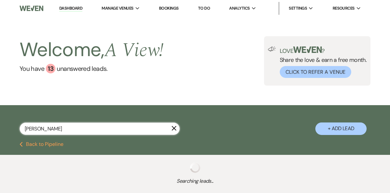
select select "8"
select select "4"
select select "8"
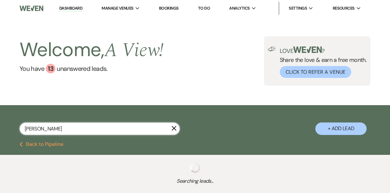
select select "3"
select select "8"
select select "3"
select select "8"
select select "3"
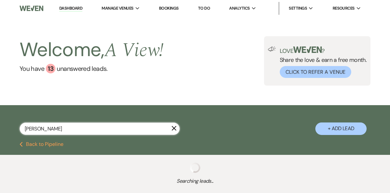
select select "9"
select select "8"
select select "4"
select select "8"
select select "6"
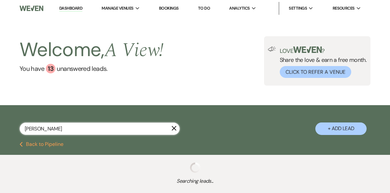
select select "8"
select select "4"
select select "5"
select select "8"
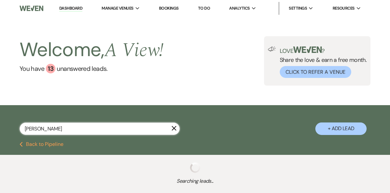
select select "8"
select select "5"
select select "8"
select select "4"
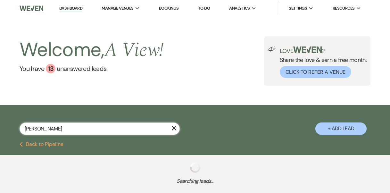
select select "8"
select select "4"
select select "9"
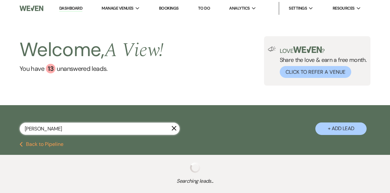
select select "8"
select select "4"
select select "9"
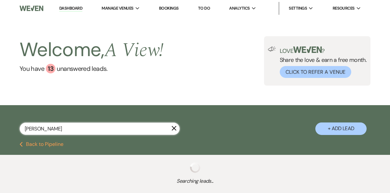
select select "8"
select select "4"
select select "8"
select select "4"
select select "8"
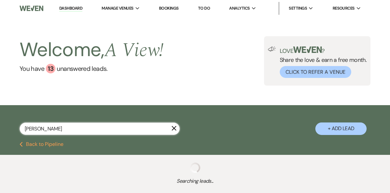
select select "4"
select select "8"
select select "4"
select select "9"
select select "8"
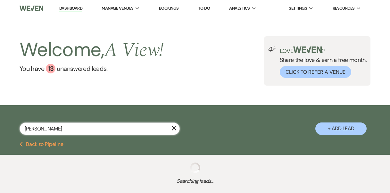
select select "4"
select select "8"
select select "3"
select select "9"
select select "8"
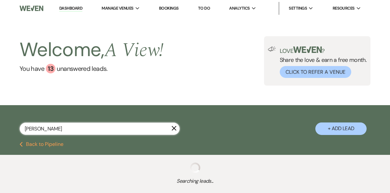
select select "2"
select select "8"
select select "4"
select select "8"
select select "4"
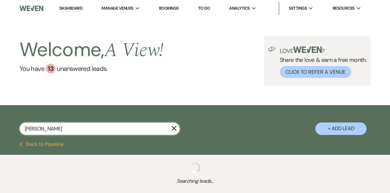
select select "8"
select select "2"
select select "8"
select select "3"
select select "8"
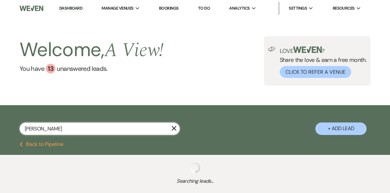
select select "8"
select select "5"
select select "8"
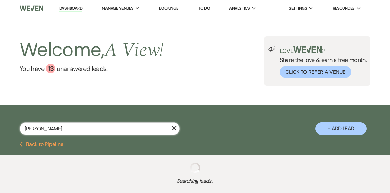
select select "4"
select select "8"
select select "6"
select select "8"
select select "10"
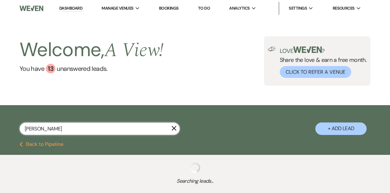
select select "8"
select select "4"
select select "8"
select select "4"
select select "8"
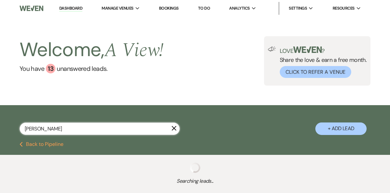
select select "6"
select select "8"
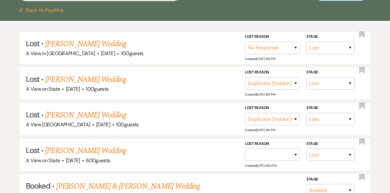
scroll to position [269, 0]
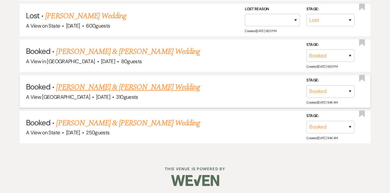
click at [157, 94] on div "A View West Shores · Sep 20, 2025 · 310 guests" at bounding box center [195, 97] width 338 height 8
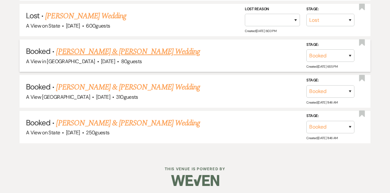
scroll to position [0, 0]
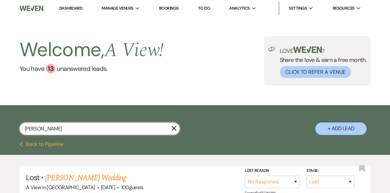
click at [77, 133] on input "zachary duncnn" at bounding box center [100, 128] width 160 height 13
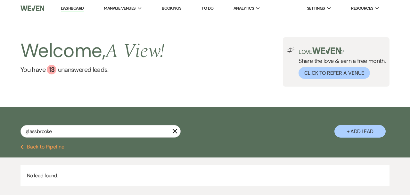
click at [178, 133] on input "glassbrooke" at bounding box center [101, 131] width 160 height 13
click at [174, 131] on icon "X" at bounding box center [174, 131] width 5 height 5
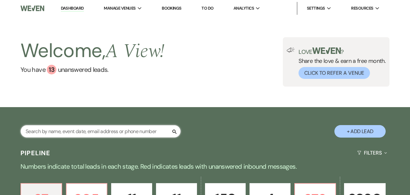
click at [159, 130] on input "text" at bounding box center [101, 131] width 160 height 13
type input "drew"
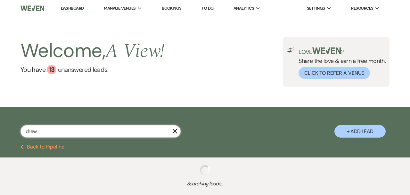
select select "8"
select select "6"
select select "8"
select select "5"
select select "8"
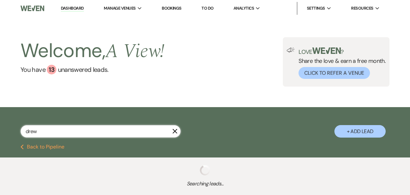
select select "10"
select select "8"
select select "7"
select select "8"
select select "7"
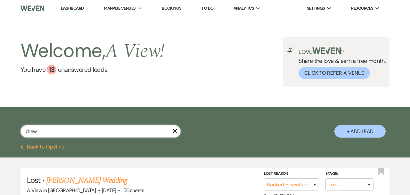
scroll to position [32, 0]
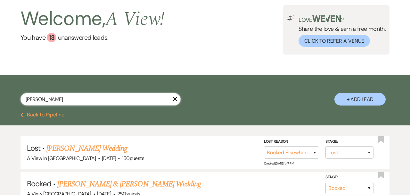
type input "[PERSON_NAME]"
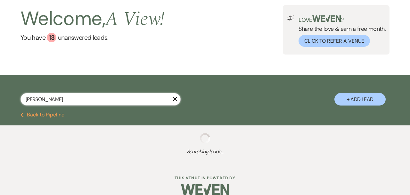
select select "8"
select select "6"
select select "8"
select select "5"
select select "8"
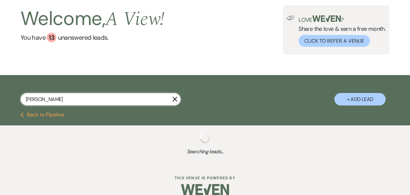
select select "10"
select select "8"
select select "7"
select select "8"
select select "7"
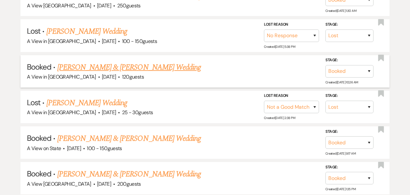
scroll to position [224, 0]
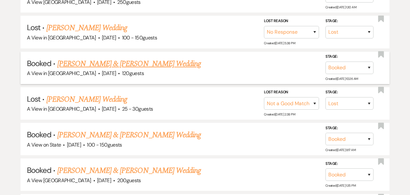
click at [122, 60] on link "[PERSON_NAME] & [PERSON_NAME] Wedding" at bounding box center [129, 64] width 144 height 12
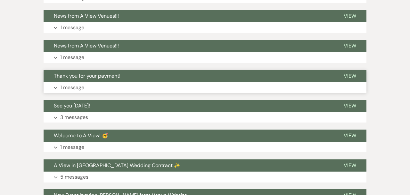
scroll to position [296, 0]
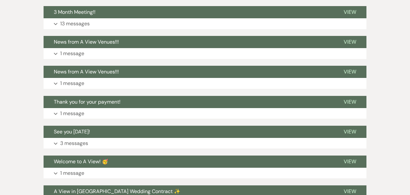
scroll to position [224, 0]
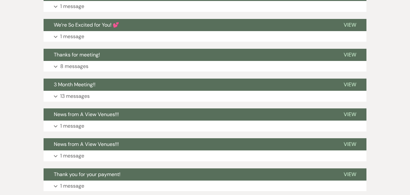
select select "8"
select select "6"
select select "8"
select select "5"
select select "8"
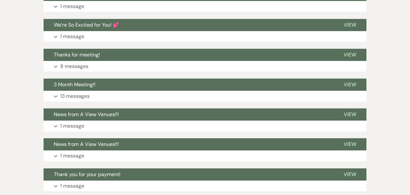
select select "10"
select select "8"
select select "7"
select select "8"
select select "7"
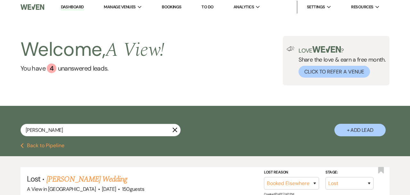
scroll to position [0, 0]
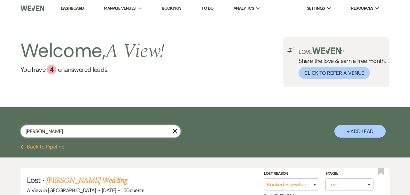
click at [56, 133] on input "[PERSON_NAME]" at bounding box center [101, 131] width 160 height 13
type input "[PERSON_NAME]"
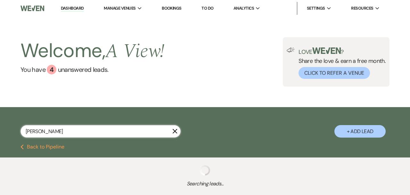
select select "8"
select select "6"
select select "8"
select select "5"
select select "8"
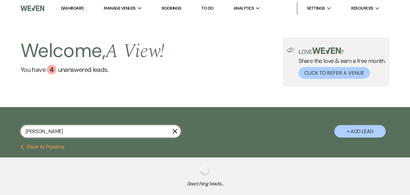
select select "10"
select select "8"
select select "7"
select select "8"
select select "7"
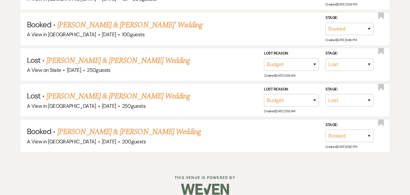
scroll to position [441, 0]
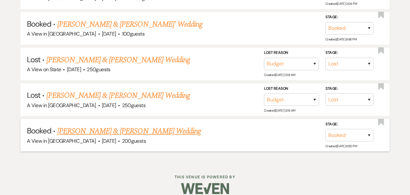
click at [86, 125] on link "[PERSON_NAME] & [PERSON_NAME] Wedding" at bounding box center [129, 131] width 144 height 12
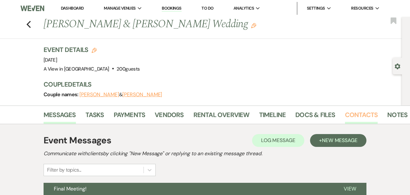
scroll to position [0, 4]
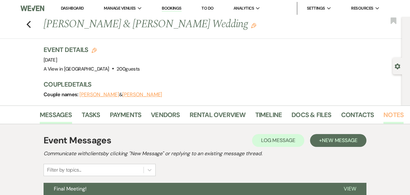
click at [388, 115] on link "Notes" at bounding box center [394, 117] width 20 height 14
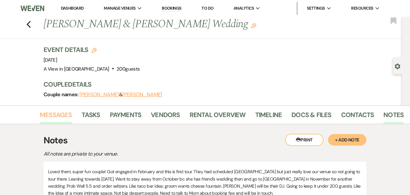
click at [47, 117] on link "Messages" at bounding box center [56, 117] width 32 height 14
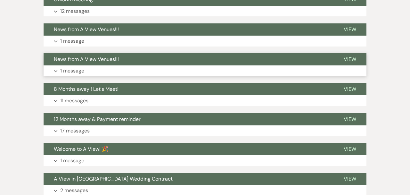
scroll to position [281, 0]
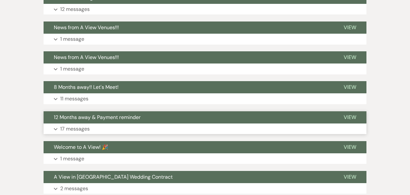
click at [79, 115] on span "12 Months away & Payment reminder" at bounding box center [97, 117] width 87 height 7
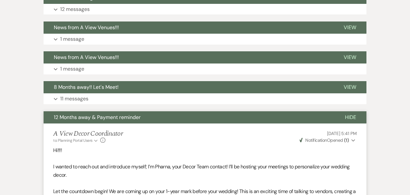
drag, startPoint x: 150, startPoint y: 114, endPoint x: 1, endPoint y: 114, distance: 149.4
